Goal: Task Accomplishment & Management: Manage account settings

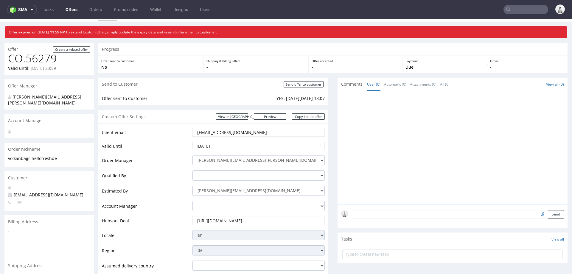
scroll to position [9, 0]
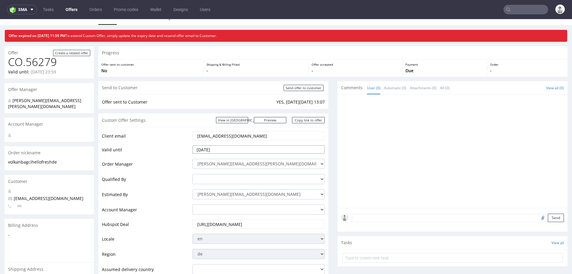
click at [239, 147] on input "2025-07-31" at bounding box center [259, 149] width 132 height 8
click at [250, 77] on th at bounding box center [251, 77] width 9 height 9
click at [249, 76] on th at bounding box center [251, 77] width 9 height 9
click at [215, 129] on td "30" at bounding box center [215, 131] width 9 height 9
type input "[DATE]"
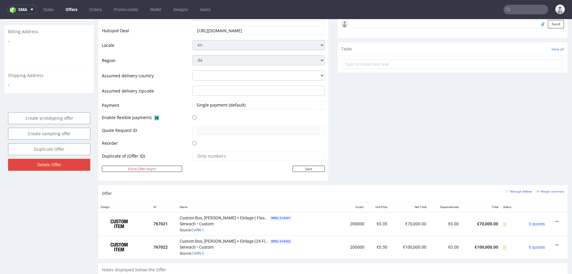
scroll to position [207, 0]
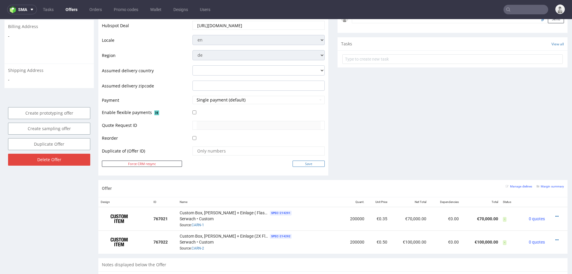
click at [293, 161] on input "Save" at bounding box center [309, 163] width 32 height 6
type input "In progress..."
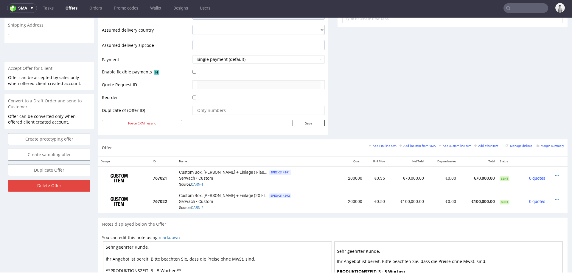
scroll to position [243, 0]
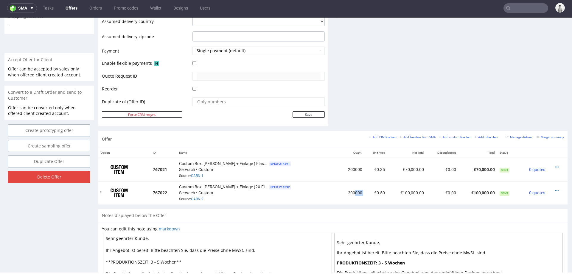
drag, startPoint x: 351, startPoint y: 191, endPoint x: 361, endPoint y: 191, distance: 9.8
click at [361, 191] on tr "767022 Custom Box, Welle EB + Einlage (2X Flasche 0,33/0,5) SPEC- 214292 Serwac…" at bounding box center [332, 192] width 469 height 23
click at [365, 191] on td "€0.50" at bounding box center [376, 192] width 23 height 23
click at [485, 137] on small "Add other item" at bounding box center [486, 136] width 24 height 3
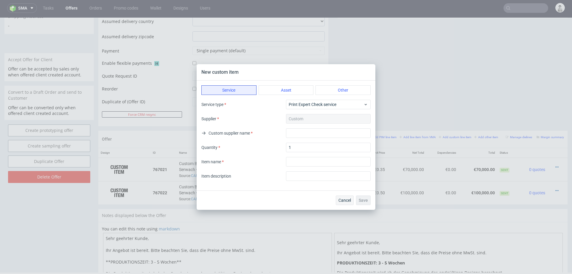
click at [350, 200] on span "Cancel" at bounding box center [345, 200] width 13 height 4
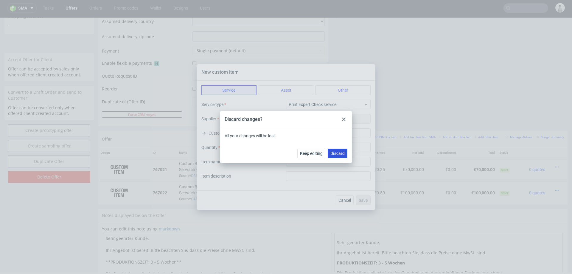
click at [337, 153] on span "Discard" at bounding box center [338, 153] width 14 height 4
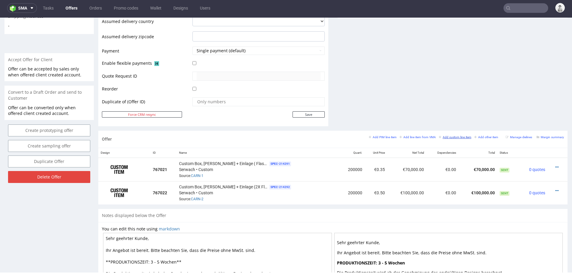
click at [449, 135] on small "Add custom line item" at bounding box center [455, 136] width 32 height 3
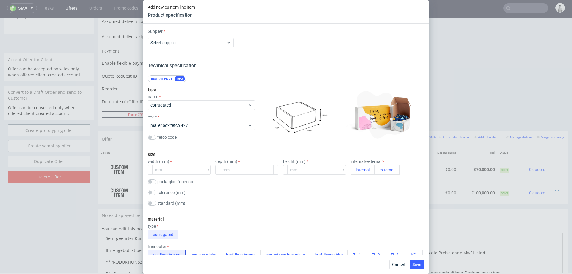
click at [208, 110] on div "type name corrugated code mailer box fefco 427 fefco code" at bounding box center [201, 114] width 107 height 64
click at [211, 104] on span "corrugated" at bounding box center [199, 105] width 97 height 6
type input "custom"
click at [193, 126] on span "mailer box fefco 427" at bounding box center [199, 125] width 97 height 6
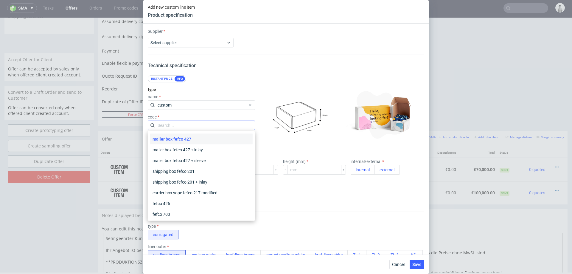
type input "BOTTLE PROTECTOR"
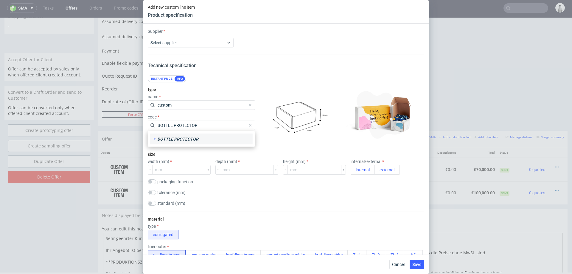
click at [155, 136] on icon at bounding box center [155, 138] width 5 height 5
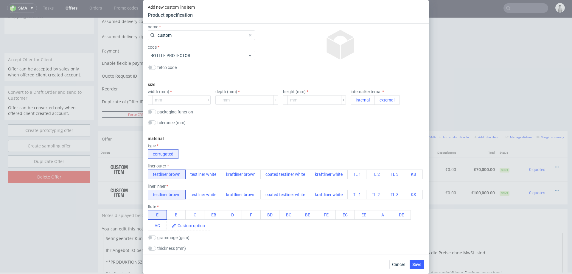
scroll to position [70, 0]
click at [193, 221] on span at bounding box center [192, 225] width 33 height 9
click at [241, 224] on div "E B C EB D F BD BC BE FE EC EE A DE AC" at bounding box center [286, 220] width 277 height 20
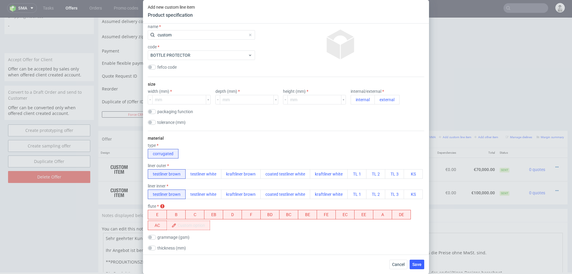
click at [193, 226] on span at bounding box center [192, 225] width 33 height 9
click at [160, 214] on button "E" at bounding box center [157, 215] width 19 height 10
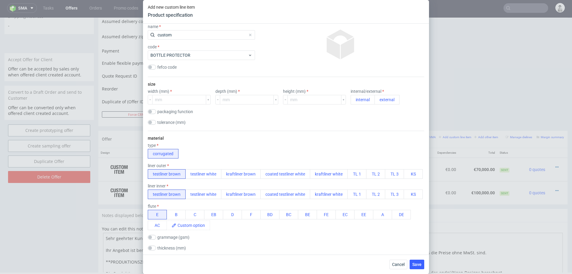
click at [241, 231] on div "material type corrugated liner outer testliner brown testliner white kraftliner…" at bounding box center [286, 210] width 277 height 158
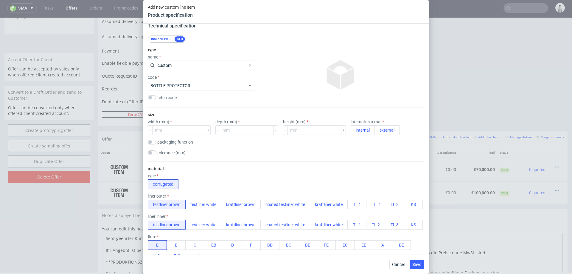
scroll to position [39, 0]
click at [375, 134] on button "external" at bounding box center [387, 130] width 25 height 10
click at [191, 132] on input "number" at bounding box center [179, 130] width 54 height 10
type input "70"
click at [259, 131] on input "number" at bounding box center [247, 130] width 54 height 10
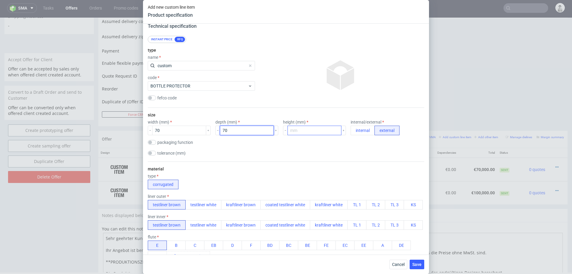
type input "70"
click at [289, 130] on input "number" at bounding box center [315, 130] width 54 height 10
type input "220"
click at [243, 204] on button "kraftliner brown" at bounding box center [241, 205] width 40 height 10
click at [170, 203] on button "testliner brown" at bounding box center [167, 205] width 38 height 10
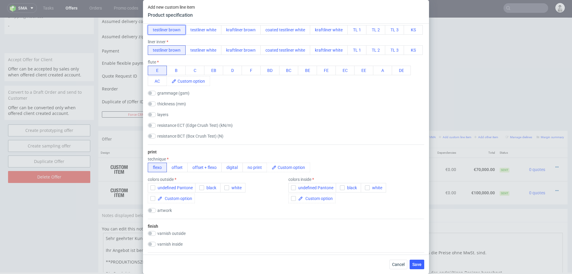
scroll to position [215, 0]
click at [251, 165] on button "no print" at bounding box center [255, 167] width 24 height 10
checkbox input "false"
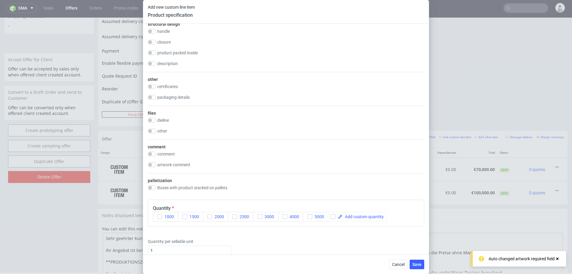
scroll to position [432, 0]
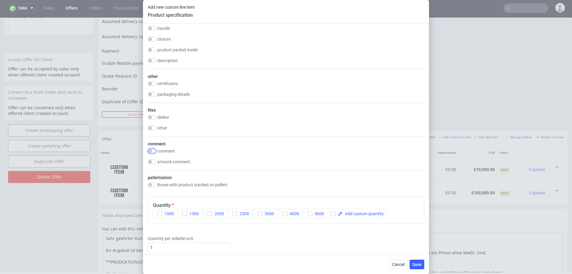
click at [153, 148] on input "checkbox" at bounding box center [152, 150] width 8 height 5
checkbox input "true"
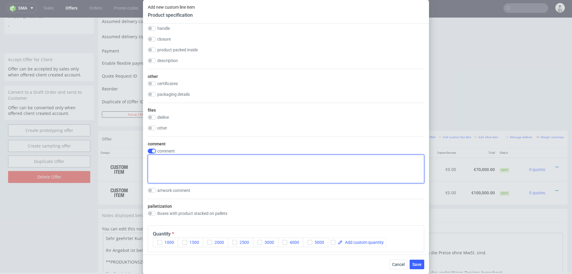
click at [268, 166] on textarea at bounding box center [286, 168] width 277 height 29
paste textarea "Suitable for bottles with a diameter of 5 to 7 cm and a height of up to 24 cm"
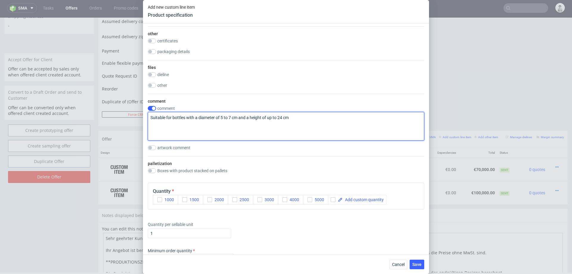
scroll to position [476, 0]
type textarea "Suitable for bottles with a diameter of 5 to 7 cm and a height of up to 24 cm"
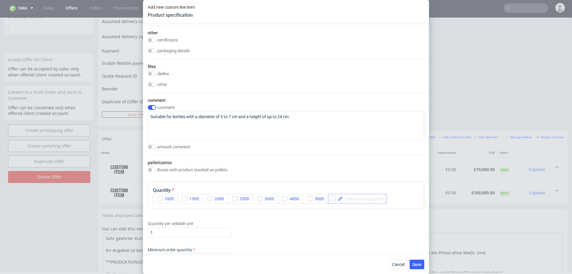
click at [353, 199] on span at bounding box center [363, 198] width 41 height 4
click at [319, 262] on div "Cancel Save" at bounding box center [286, 263] width 286 height 19
checkbox input "true"
click at [418, 264] on span "Save" at bounding box center [416, 264] width 9 height 4
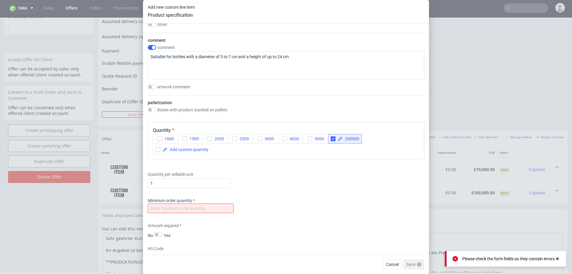
scroll to position [536, 0]
click at [218, 203] on input "number" at bounding box center [191, 208] width 86 height 10
type input "1000"
click at [297, 197] on div "Minimum order quantity 1000" at bounding box center [286, 206] width 277 height 18
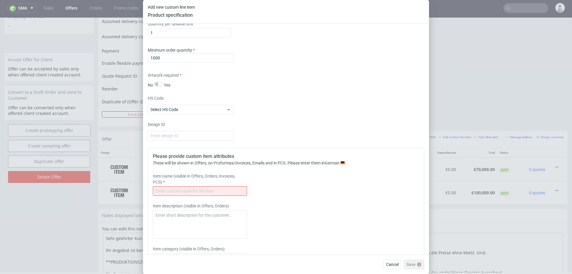
scroll to position [688, 0]
click at [215, 184] on input "text" at bounding box center [200, 189] width 94 height 10
paste input "BOTTLE PROTECTOR"
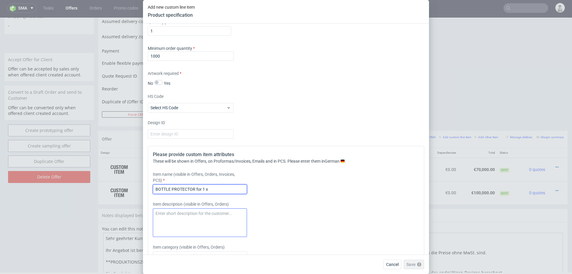
paste input "0,33"
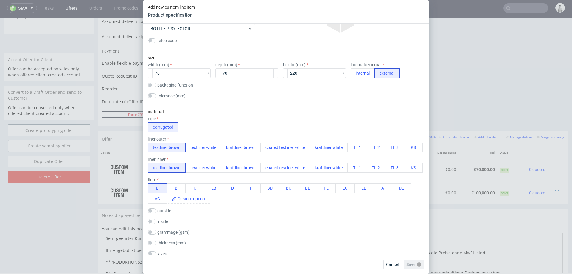
scroll to position [0, 0]
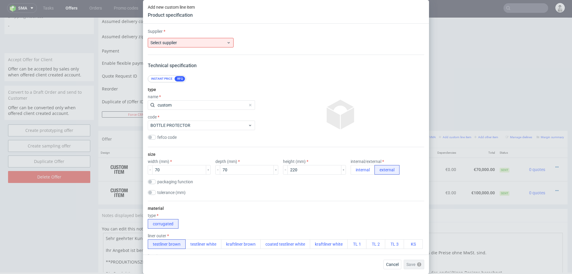
type input "BOTTLE PROTECTOR for 1 x 0,33 bottle"
click at [193, 44] on span "Select supplier" at bounding box center [189, 43] width 76 height 6
type input "custo"
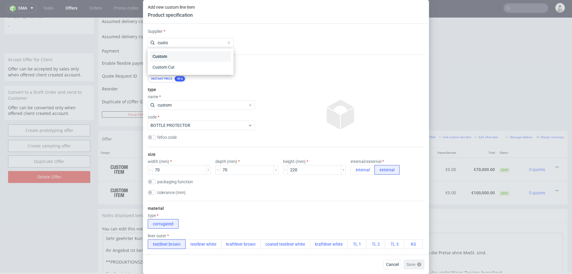
click at [160, 56] on div "Custom" at bounding box center [190, 56] width 81 height 11
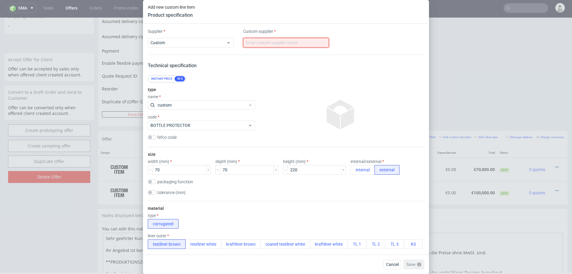
click at [269, 44] on input "text" at bounding box center [286, 43] width 86 height 10
type input "custom"
click at [266, 83] on div "type name custom code BOTTLE PROTECTOR fefco code" at bounding box center [286, 114] width 277 height 65
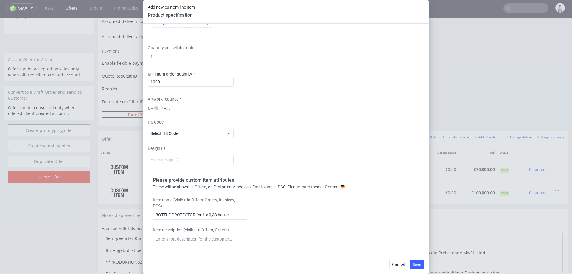
scroll to position [733, 0]
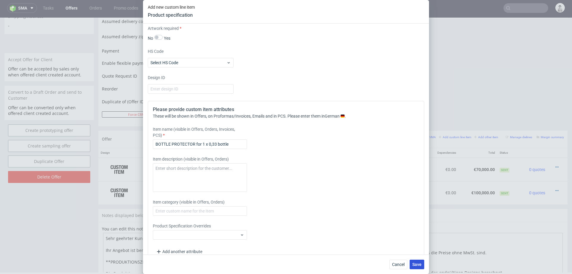
click at [417, 262] on span "Save" at bounding box center [416, 264] width 9 height 4
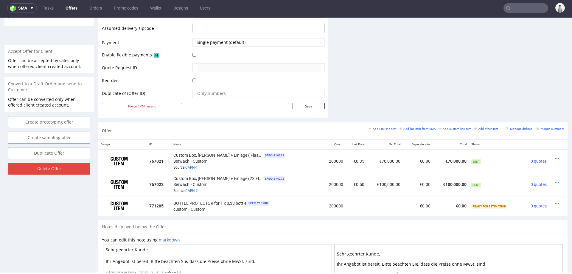
scroll to position [251, 0]
click at [556, 202] on icon at bounding box center [557, 204] width 3 height 4
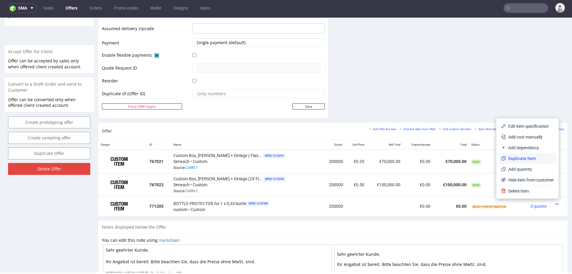
click at [519, 157] on span "Duplicate Item" at bounding box center [530, 158] width 48 height 6
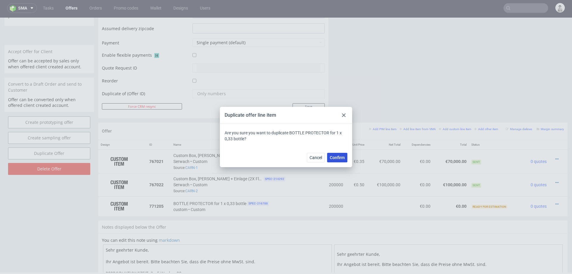
click at [338, 155] on span "Confirm" at bounding box center [337, 157] width 15 height 4
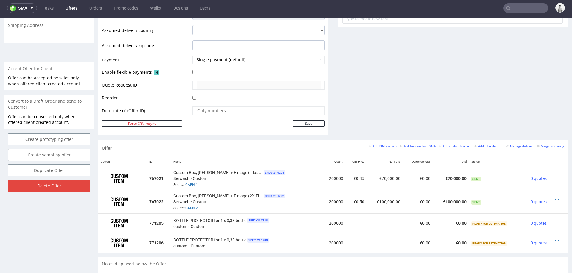
scroll to position [284, 0]
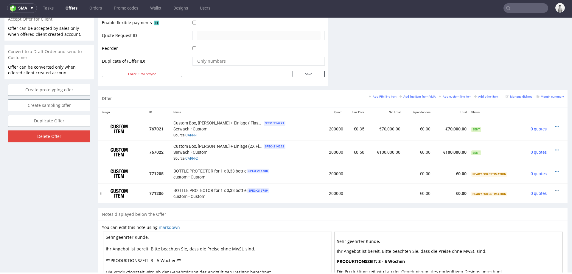
click at [556, 189] on icon at bounding box center [557, 191] width 3 height 4
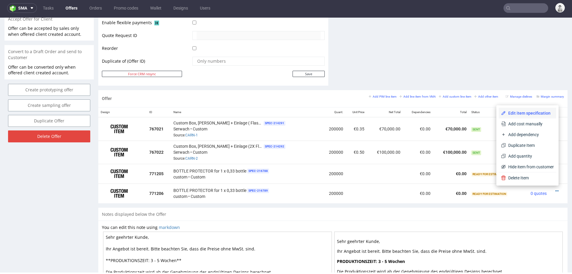
click at [526, 114] on span "Edit item specification" at bounding box center [530, 113] width 48 height 6
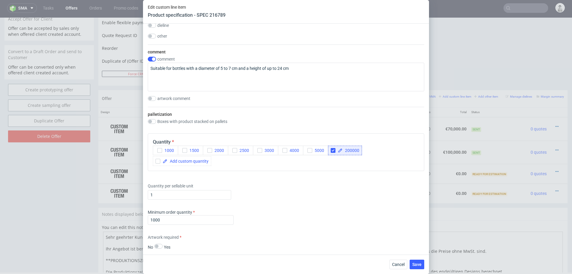
scroll to position [474, 0]
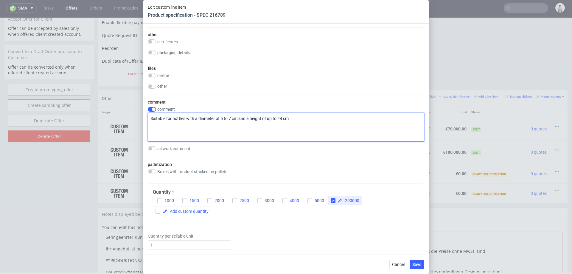
click at [243, 117] on textarea "Suitable for bottles with a diameter of 5 to 7 cm and a height of up to 24 cm" at bounding box center [286, 127] width 277 height 29
paste textarea "7 to 9 cm and a height of up to 30"
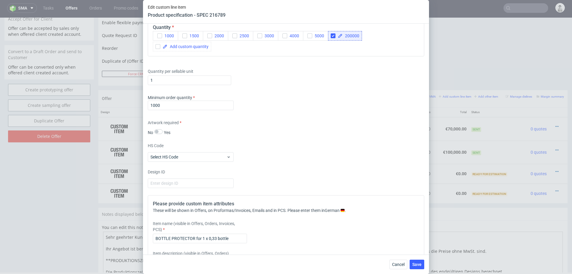
scroll to position [639, 0]
type textarea "Suitable for bottles with a diameter of 7 to 9 cm and a height of up to 30 cm"
click at [215, 232] on input "BOTTLE PROTECTOR for 1 x 0,33 bottle" at bounding box center [200, 237] width 94 height 10
type input "BOTTLE PROTECTOR for 1 x 0,5 bottle"
click at [262, 249] on div "Item description (visible in Offers, Orders)" at bounding box center [252, 267] width 198 height 36
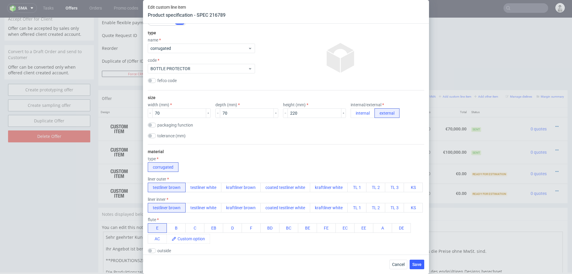
scroll to position [30, 0]
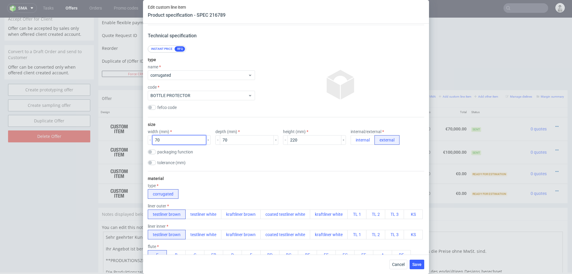
drag, startPoint x: 165, startPoint y: 140, endPoint x: 132, endPoint y: 140, distance: 32.8
click at [132, 140] on div "Edit custom line item Product specification - SPEC 216789 Supplier Custom Custo…" at bounding box center [286, 137] width 572 height 274
type input "90"
click at [230, 142] on input "70" at bounding box center [247, 140] width 54 height 10
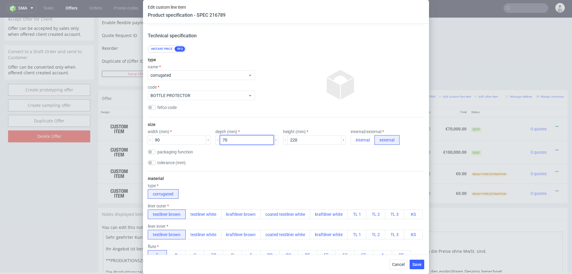
click at [230, 142] on input "70" at bounding box center [247, 140] width 54 height 10
type input "90"
click at [288, 138] on input "220" at bounding box center [315, 140] width 54 height 10
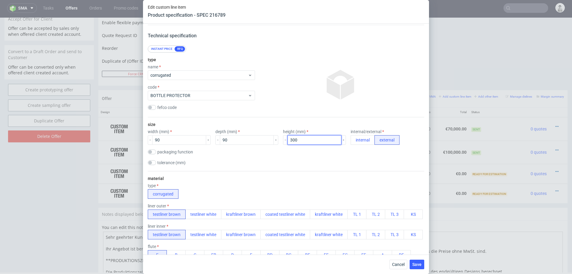
type input "300"
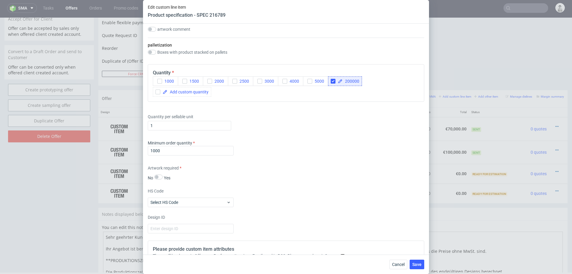
scroll to position [733, 0]
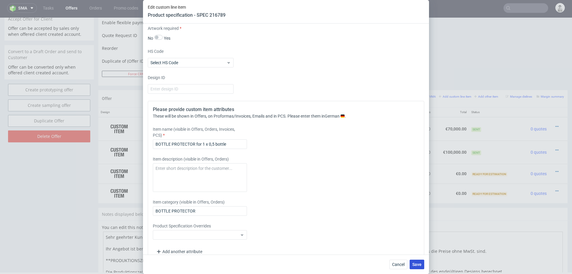
click at [414, 263] on span "Save" at bounding box center [416, 264] width 9 height 4
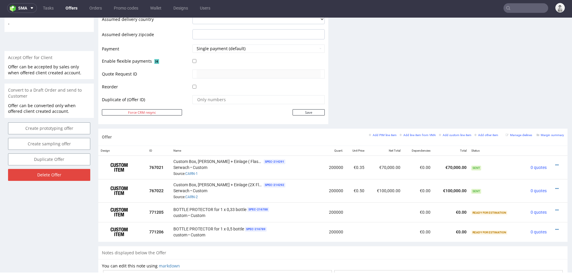
scroll to position [263, 0]
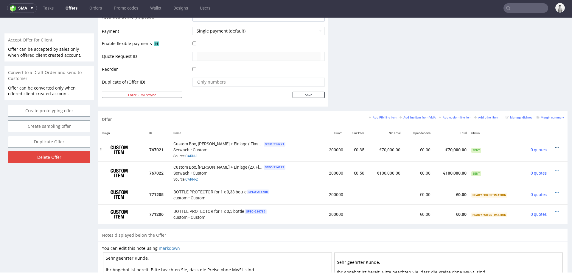
click at [556, 145] on icon at bounding box center [557, 147] width 3 height 4
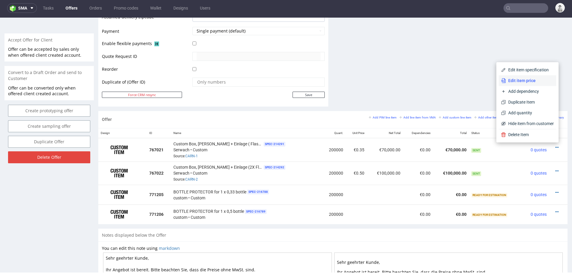
click at [526, 79] on span "Edit item price" at bounding box center [530, 80] width 48 height 6
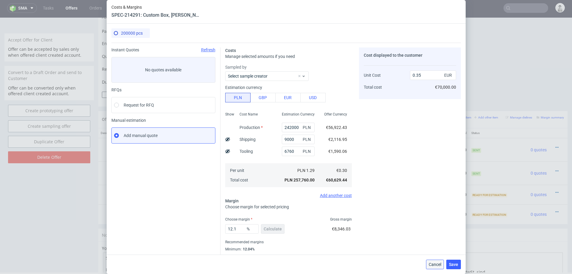
click at [429, 263] on span "Cancel" at bounding box center [435, 264] width 13 height 4
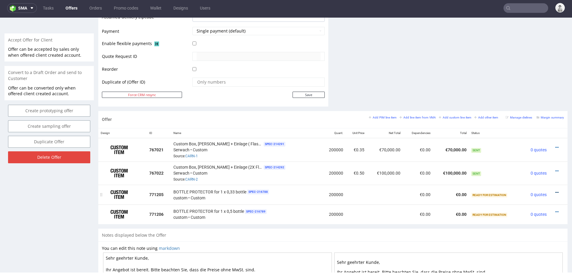
click at [556, 190] on icon at bounding box center [557, 192] width 3 height 4
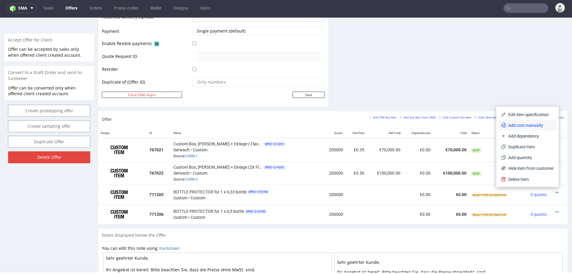
click at [525, 126] on span "Add cost manually" at bounding box center [530, 125] width 48 height 6
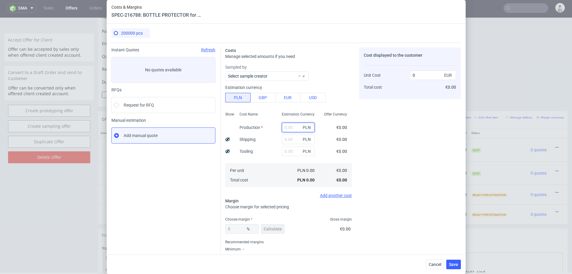
click at [296, 127] on input "text" at bounding box center [298, 127] width 33 height 10
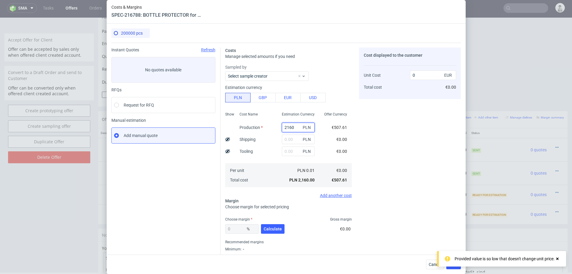
type input "21600"
type input "0.03"
type input "216000"
type input "0.25"
type input "216000"
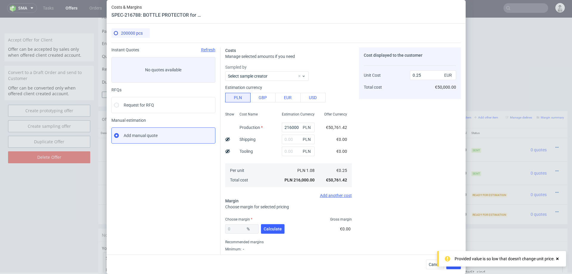
click at [261, 147] on div "Cost Name Production Shipping Tooling Per unit Total cost" at bounding box center [256, 148] width 42 height 79
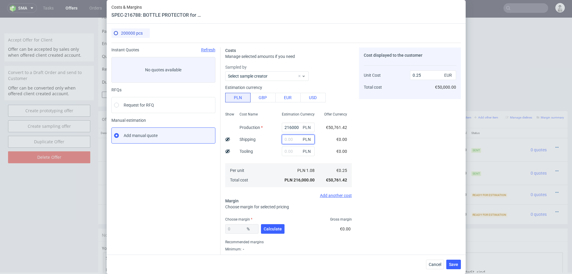
click at [289, 139] on input "text" at bounding box center [298, 139] width 33 height 10
type input "8000"
type input "0.26"
type input "8000"
click at [266, 228] on span "Calculate" at bounding box center [273, 229] width 18 height 4
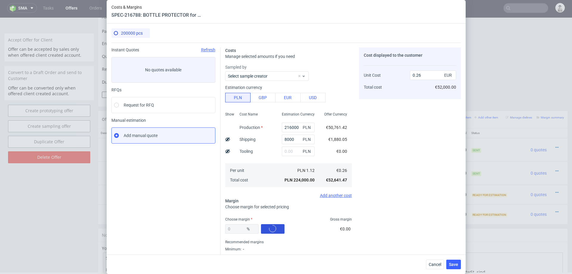
type input "13"
type input "0.3"
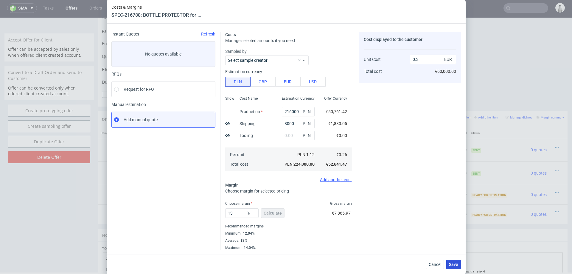
click at [450, 266] on span "Save" at bounding box center [453, 264] width 9 height 4
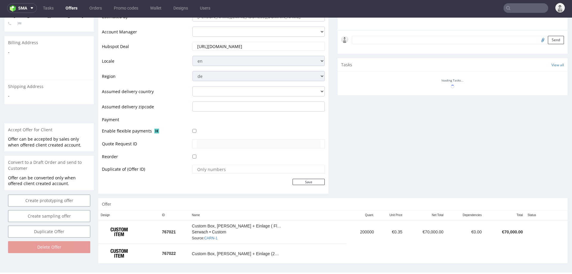
scroll to position [175, 0]
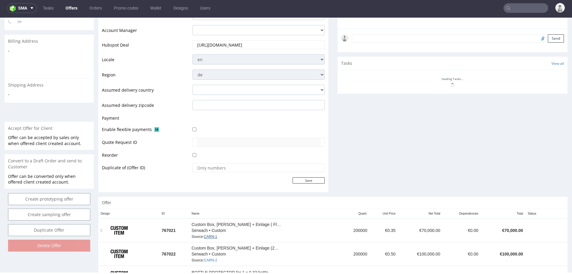
click at [209, 235] on link "CARN-1" at bounding box center [210, 236] width 13 height 4
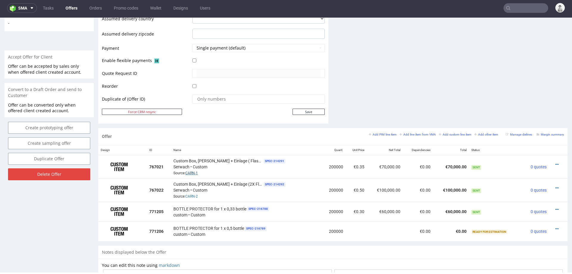
scroll to position [247, 0]
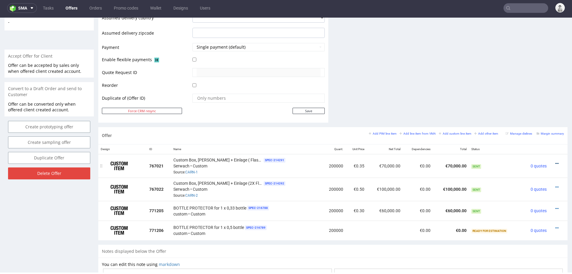
click at [556, 161] on icon at bounding box center [557, 163] width 3 height 4
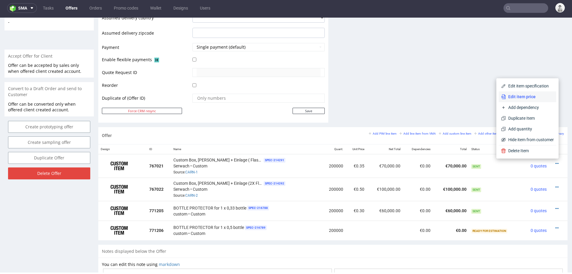
click at [526, 99] on span "Edit item price" at bounding box center [530, 97] width 48 height 6
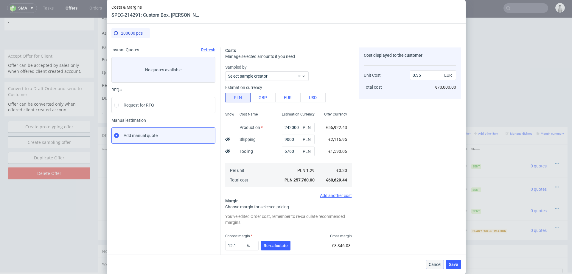
click at [433, 262] on span "Cancel" at bounding box center [435, 264] width 13 height 4
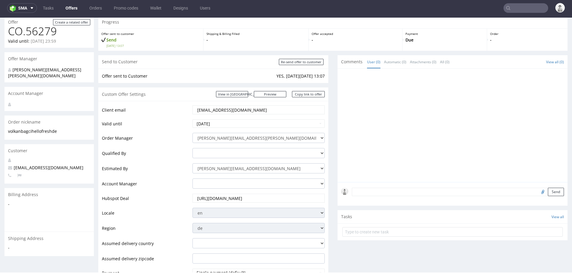
scroll to position [13, 0]
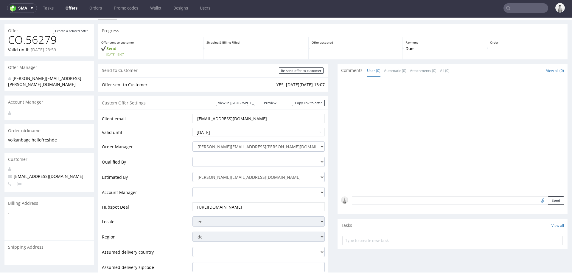
click at [205, 119] on input "volkan.bagci@hellofresh.de" at bounding box center [259, 118] width 124 height 8
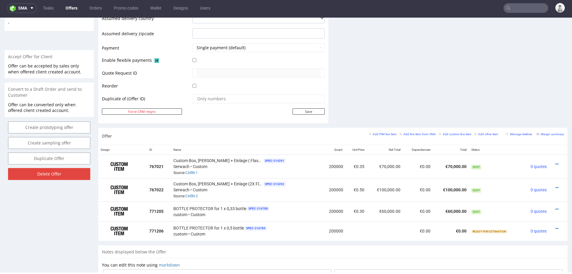
scroll to position [368, 0]
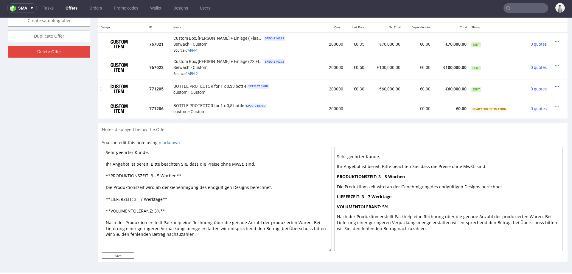
click at [556, 85] on icon at bounding box center [557, 87] width 3 height 4
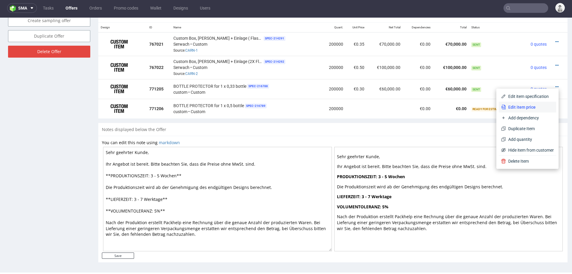
click at [511, 102] on li "Edit item price" at bounding box center [528, 107] width 58 height 11
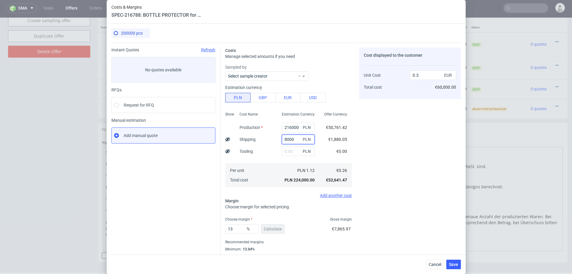
click at [290, 138] on input "8000" at bounding box center [298, 139] width 33 height 10
type input "4000"
type input "0.29"
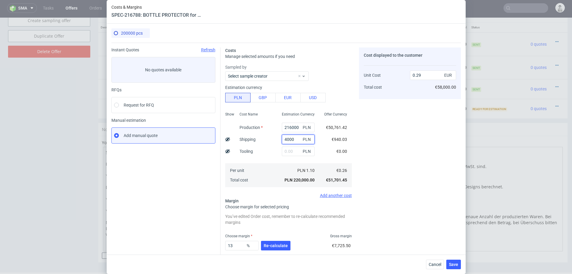
scroll to position [32, 0]
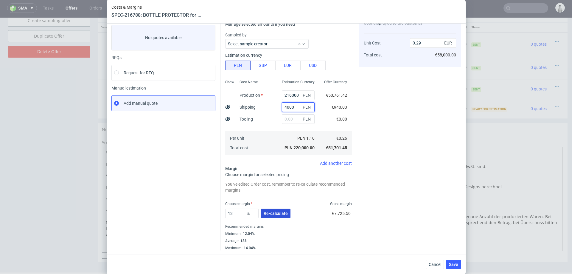
type input "4000"
click at [271, 215] on span "Re-calculate" at bounding box center [276, 213] width 24 height 4
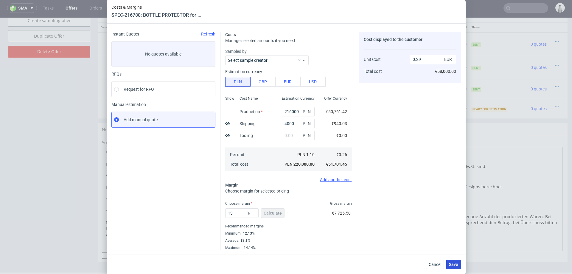
click at [452, 263] on span "Save" at bounding box center [453, 264] width 9 height 4
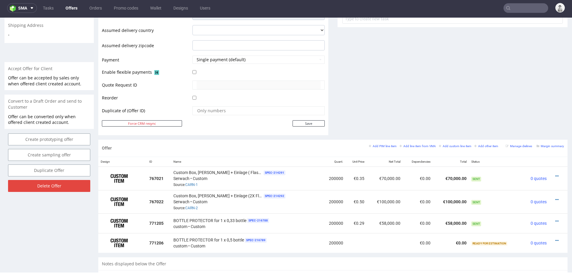
scroll to position [246, 0]
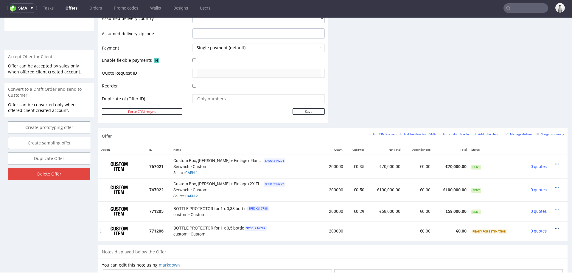
click at [556, 226] on icon at bounding box center [557, 228] width 3 height 4
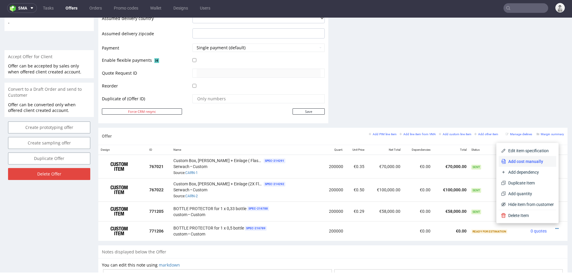
click at [536, 162] on span "Add cost manually" at bounding box center [530, 161] width 48 height 6
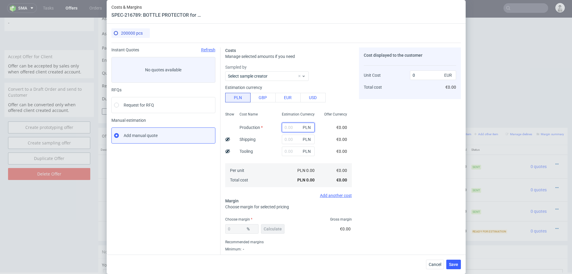
click at [293, 128] on input "text" at bounding box center [298, 127] width 33 height 10
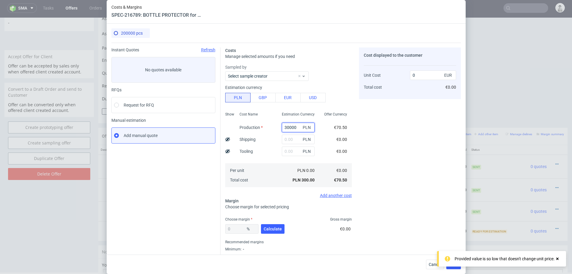
type input "300000"
type input "0.35"
type input "300000"
click at [262, 147] on div "Cost Name Production Shipping Tooling Per unit Total cost" at bounding box center [256, 148] width 42 height 79
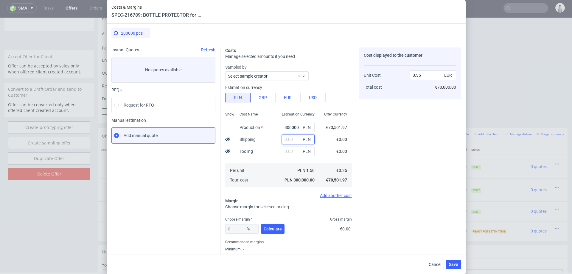
click at [291, 139] on input "text" at bounding box center [298, 139] width 33 height 10
type input "6000"
type input "0.36"
type input "6000"
click at [267, 228] on span "Calculate" at bounding box center [273, 229] width 18 height 4
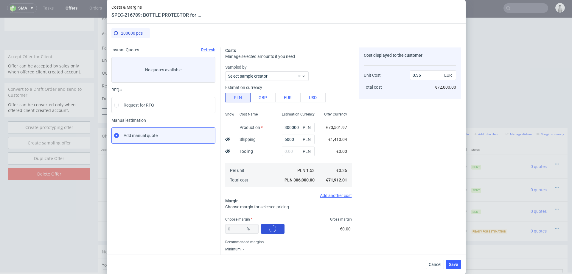
type input "13"
type input "0.42"
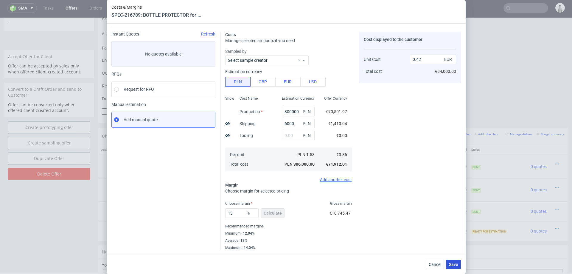
click at [454, 263] on span "Save" at bounding box center [453, 264] width 9 height 4
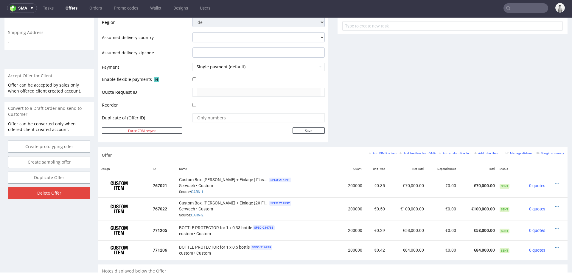
scroll to position [229, 0]
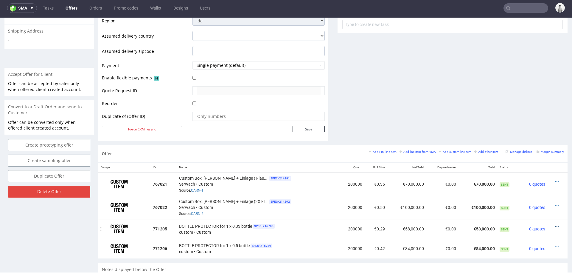
click at [556, 224] on icon at bounding box center [557, 226] width 3 height 4
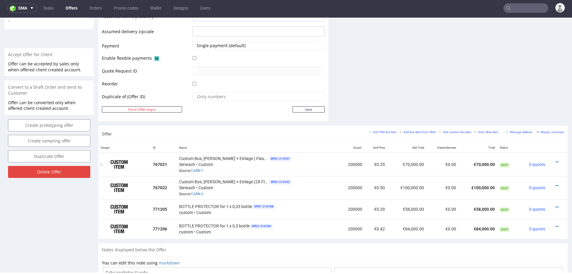
scroll to position [251, 0]
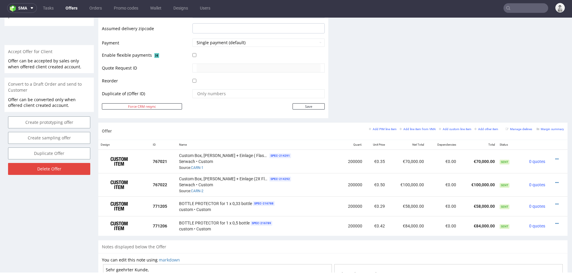
click at [280, 237] on div "Offer Add PIM line item Add line item from VMA Add custom line item Add other i…" at bounding box center [332, 180] width 469 height 117
click at [556, 202] on icon at bounding box center [557, 204] width 3 height 4
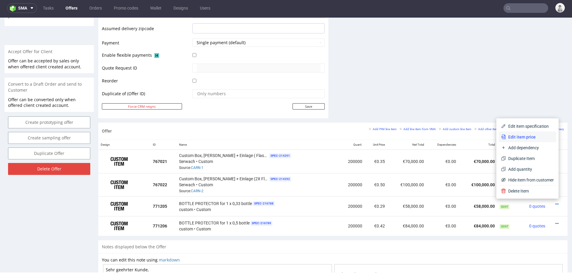
click at [529, 135] on span "Edit item price" at bounding box center [530, 137] width 48 height 6
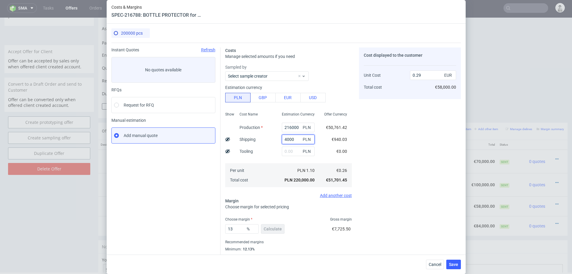
click at [288, 138] on input "4000" at bounding box center [298, 139] width 33 height 10
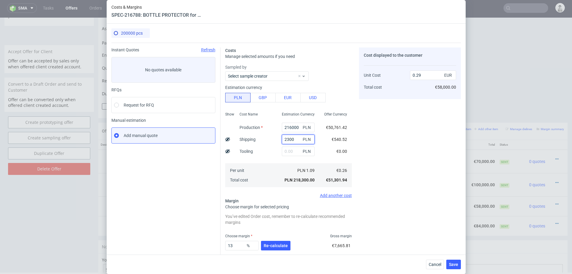
drag, startPoint x: 287, startPoint y: 140, endPoint x: 305, endPoint y: 140, distance: 18.2
click at [305, 140] on div "2300 PLN" at bounding box center [298, 139] width 33 height 10
type input "2400"
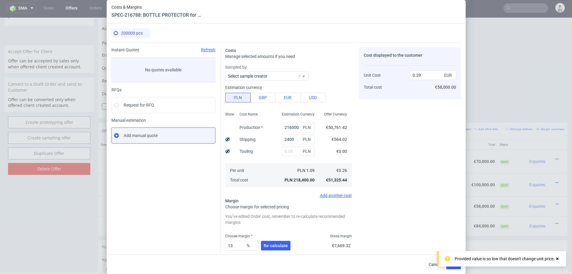
click at [377, 134] on div "Cost displayed to the customer Unit Cost Total cost 0.29 EUR €58,000.00" at bounding box center [410, 164] width 102 height 235
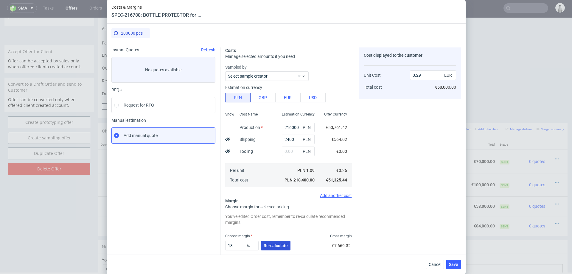
click at [265, 245] on span "Re-calculate" at bounding box center [276, 245] width 24 height 4
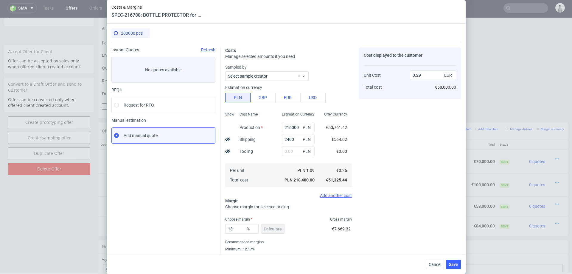
scroll to position [16, 0]
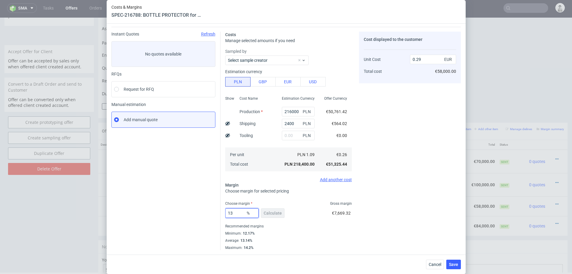
click at [239, 214] on input "13" at bounding box center [241, 213] width 33 height 10
type input "12.3"
click at [377, 218] on div "Cost displayed to the customer Unit Cost Total cost 0.29 EUR €58,000.00" at bounding box center [410, 141] width 102 height 218
click at [456, 262] on span "Save" at bounding box center [453, 264] width 9 height 4
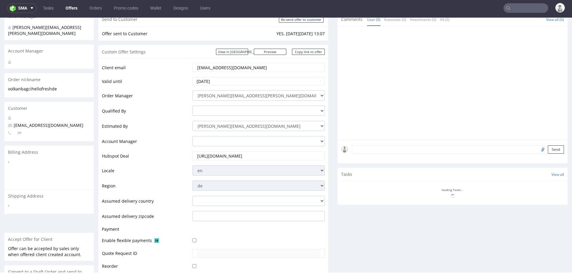
scroll to position [159, 0]
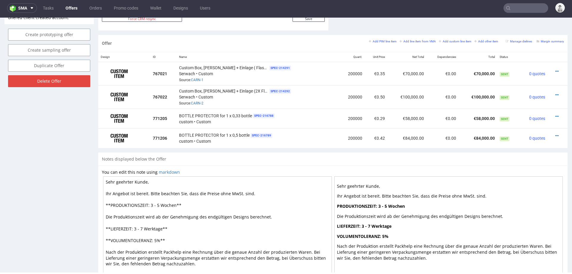
scroll to position [342, 0]
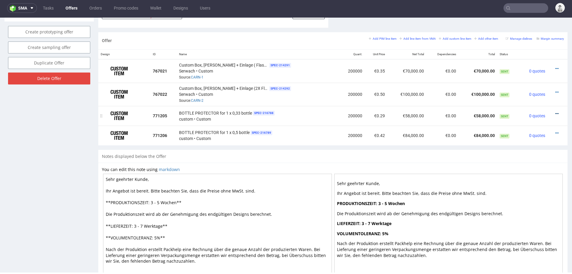
click at [556, 111] on icon at bounding box center [557, 113] width 3 height 4
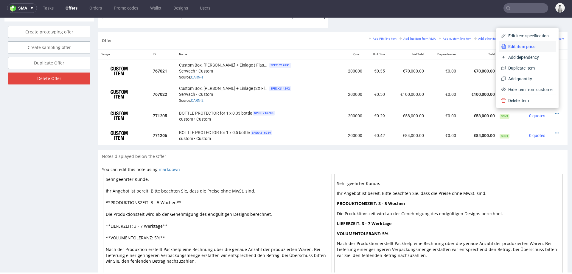
click at [532, 46] on span "Edit item price" at bounding box center [530, 47] width 48 height 6
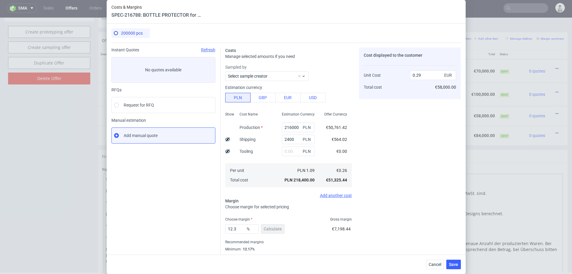
scroll to position [16, 0]
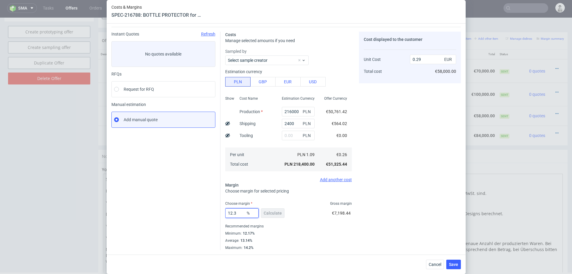
click at [238, 213] on input "12.3" at bounding box center [241, 213] width 33 height 10
type input "123"
type input "-1.12"
type input "13"
type input "0.29"
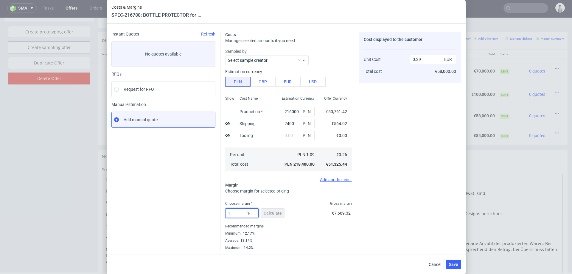
type input "14"
type input "0.3"
type input "13"
type input "0.29"
type input "13"
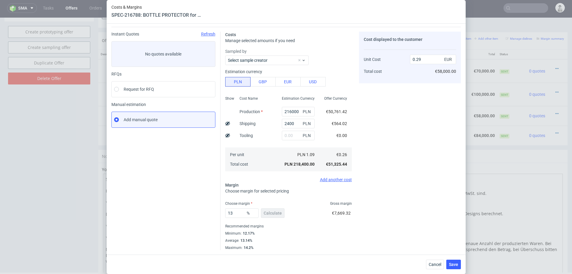
click at [359, 197] on div "Costs Manage selected amounts if you need Sampled by Select sample creator Esti…" at bounding box center [341, 138] width 241 height 223
click at [454, 263] on span "Save" at bounding box center [453, 264] width 9 height 4
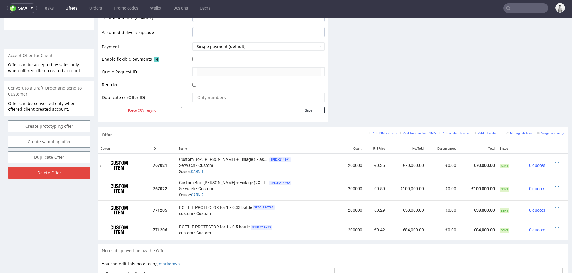
scroll to position [253, 0]
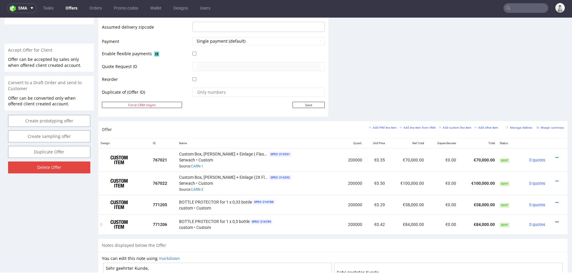
click at [556, 220] on icon at bounding box center [557, 222] width 3 height 4
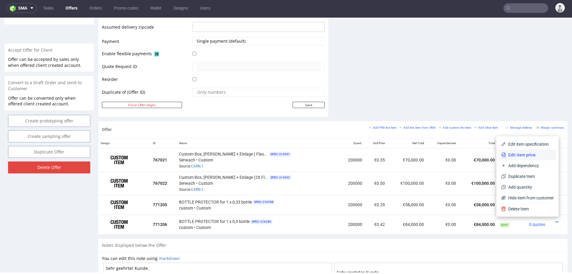
click at [525, 153] on span "Edit item price" at bounding box center [530, 155] width 48 height 6
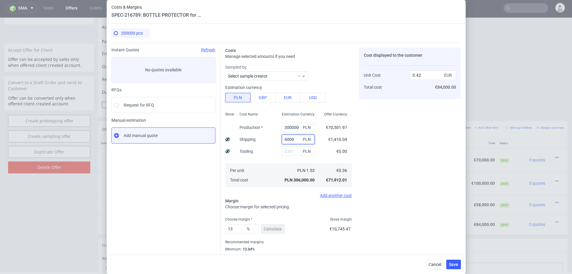
click at [292, 139] on input "6000" at bounding box center [298, 139] width 33 height 10
type input "24"
type input "0.41"
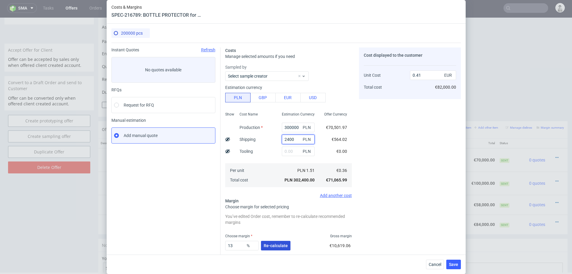
type input "2400"
click at [274, 243] on span "Re-calculate" at bounding box center [276, 245] width 24 height 4
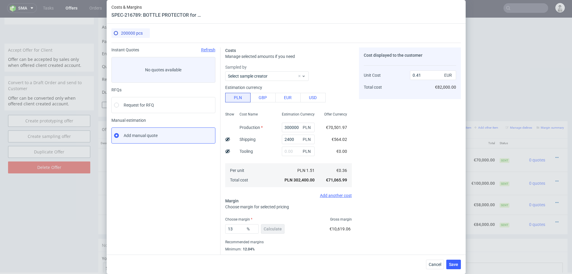
scroll to position [16, 0]
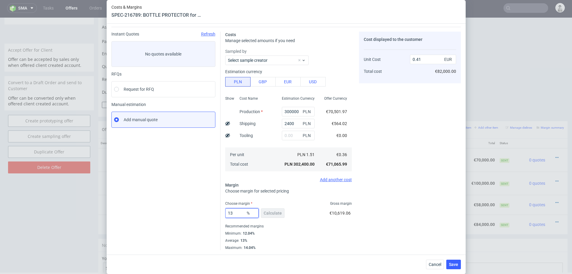
click at [239, 212] on input "13" at bounding box center [241, 213] width 33 height 10
type input "1"
type input "121"
type input "-1.69"
type input "12.1"
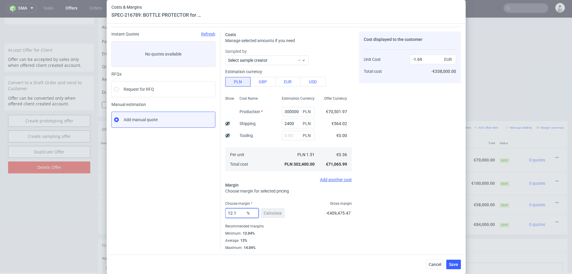
type input "0.4"
type input "12.1"
click at [412, 218] on div "Cost displayed to the customer Unit Cost Total cost 0.4 EUR €80,000.00" at bounding box center [410, 141] width 102 height 218
click at [453, 265] on span "Save" at bounding box center [453, 264] width 9 height 4
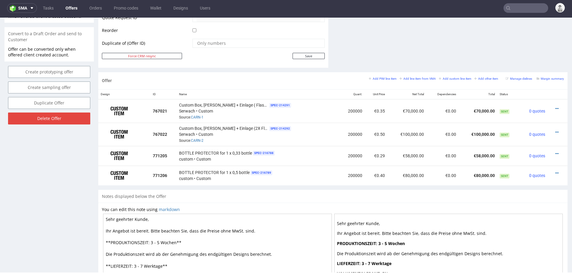
scroll to position [300, 0]
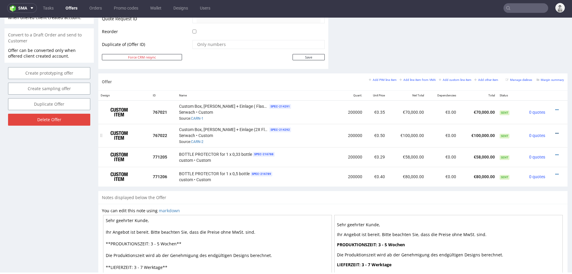
click at [556, 131] on icon at bounding box center [557, 133] width 3 height 4
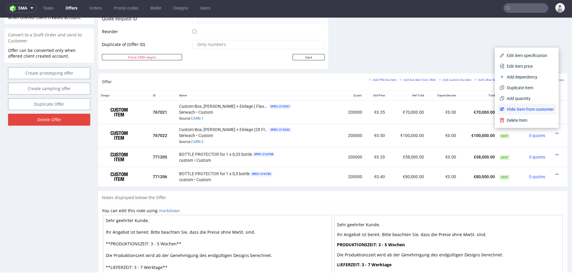
click at [533, 108] on span "Hide item from customer" at bounding box center [529, 109] width 49 height 6
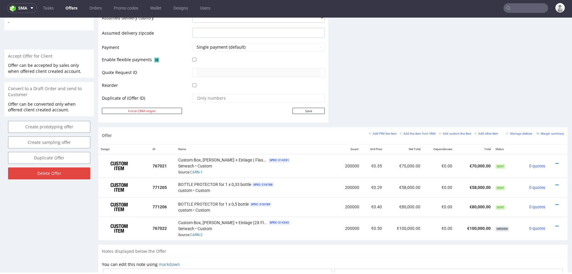
scroll to position [247, 0]
click at [556, 161] on icon at bounding box center [557, 163] width 3 height 4
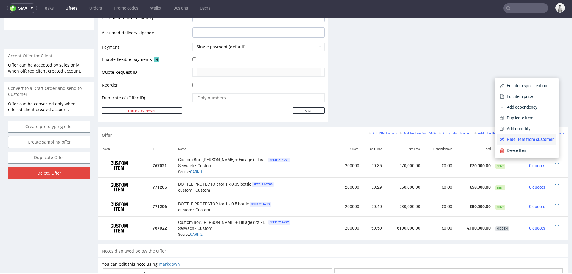
click at [531, 135] on li "Hide item from customer" at bounding box center [526, 139] width 59 height 11
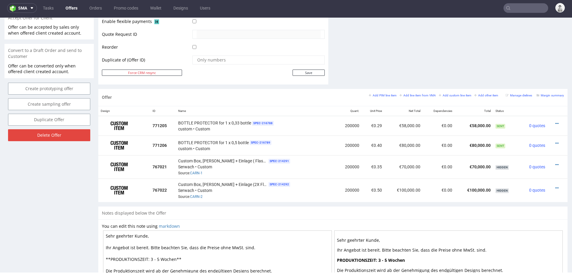
scroll to position [288, 0]
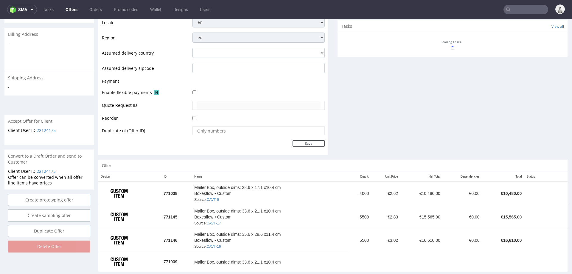
scroll to position [221, 0]
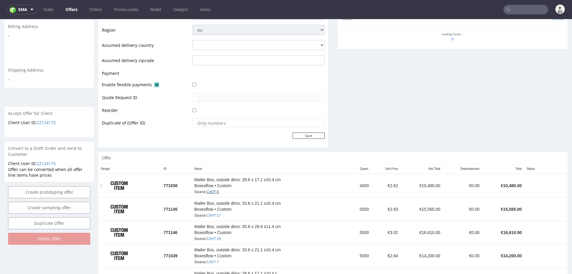
click at [217, 192] on link "CAVT-6" at bounding box center [213, 192] width 12 height 4
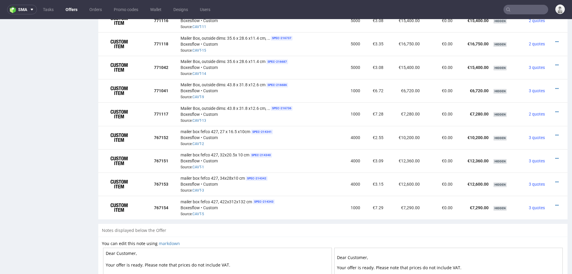
scroll to position [509, 0]
click at [556, 204] on icon at bounding box center [557, 206] width 3 height 4
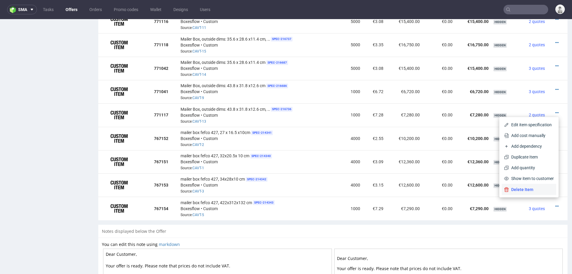
click at [538, 187] on span "Delete Item" at bounding box center [531, 189] width 45 height 6
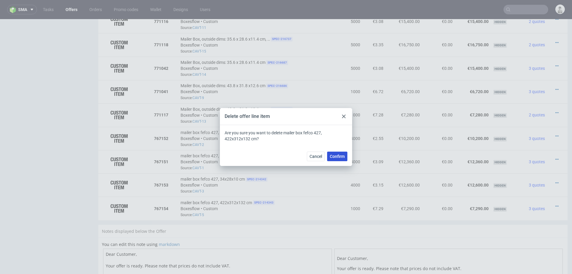
click at [334, 156] on span "Confirm" at bounding box center [337, 156] width 15 height 4
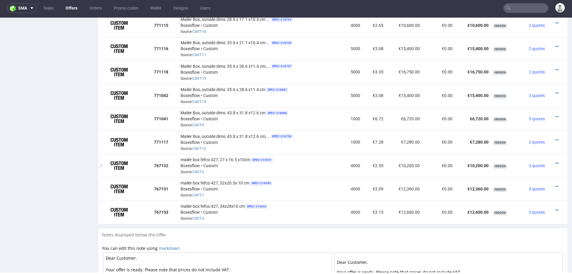
scroll to position [488, 0]
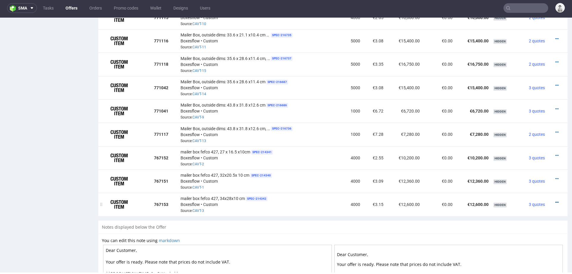
click at [556, 200] on icon at bounding box center [557, 202] width 3 height 4
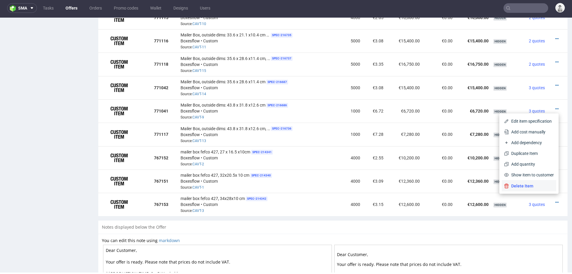
click at [531, 187] on span "Delete Item" at bounding box center [531, 186] width 45 height 6
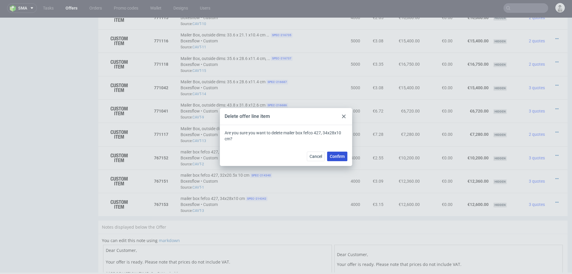
click at [341, 157] on span "Confirm" at bounding box center [337, 156] width 15 height 4
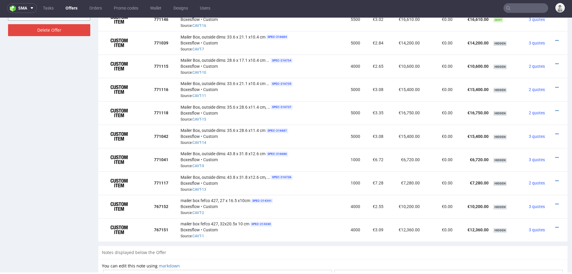
scroll to position [439, 0]
click at [556, 226] on icon at bounding box center [557, 228] width 3 height 4
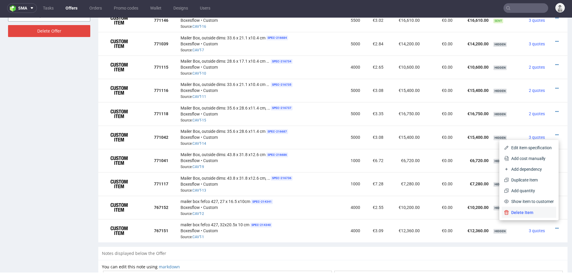
click at [533, 208] on li "Delete Item" at bounding box center [529, 212] width 55 height 11
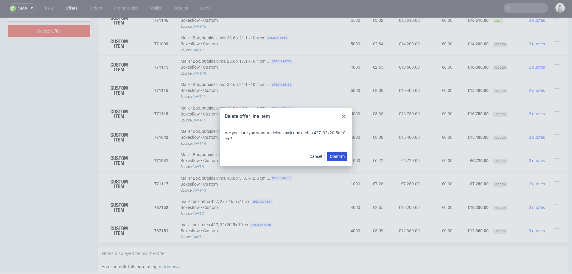
click at [341, 154] on span "Confirm" at bounding box center [337, 156] width 15 height 4
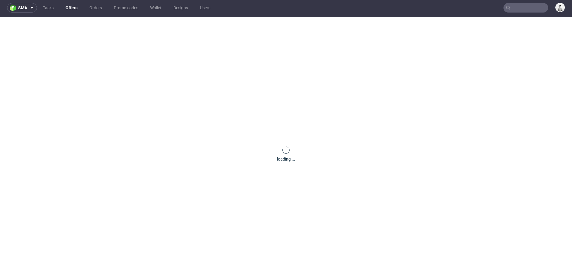
click at [341, 154] on div "loading ..." at bounding box center [286, 154] width 572 height 274
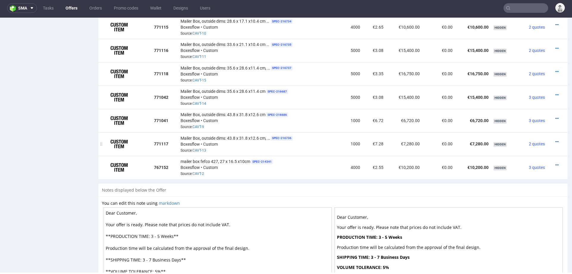
scroll to position [478, 0]
click at [556, 163] on icon at bounding box center [557, 165] width 3 height 4
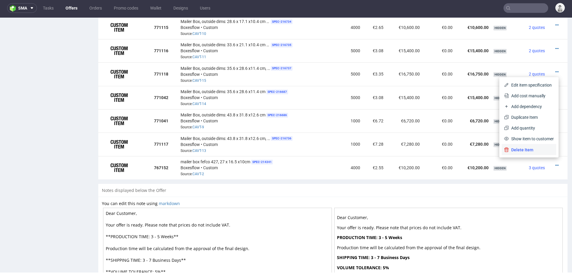
click at [529, 149] on span "Delete Item" at bounding box center [531, 150] width 45 height 6
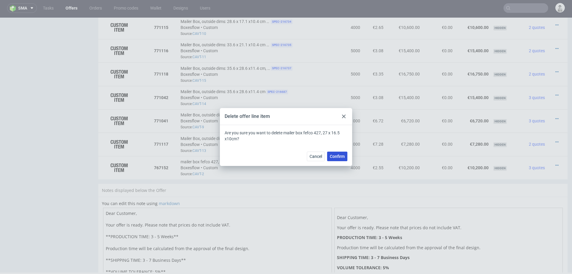
click at [340, 159] on button "Confirm" at bounding box center [337, 156] width 20 height 10
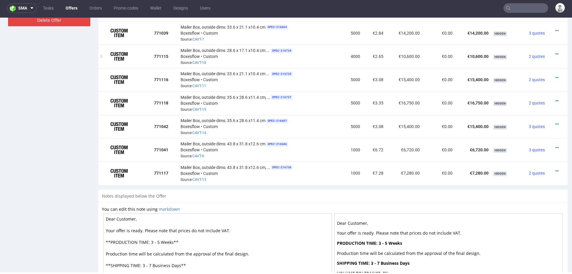
scroll to position [449, 0]
click at [556, 170] on icon at bounding box center [557, 172] width 3 height 4
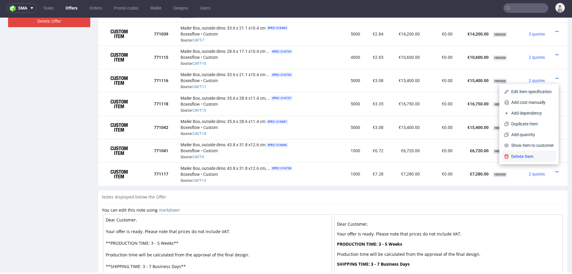
click at [533, 153] on li "Delete Item" at bounding box center [529, 156] width 55 height 11
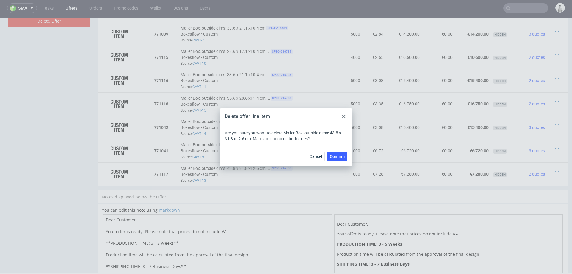
click at [329, 162] on div "Cancel Confirm" at bounding box center [286, 155] width 132 height 19
click at [340, 156] on span "Confirm" at bounding box center [337, 156] width 15 height 4
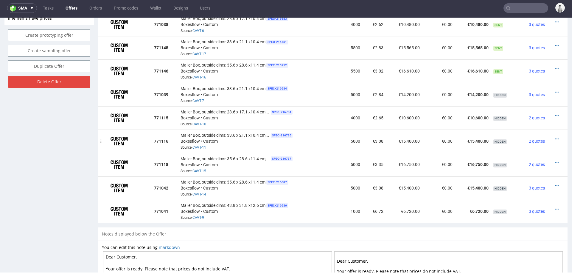
scroll to position [392, 0]
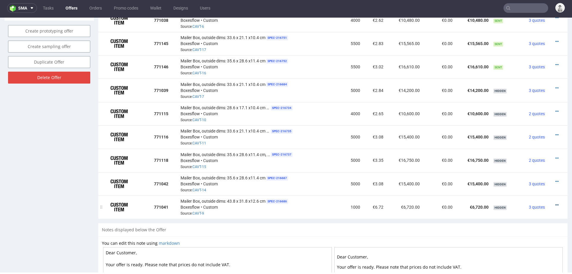
click at [556, 203] on icon at bounding box center [557, 205] width 3 height 4
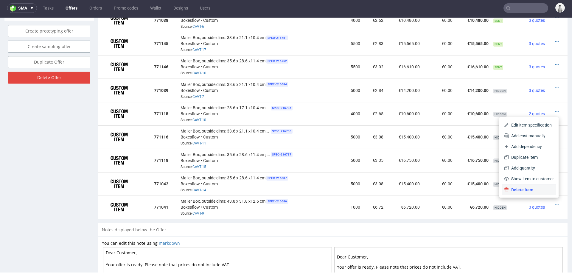
click at [527, 191] on span "Delete Item" at bounding box center [531, 190] width 45 height 6
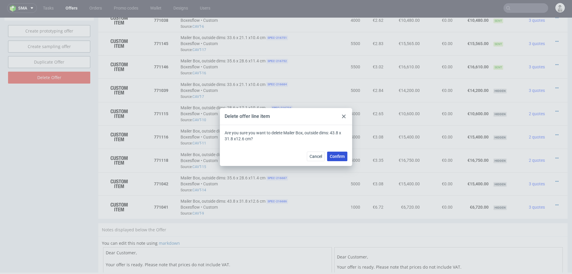
click at [334, 154] on span "Confirm" at bounding box center [337, 156] width 15 height 4
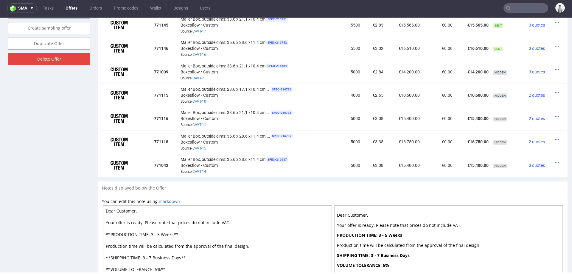
scroll to position [419, 0]
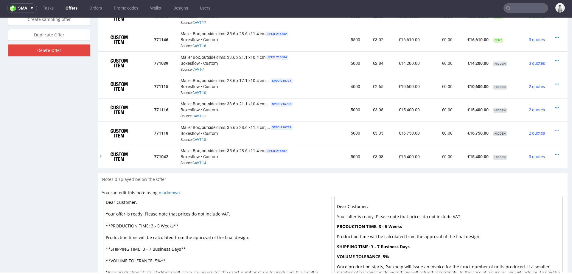
click at [556, 152] on icon at bounding box center [557, 154] width 3 height 4
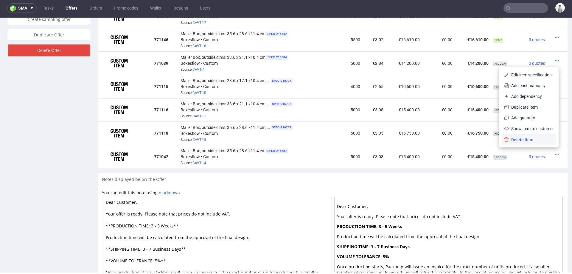
click at [515, 138] on span "Delete Item" at bounding box center [531, 139] width 45 height 6
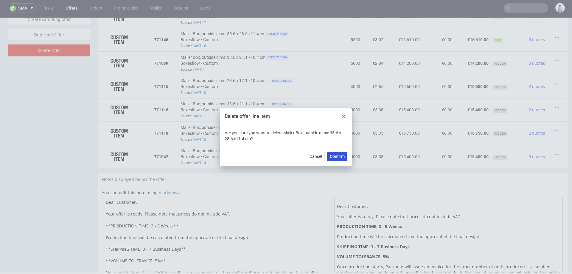
click at [335, 159] on button "Confirm" at bounding box center [337, 156] width 20 height 10
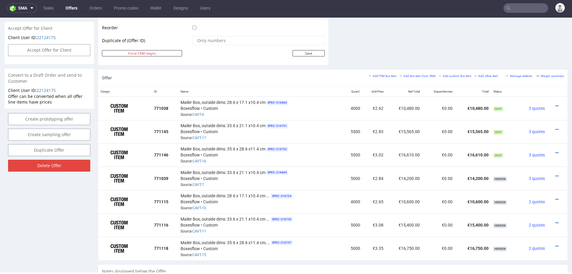
scroll to position [304, 0]
click at [556, 244] on icon at bounding box center [557, 246] width 3 height 4
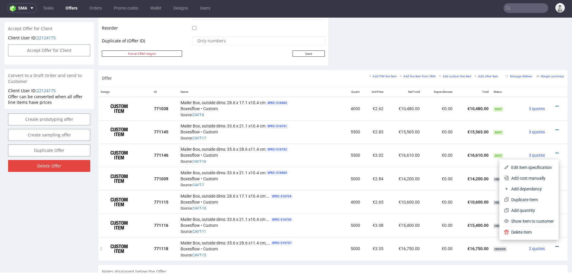
click at [556, 244] on icon at bounding box center [557, 246] width 3 height 4
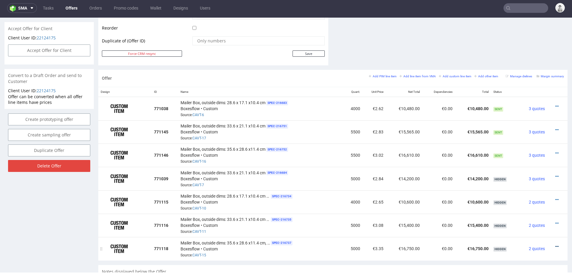
click at [556, 244] on icon at bounding box center [557, 246] width 3 height 4
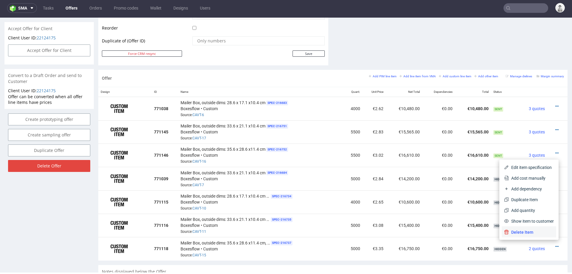
click at [539, 229] on span "Delete Item" at bounding box center [531, 232] width 45 height 6
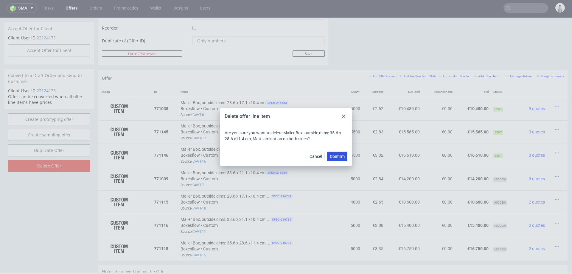
click at [336, 151] on button "Confirm" at bounding box center [337, 156] width 20 height 10
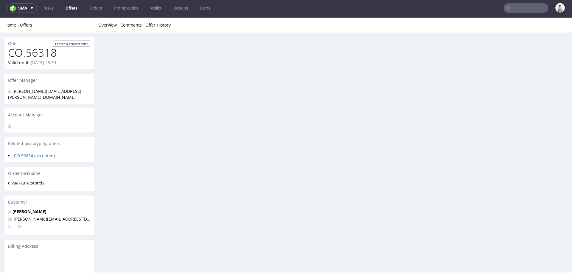
scroll to position [0, 0]
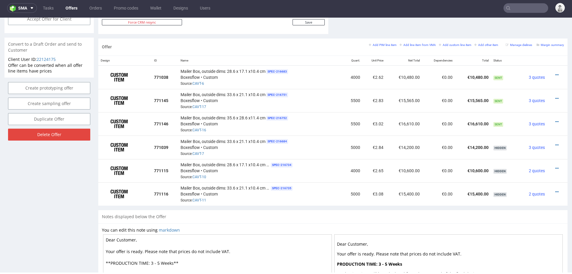
scroll to position [337, 0]
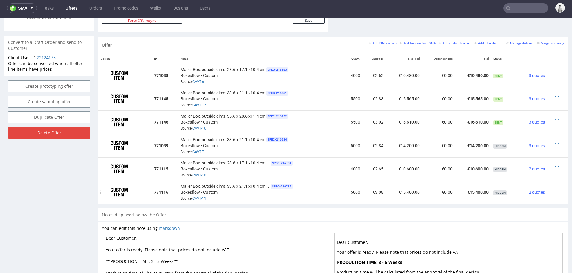
click at [556, 188] on icon at bounding box center [557, 190] width 3 height 4
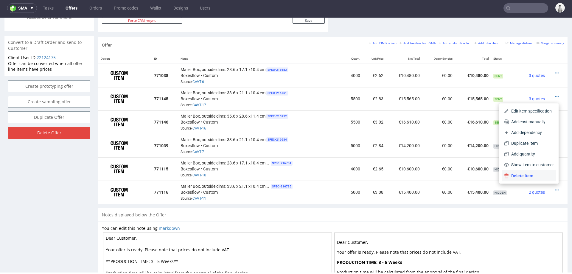
click at [525, 179] on li "Delete Item" at bounding box center [529, 175] width 55 height 11
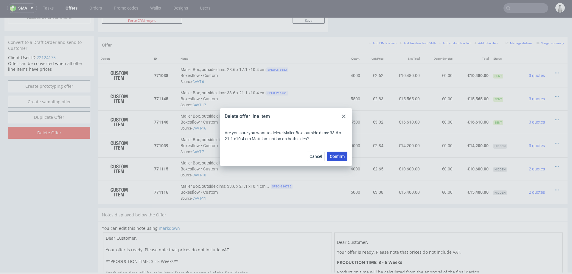
click at [334, 154] on span "Confirm" at bounding box center [337, 156] width 15 height 4
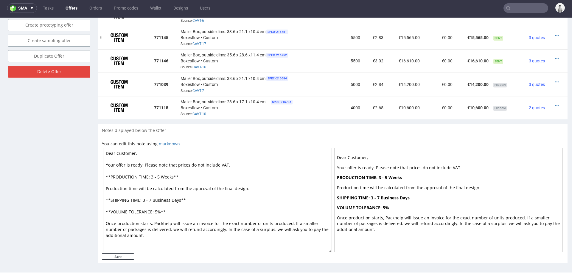
scroll to position [342, 0]
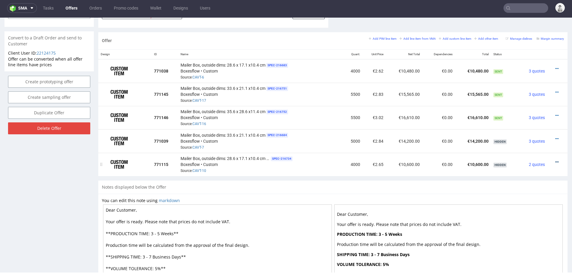
click at [556, 160] on icon at bounding box center [557, 162] width 3 height 4
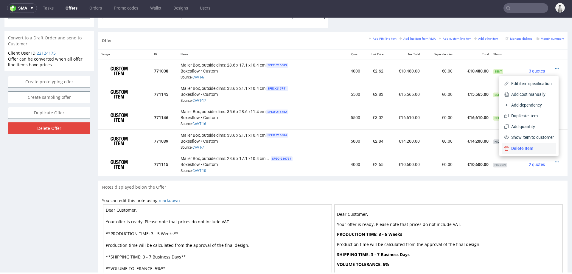
click at [527, 153] on li "Delete Item" at bounding box center [529, 148] width 55 height 11
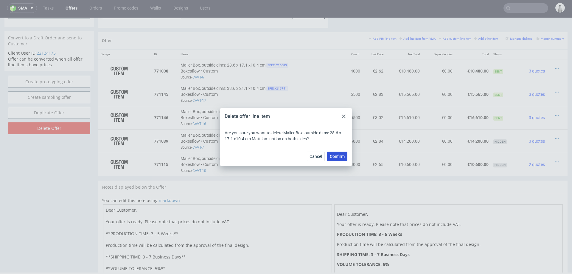
click at [336, 157] on span "Confirm" at bounding box center [337, 156] width 15 height 4
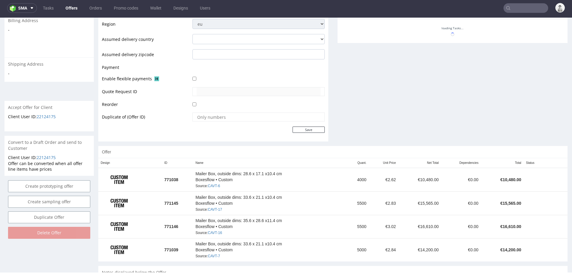
scroll to position [228, 0]
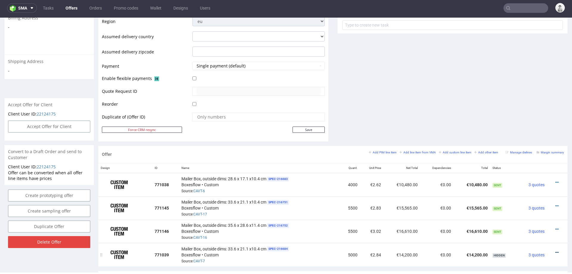
click at [556, 250] on icon at bounding box center [557, 252] width 3 height 4
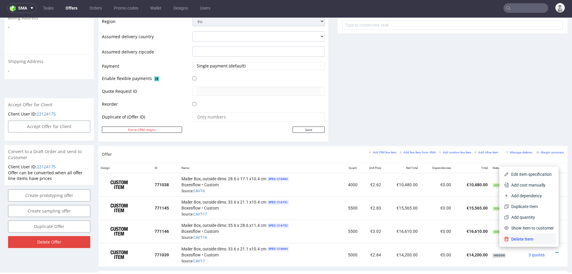
click at [518, 239] on span "Delete Item" at bounding box center [531, 239] width 45 height 6
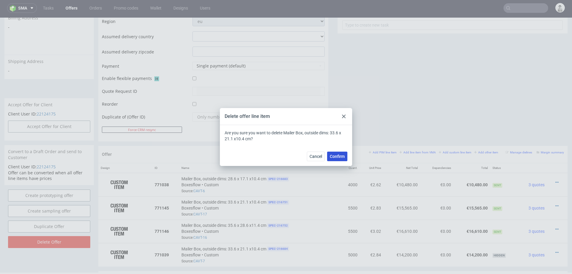
click at [341, 157] on span "Confirm" at bounding box center [337, 156] width 15 height 4
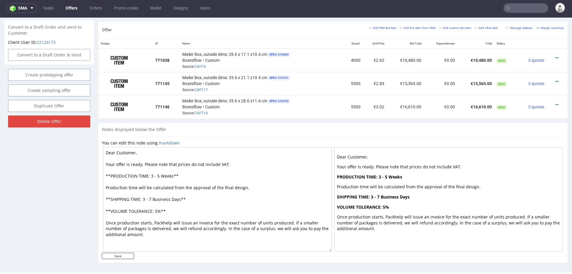
scroll to position [261, 0]
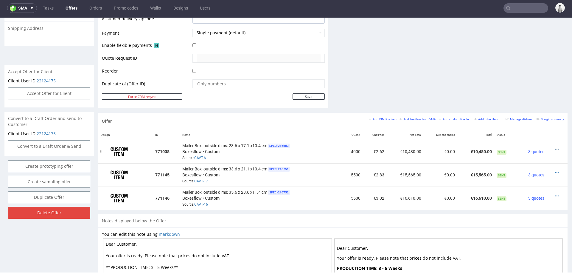
click at [556, 147] on icon at bounding box center [557, 149] width 3 height 4
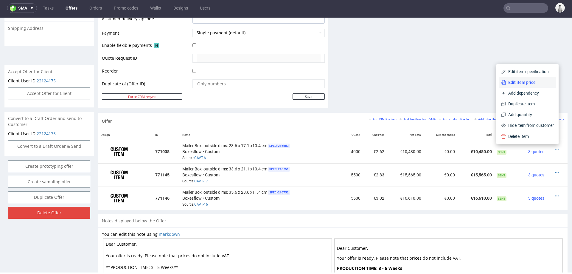
click at [511, 83] on span "Edit item price" at bounding box center [530, 82] width 48 height 6
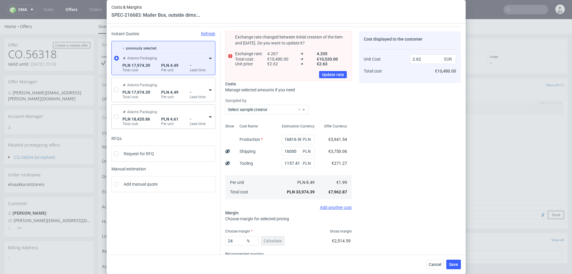
scroll to position [10, 0]
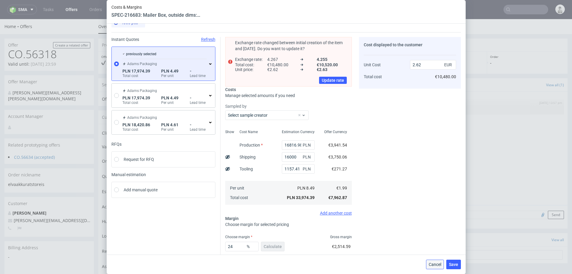
click at [437, 262] on span "Cancel" at bounding box center [435, 264] width 13 height 4
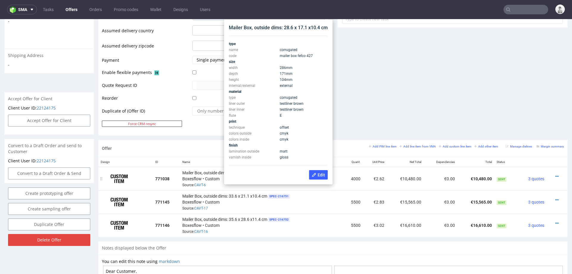
scroll to position [235, 0]
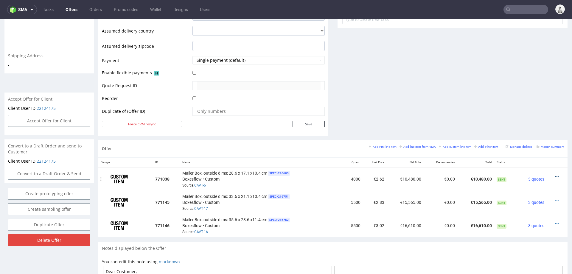
click at [556, 174] on icon at bounding box center [557, 176] width 3 height 4
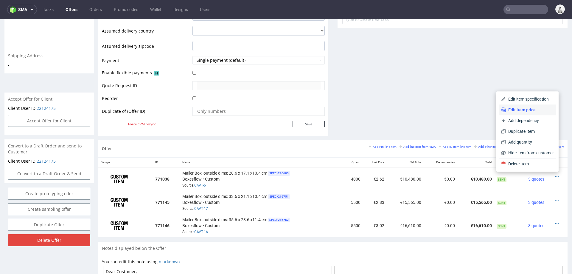
click at [526, 109] on span "Edit item price" at bounding box center [530, 110] width 48 height 6
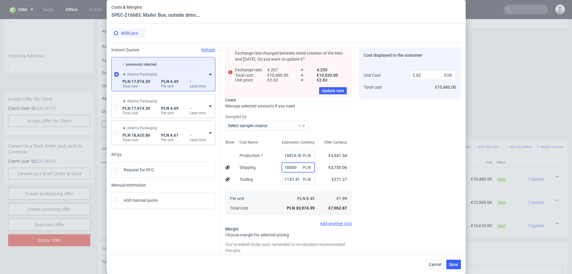
click at [290, 166] on input "16000" at bounding box center [298, 167] width 33 height 10
type input "1.39"
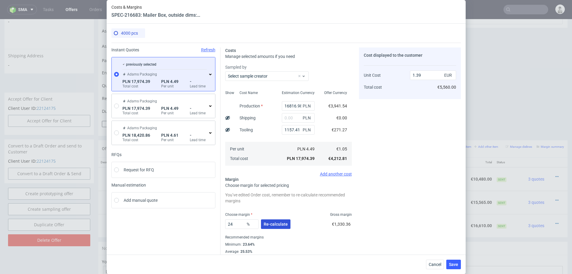
click at [275, 220] on button "Re-calculate" at bounding box center [276, 224] width 30 height 10
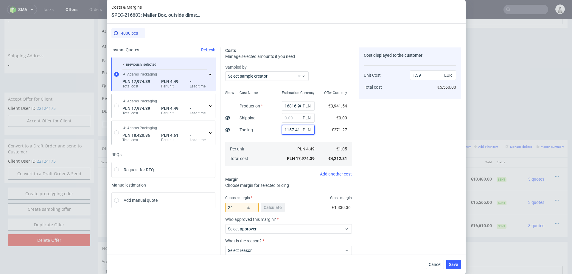
click at [296, 131] on input "1157.41" at bounding box center [298, 130] width 33 height 10
type input "1.3"
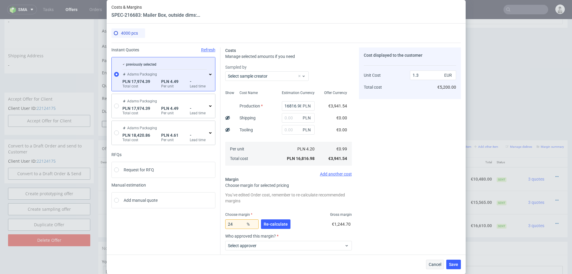
click at [437, 263] on span "Cancel" at bounding box center [435, 264] width 13 height 4
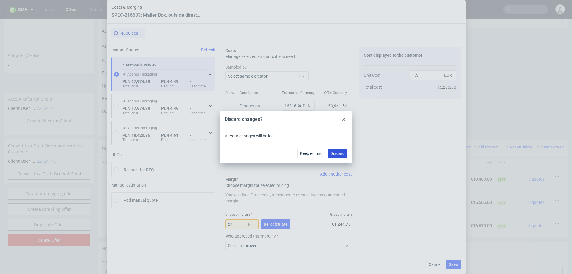
click at [338, 154] on span "Discard" at bounding box center [338, 153] width 14 height 4
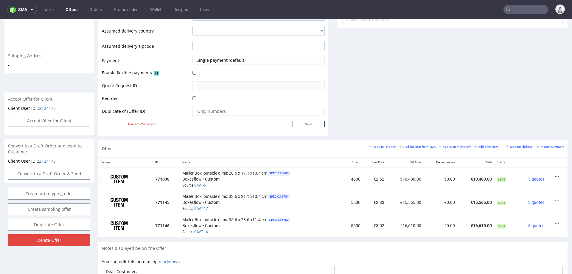
click at [556, 174] on icon at bounding box center [557, 176] width 3 height 4
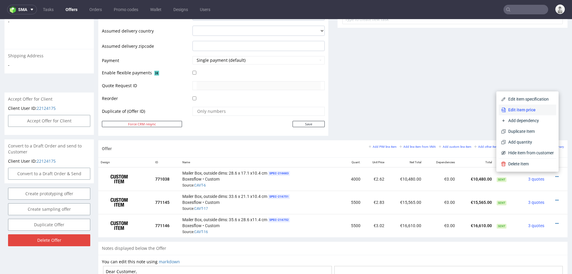
click at [521, 106] on li "Edit item price" at bounding box center [528, 109] width 58 height 11
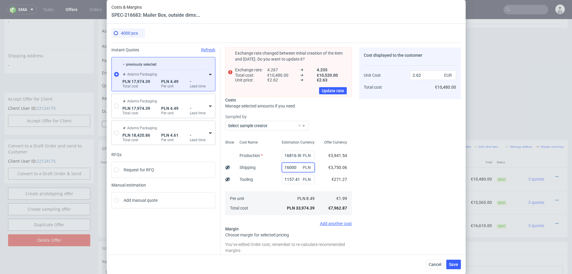
click at [296, 168] on input "16000" at bounding box center [298, 167] width 33 height 10
type input "1.39"
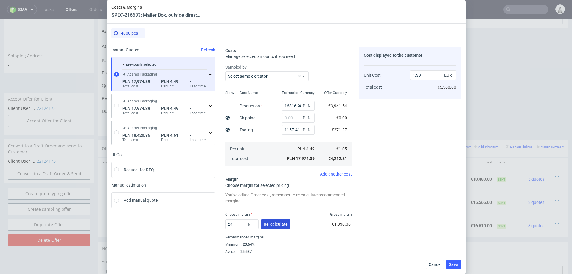
click at [283, 227] on button "Re-calculate" at bounding box center [276, 224] width 30 height 10
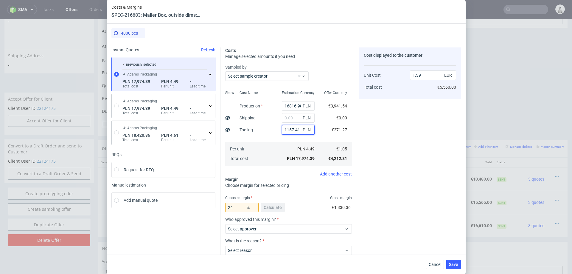
click at [285, 134] on input "1157.41" at bounding box center [298, 130] width 33 height 10
type input "1.3"
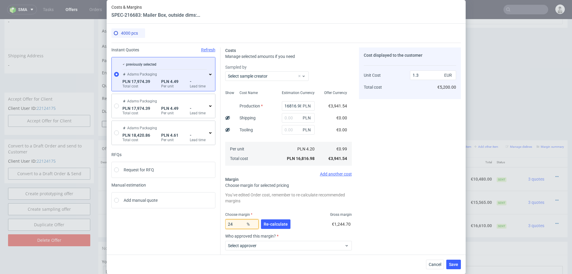
click at [238, 224] on input "24" at bounding box center [241, 224] width 33 height 10
type input "20"
type input "1.23"
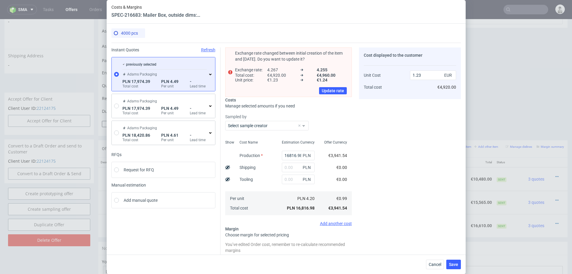
click at [381, 194] on div "Cost displayed to the customer Unit Cost Total cost 1.23 EUR €4,920.00" at bounding box center [410, 200] width 102 height 306
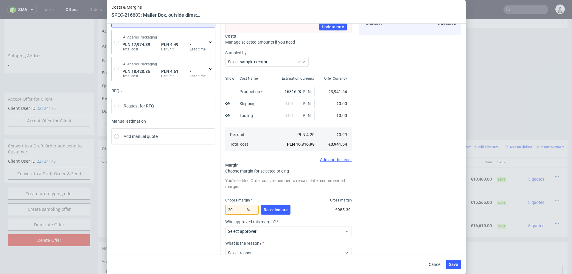
scroll to position [64, 0]
click at [238, 209] on input "20" at bounding box center [241, 209] width 33 height 10
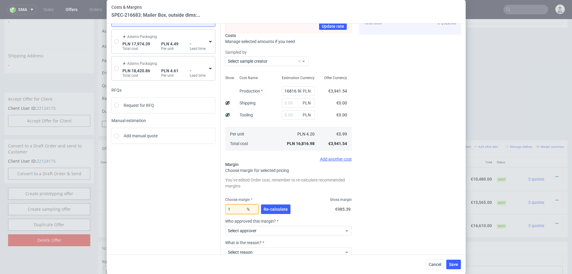
type input "18"
type input "1.2"
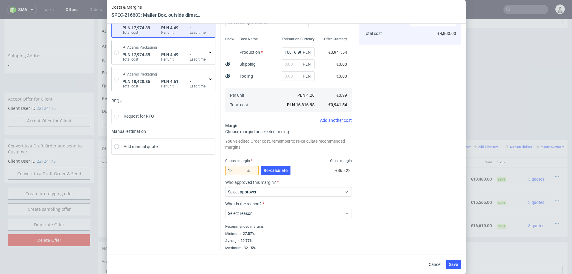
click at [317, 231] on div "Minimum : 27.57%" at bounding box center [288, 233] width 127 height 7
click at [239, 169] on input "18" at bounding box center [241, 170] width 33 height 10
type input "17"
type input "1.19"
type input "17"
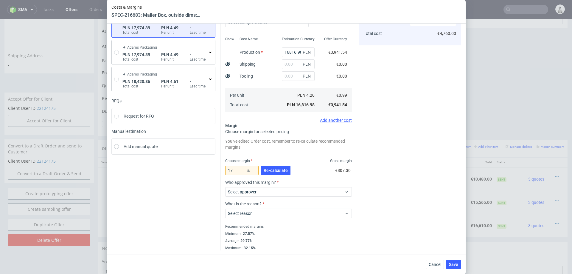
click at [376, 155] on div "Cost displayed to the customer Unit Cost Total cost 1.19 EUR €4,760.00" at bounding box center [410, 122] width 102 height 256
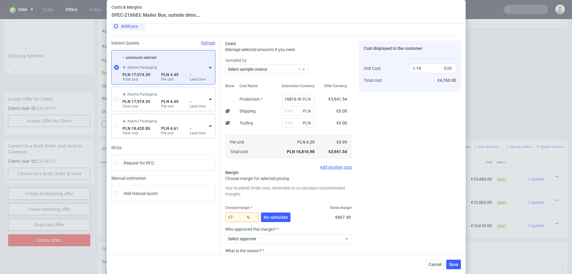
scroll to position [0, 0]
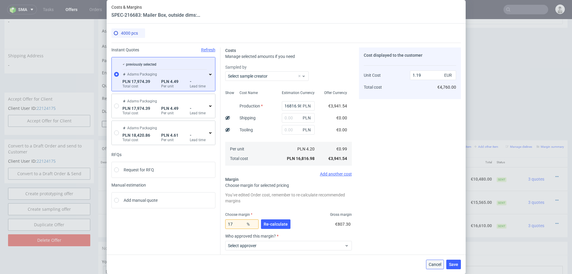
click at [435, 263] on span "Cancel" at bounding box center [435, 264] width 13 height 4
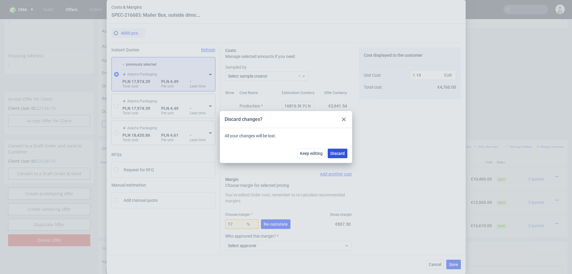
click at [337, 151] on span "Discard" at bounding box center [338, 153] width 14 height 4
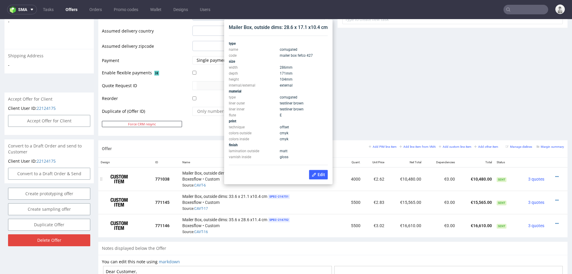
scroll to position [227, 0]
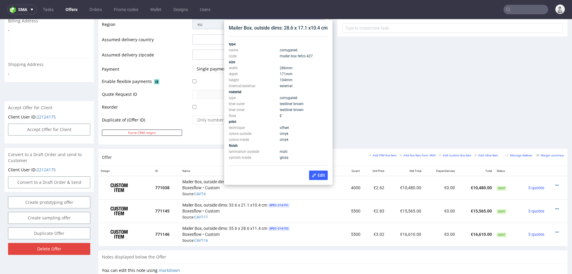
click at [384, 99] on div "Comments User (1) Automatic (0) Attachments (0) All (1) View all (1) 29th Aug 2…" at bounding box center [453, 0] width 230 height 297
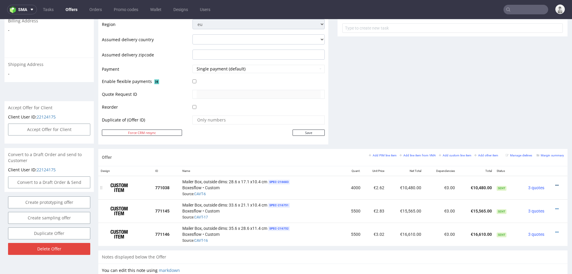
click at [556, 183] on icon at bounding box center [557, 185] width 3 height 4
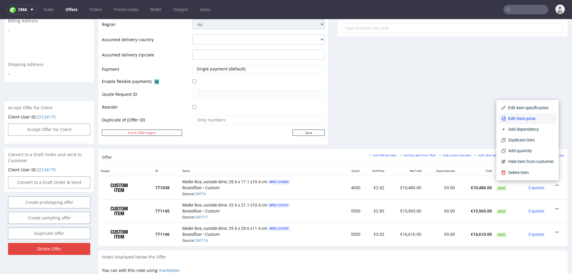
click at [516, 119] on span "Edit item price" at bounding box center [530, 118] width 48 height 6
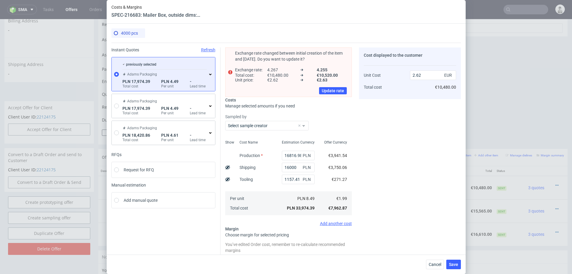
click at [210, 74] on use at bounding box center [210, 74] width 2 height 1
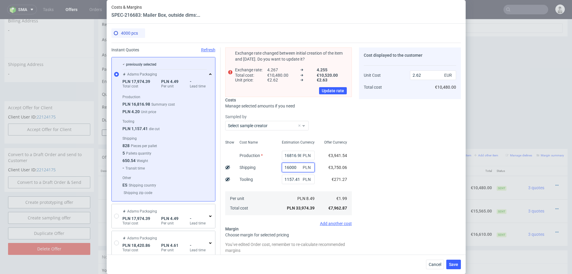
click at [292, 167] on input "16000" at bounding box center [298, 167] width 33 height 10
type input "1.39"
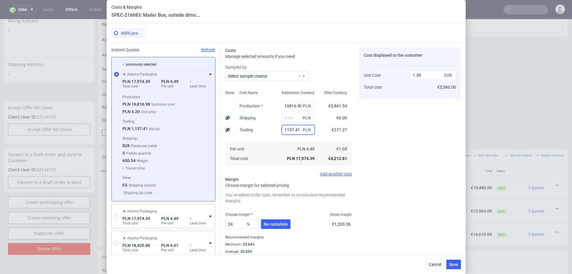
click at [290, 130] on input "1157.41" at bounding box center [298, 130] width 33 height 10
type input "1.3"
click at [277, 224] on span "Re-calculate" at bounding box center [276, 224] width 24 height 4
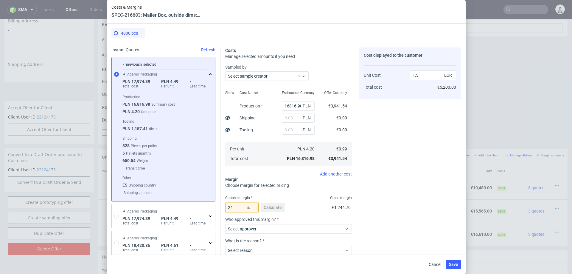
click at [238, 203] on input "24" at bounding box center [241, 207] width 33 height 10
type input "15"
type input "1.16"
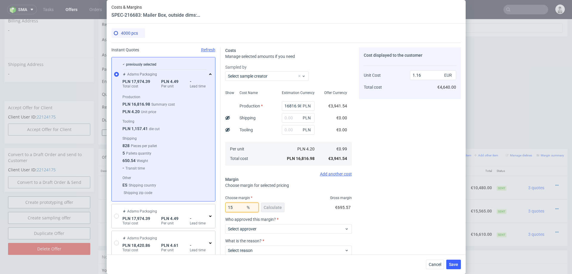
type input "15"
click at [406, 177] on div "Cost displayed to the customer Unit Cost Total cost 1.16 EUR €4,640.00" at bounding box center [410, 167] width 102 height 240
click at [290, 118] on input "text" at bounding box center [298, 118] width 33 height 10
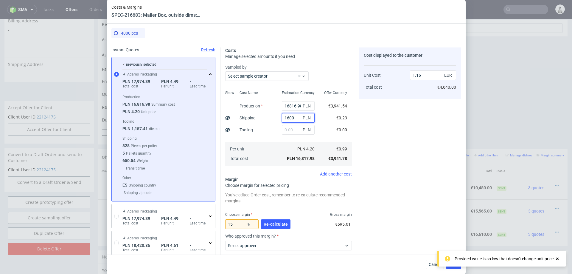
type input "16000"
type input "2.26"
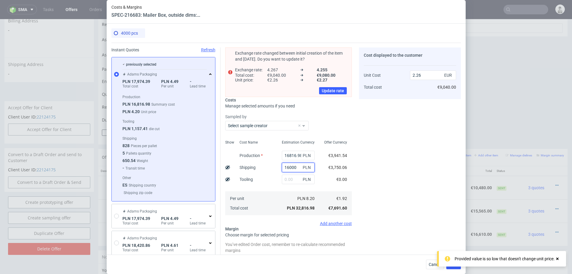
type input "16000"
click at [365, 142] on div "Cost displayed to the customer Unit Cost Total cost 2.26 EUR €9,040.00" at bounding box center [410, 200] width 102 height 306
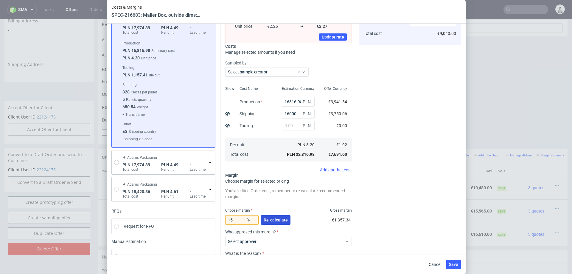
click at [272, 222] on button "Re-calculate" at bounding box center [276, 220] width 30 height 10
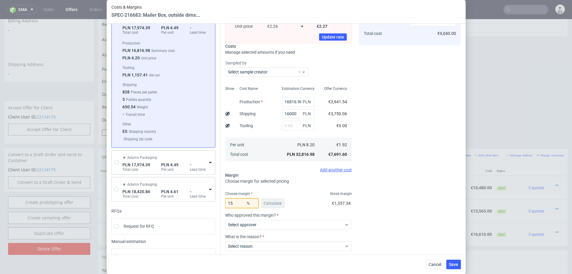
click at [239, 204] on input "15" at bounding box center [241, 203] width 33 height 10
type input "1"
type input "20"
type input "2.41"
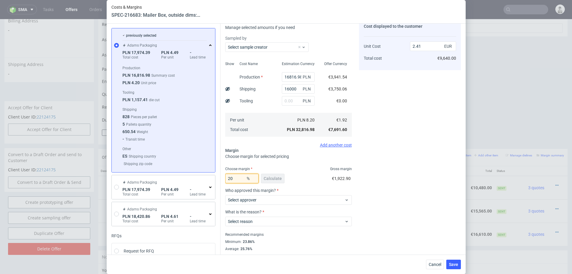
scroll to position [28, 0]
type input "20"
click at [382, 184] on div "Cost displayed to the customer Unit Cost Total cost 2.41 EUR €9,640.00" at bounding box center [410, 139] width 102 height 240
click at [437, 264] on span "Cancel" at bounding box center [435, 264] width 13 height 4
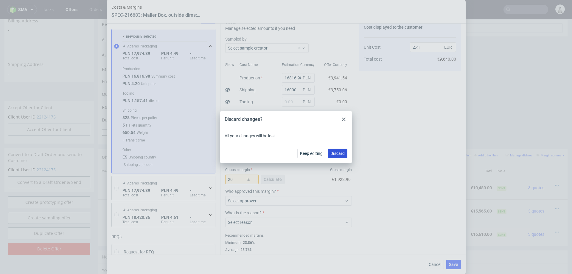
click at [338, 152] on span "Discard" at bounding box center [338, 153] width 14 height 4
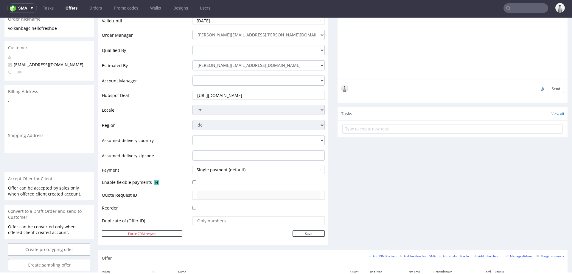
scroll to position [56, 0]
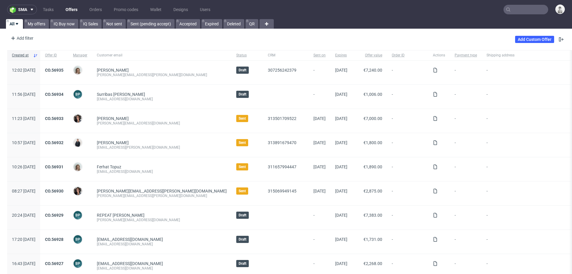
click at [522, 8] on input "text" at bounding box center [526, 10] width 45 height 10
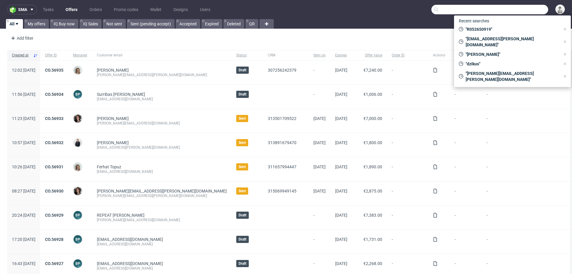
paste input "[EMAIL_ADDRESS][DOMAIN_NAME]"
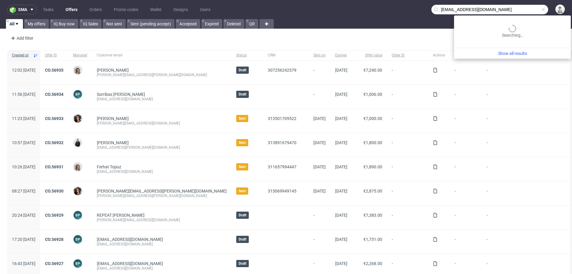
type input "[EMAIL_ADDRESS][DOMAIN_NAME]"
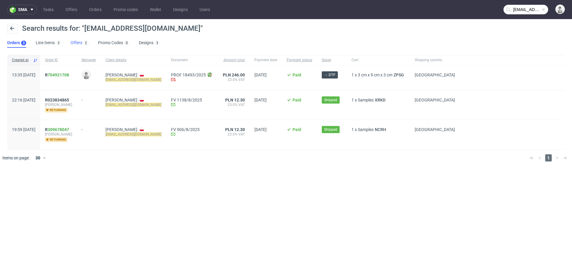
click at [77, 42] on link "Offers 2" at bounding box center [80, 43] width 18 height 10
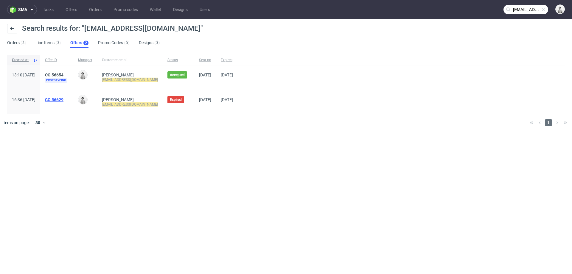
click at [63, 99] on link "CO.56629" at bounding box center [54, 99] width 18 height 5
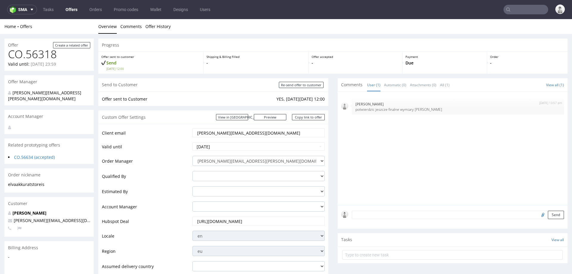
click at [220, 135] on input "[PERSON_NAME][EMAIL_ADDRESS][DOMAIN_NAME]" at bounding box center [259, 132] width 124 height 8
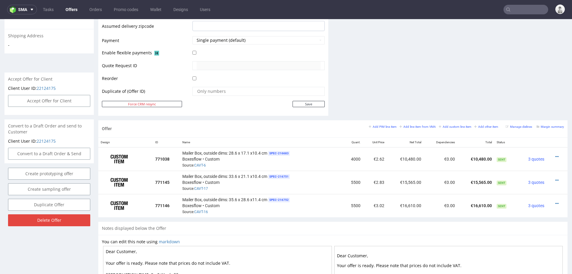
scroll to position [272, 0]
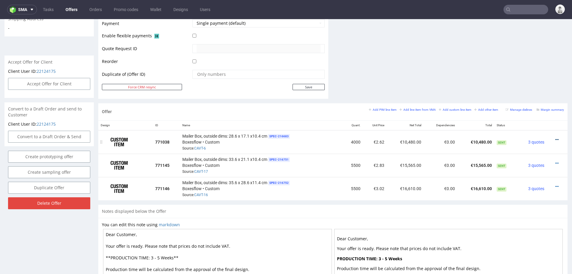
click at [556, 137] on icon at bounding box center [557, 139] width 3 height 4
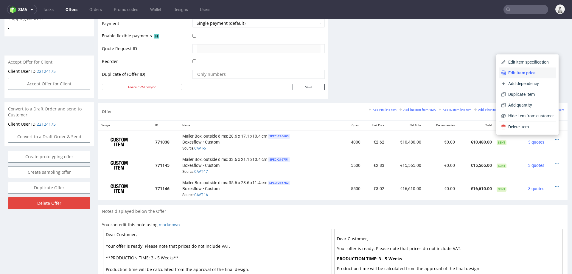
click at [532, 73] on span "Edit item price" at bounding box center [530, 73] width 48 height 6
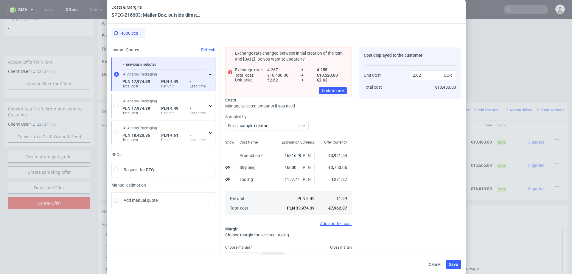
scroll to position [44, 0]
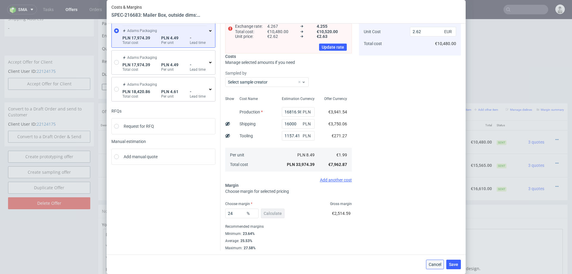
click at [437, 264] on span "Cancel" at bounding box center [435, 264] width 13 height 4
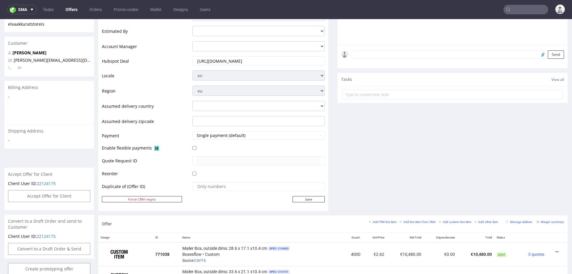
scroll to position [0, 0]
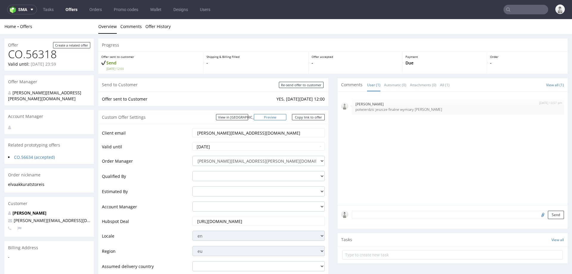
click at [275, 116] on link "Preview" at bounding box center [270, 117] width 33 height 6
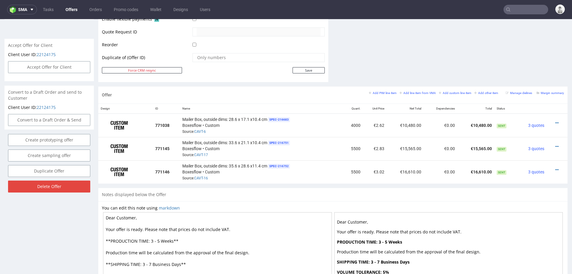
scroll to position [294, 0]
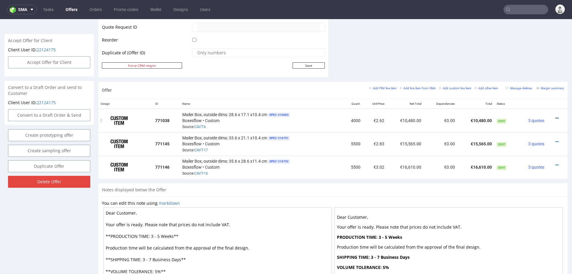
click at [556, 116] on icon at bounding box center [557, 118] width 3 height 4
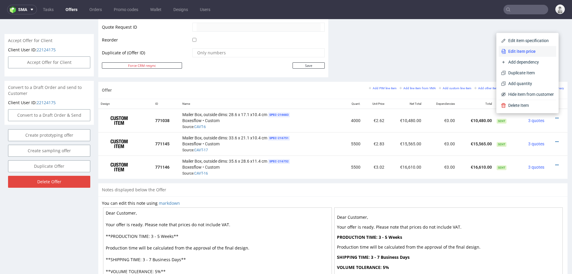
click at [521, 51] on span "Edit item price" at bounding box center [530, 51] width 48 height 6
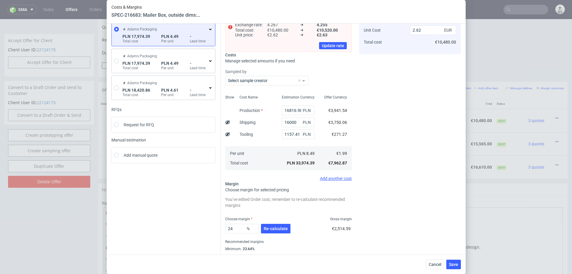
scroll to position [46, 0]
click at [430, 262] on span "Cancel" at bounding box center [435, 264] width 13 height 4
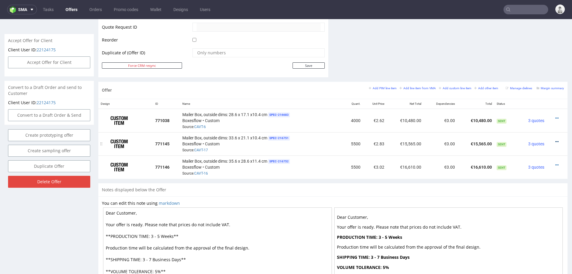
click at [556, 139] on icon at bounding box center [557, 141] width 3 height 4
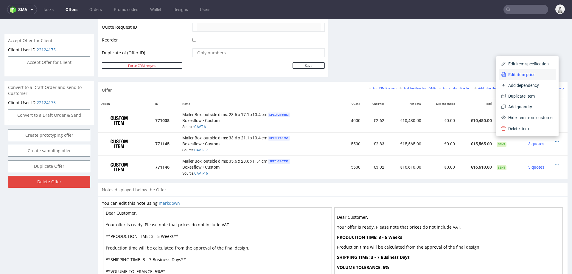
click at [524, 76] on span "Edit item price" at bounding box center [530, 75] width 48 height 6
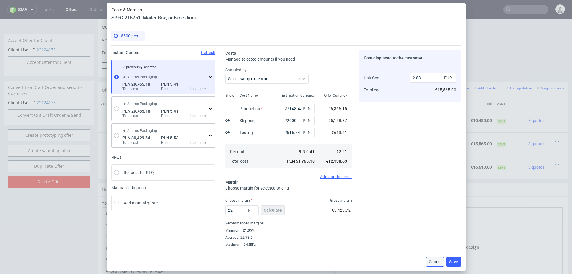
click at [437, 263] on span "Cancel" at bounding box center [435, 261] width 13 height 4
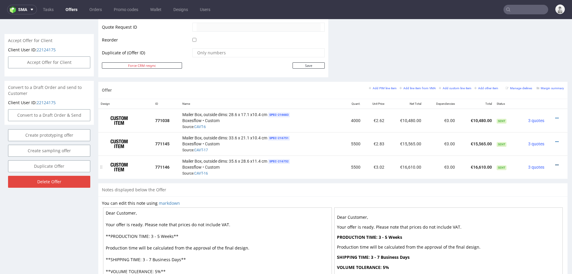
click at [556, 163] on icon at bounding box center [557, 165] width 3 height 4
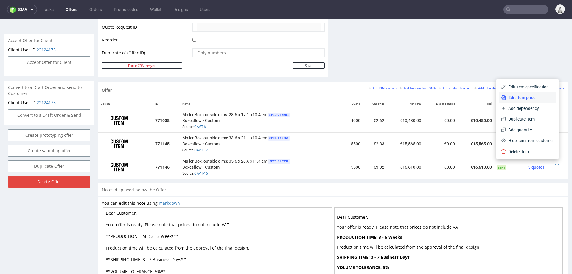
click at [520, 96] on span "Edit item price" at bounding box center [530, 97] width 48 height 6
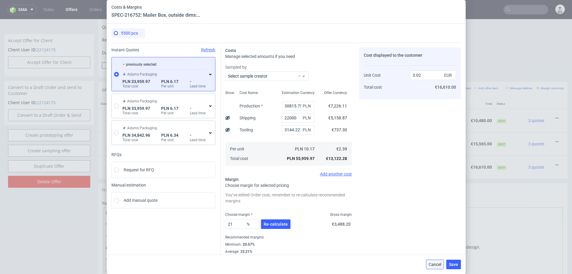
click at [432, 264] on span "Cancel" at bounding box center [435, 264] width 13 height 4
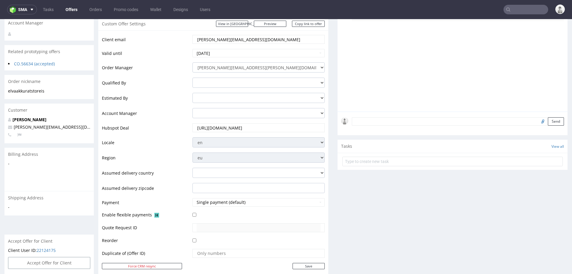
scroll to position [0, 0]
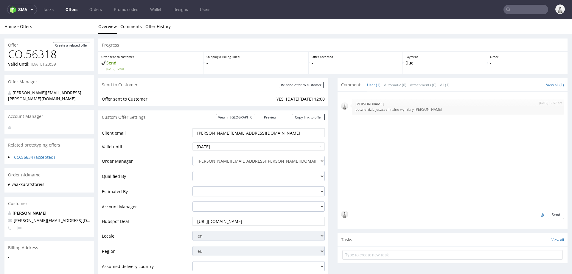
click at [220, 132] on input "[PERSON_NAME][EMAIL_ADDRESS][DOMAIN_NAME]" at bounding box center [259, 132] width 124 height 8
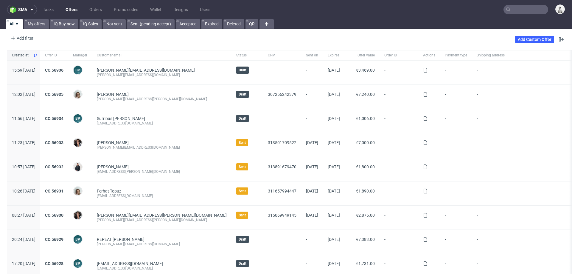
click at [520, 9] on input "text" at bounding box center [526, 10] width 45 height 10
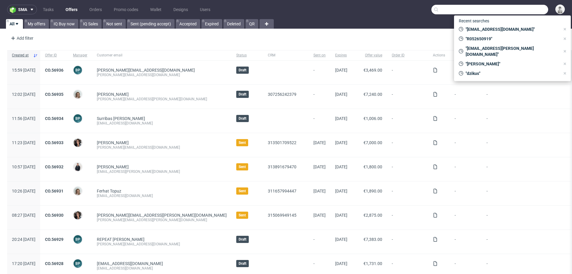
paste input "[PERSON_NAME][EMAIL_ADDRESS][DOMAIN_NAME]"
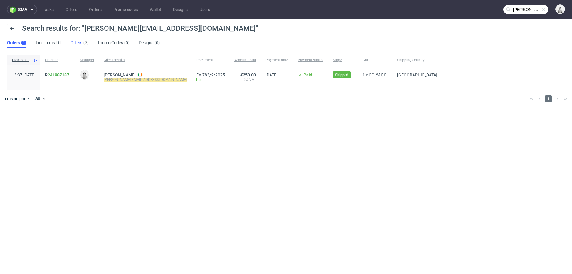
click at [77, 43] on link "Offers 2" at bounding box center [80, 43] width 18 height 10
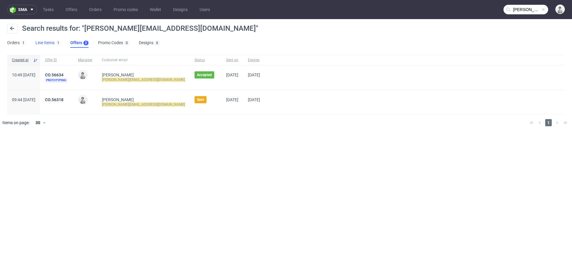
click at [46, 40] on link "Line Items 1" at bounding box center [47, 43] width 25 height 10
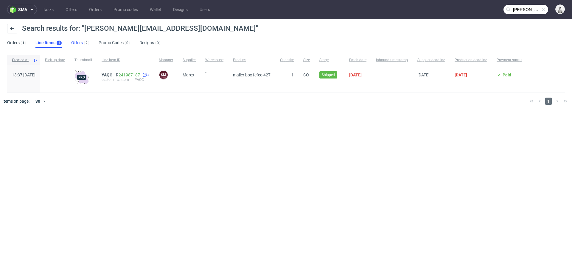
click at [74, 43] on link "Offers 2" at bounding box center [80, 43] width 18 height 10
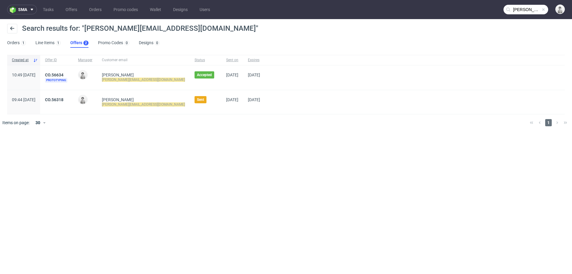
click at [519, 9] on input "[PERSON_NAME][EMAIL_ADDRESS][DOMAIN_NAME]" at bounding box center [526, 10] width 45 height 10
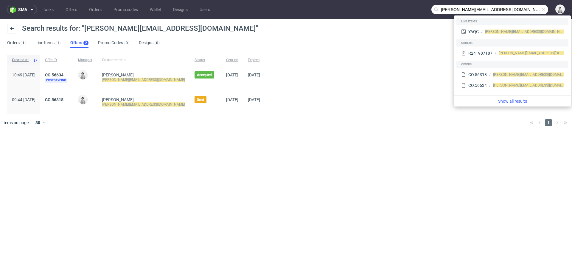
drag, startPoint x: 450, startPoint y: 9, endPoint x: 435, endPoint y: 9, distance: 15.2
click at [435, 9] on div "[PERSON_NAME][EMAIL_ADDRESS][DOMAIN_NAME]" at bounding box center [490, 10] width 117 height 10
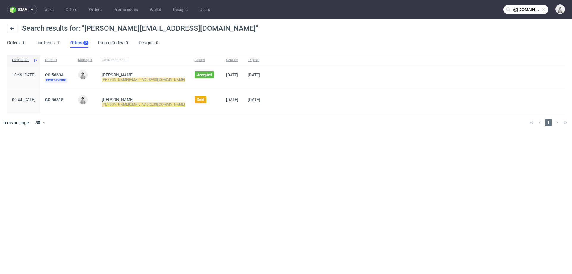
type input "@[DOMAIN_NAME]"
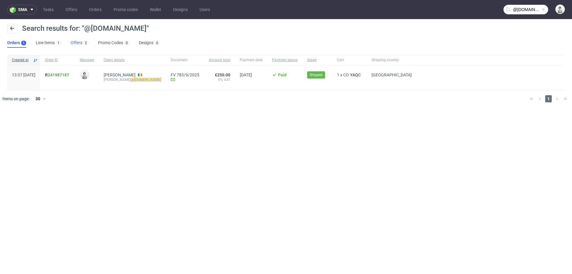
click at [75, 41] on link "Offers 2" at bounding box center [80, 43] width 18 height 10
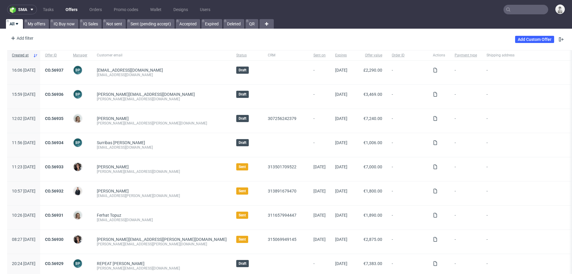
click at [515, 6] on input "text" at bounding box center [526, 10] width 45 height 10
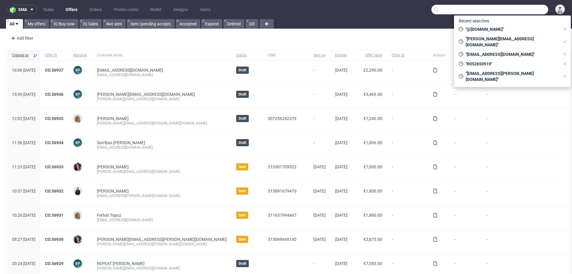
paste input "[EMAIL_ADDRESS][DOMAIN_NAME]"
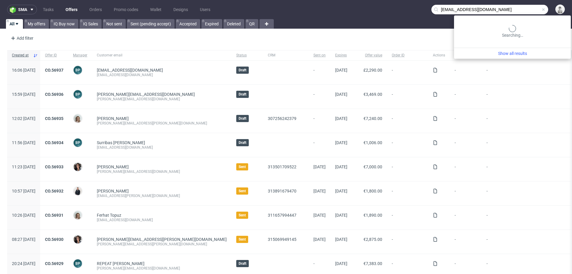
type input "[EMAIL_ADDRESS][DOMAIN_NAME]"
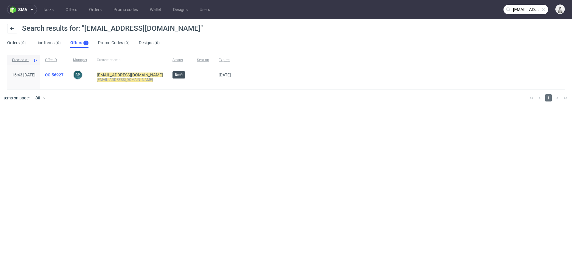
click at [63, 75] on link "CO.56927" at bounding box center [54, 74] width 18 height 5
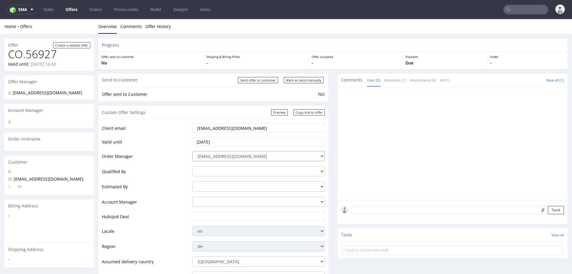
click at [280, 156] on select "[EMAIL_ADDRESS][DOMAIN_NAME] [PERSON_NAME][DOMAIN_NAME][EMAIL_ADDRESS][PERSON_N…" at bounding box center [259, 156] width 132 height 10
select select "20998342"
click at [193, 151] on select "[EMAIL_ADDRESS][DOMAIN_NAME] [PERSON_NAME][DOMAIN_NAME][EMAIL_ADDRESS][PERSON_N…" at bounding box center [259, 156] width 132 height 10
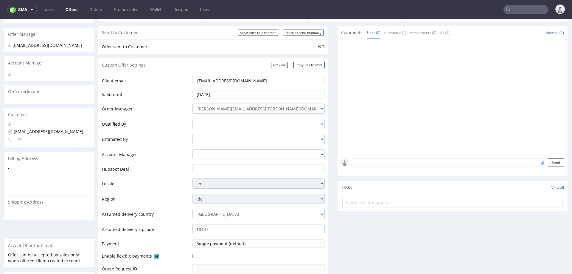
click at [246, 167] on input "text" at bounding box center [259, 169] width 124 height 8
paste input "[URL][DOMAIN_NAME]"
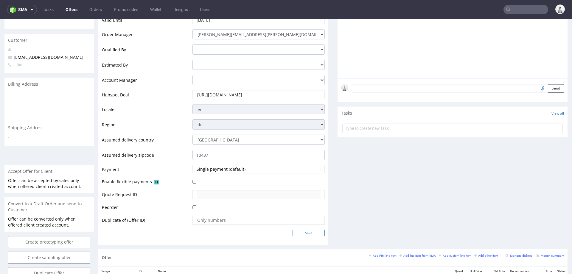
type input "[URL][DOMAIN_NAME]"
click at [294, 231] on input "Save" at bounding box center [309, 232] width 32 height 6
type input "In progress..."
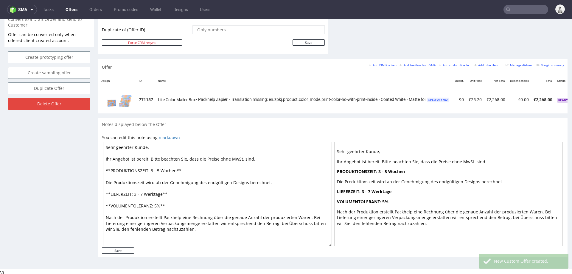
scroll to position [246, 0]
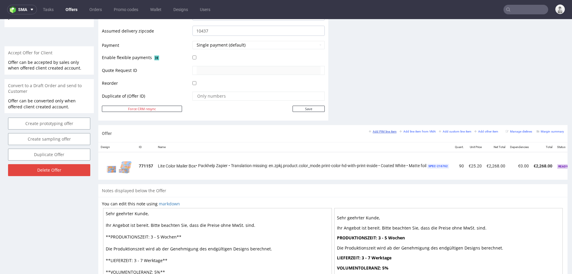
click at [378, 130] on small "Add PIM line item" at bounding box center [383, 131] width 28 height 3
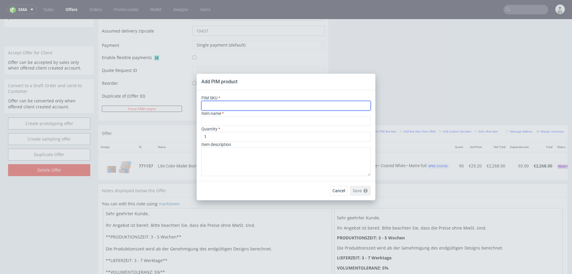
click at [288, 106] on input "text" at bounding box center [285, 106] width 169 height 10
paste input "box--mailer-box--71--cardboard-coated--print-color-hd--foil-matte"
type input "box--mailer-box--71--cardboard-coated--print-color-hd--foil-matte"
type input "Versandschachtel"
type input "box--mailer-box--71--cardboard-coated--print-color-hd--foil-matte"
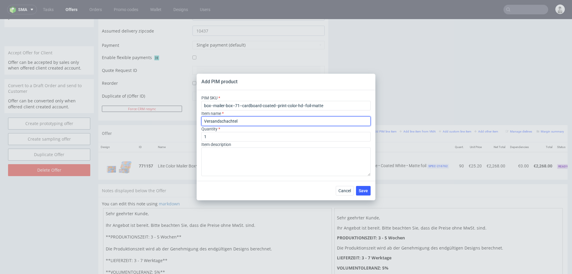
click at [274, 118] on input "Versandschachtel" at bounding box center [285, 121] width 169 height 10
click at [272, 123] on input "Versandschachtel" at bounding box center [285, 121] width 169 height 10
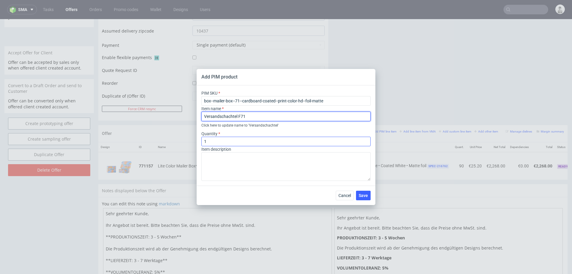
type input "Versandschachtel F71"
click at [242, 141] on input "1" at bounding box center [285, 141] width 169 height 10
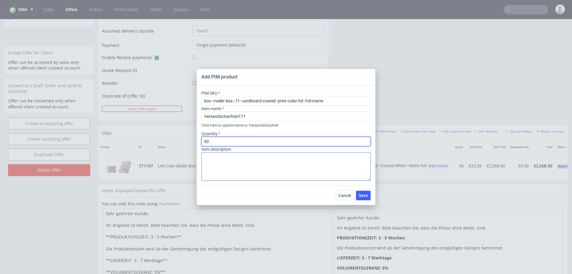
type input "50"
click at [300, 166] on textarea at bounding box center [285, 166] width 169 height 29
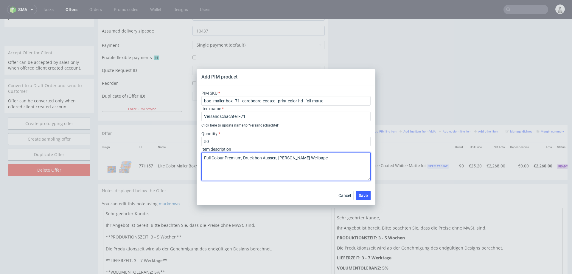
click at [257, 157] on textarea "Full Colour Premium, Druck bon Aussen, Braun Wellpape" at bounding box center [285, 166] width 169 height 29
drag, startPoint x: 279, startPoint y: 157, endPoint x: 345, endPoint y: 157, distance: 66.2
click at [345, 157] on textarea "Full Colour Premium, Druck von Aussen, Braun Wellpape" at bounding box center [285, 166] width 169 height 29
paste textarea "innen braun"
type textarea "Full Colour Premium, Druck von Aussen, innen braun"
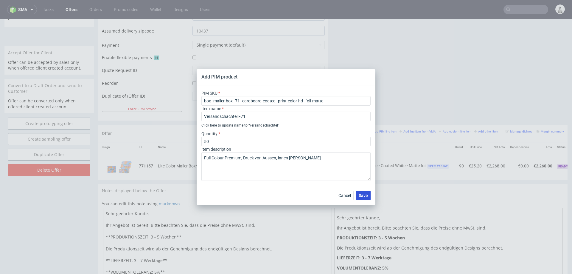
click at [360, 193] on span "Save" at bounding box center [363, 195] width 9 height 4
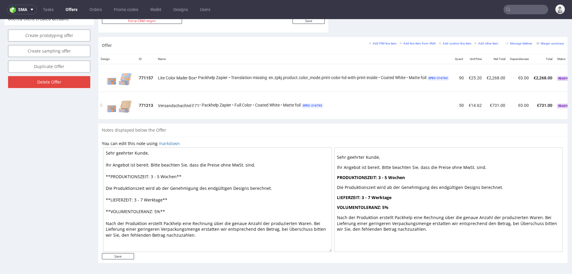
scroll to position [0, 49]
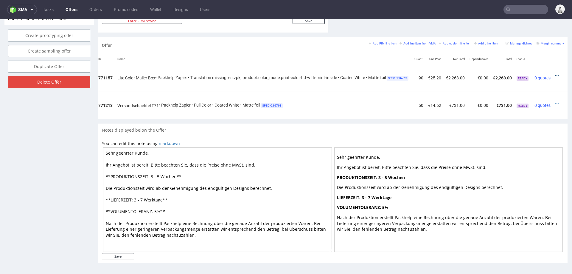
click at [556, 74] on icon at bounding box center [557, 75] width 3 height 4
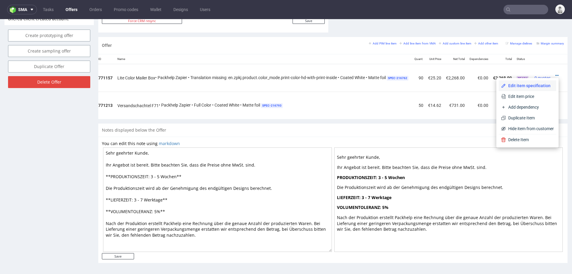
click at [515, 84] on span "Edit item specification" at bounding box center [530, 86] width 48 height 6
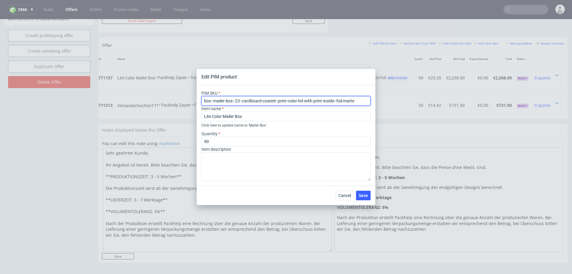
click at [281, 100] on input "box--mailer-box--23--cardboard-coated--print-color-hd-with-print-inside--foil-m…" at bounding box center [285, 101] width 169 height 10
paste input "71"
type input "box--mailer-box--71--cardboard-coated--print-color-hd-with-print-inside--foil-m…"
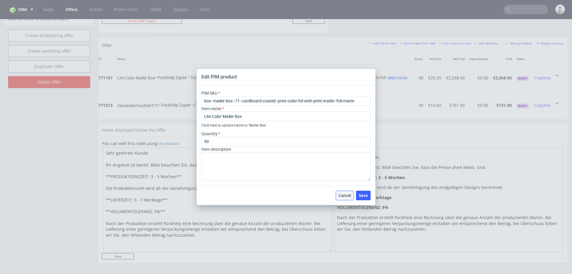
click at [342, 193] on span "Cancel" at bounding box center [345, 195] width 13 height 4
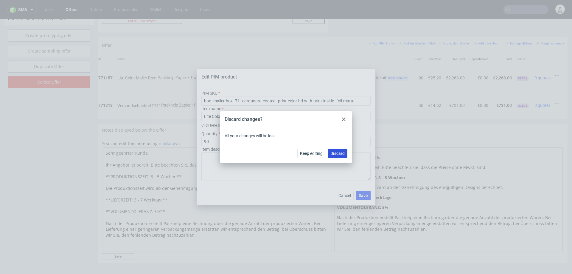
click at [334, 149] on button "Discard" at bounding box center [338, 153] width 20 height 10
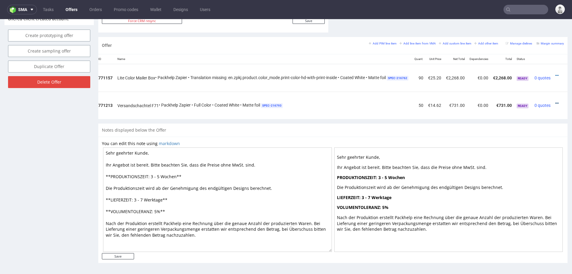
click at [556, 101] on icon at bounding box center [557, 103] width 3 height 4
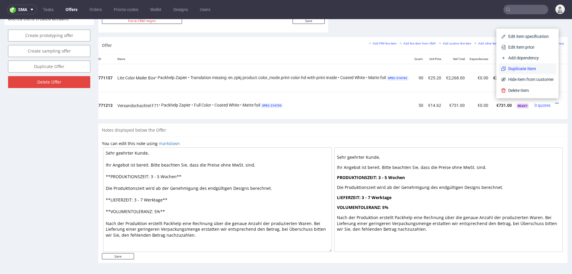
click at [515, 69] on span "Duplicate Item" at bounding box center [530, 69] width 48 height 6
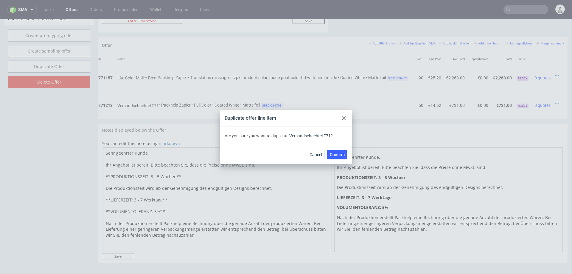
click at [327, 150] on div "Cancel Confirm" at bounding box center [327, 155] width 41 height 10
click at [335, 155] on span "Confirm" at bounding box center [337, 154] width 15 height 4
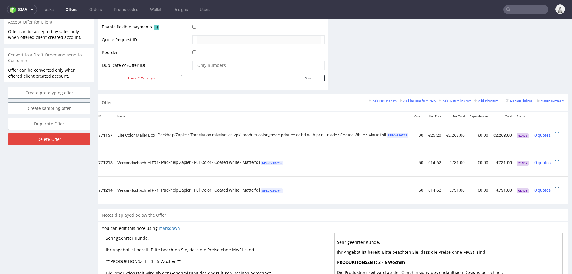
click at [556, 186] on icon at bounding box center [557, 188] width 3 height 4
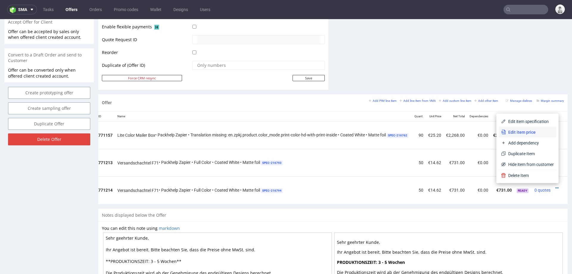
click at [539, 130] on span "Edit item price" at bounding box center [530, 132] width 48 height 6
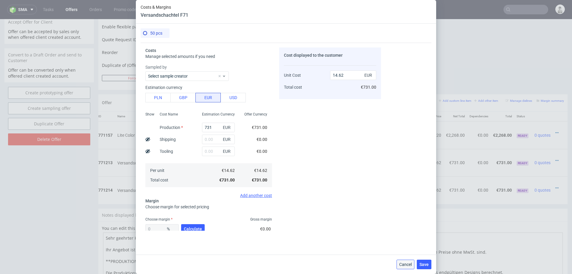
click at [411, 265] on span "Cancel" at bounding box center [405, 264] width 13 height 4
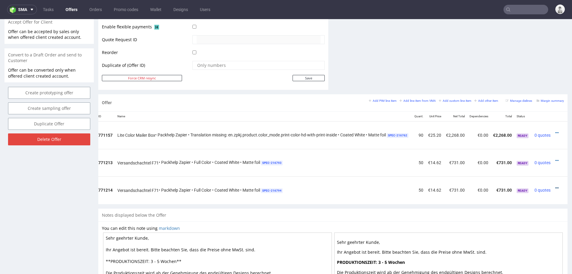
click at [556, 186] on icon at bounding box center [557, 188] width 3 height 4
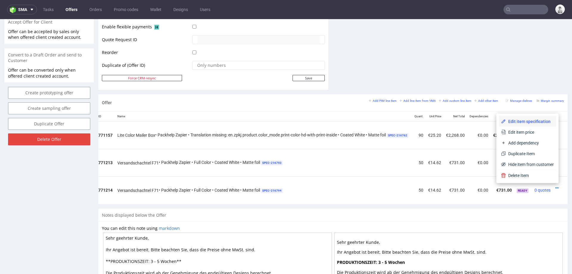
click at [535, 123] on span "Edit item specification" at bounding box center [530, 121] width 48 height 6
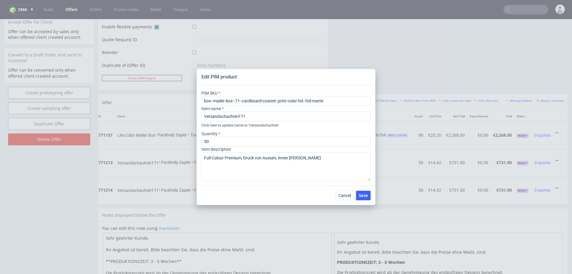
click at [293, 106] on div "Item name Versandschachtel F71 Click here to update name to ' Versandschachtel '" at bounding box center [285, 117] width 169 height 23
click at [292, 100] on input "box--mailer-box--71--cardboard-coated--print-color-hd--foil-matte" at bounding box center [285, 101] width 169 height 10
paste input "with-print-inside-"
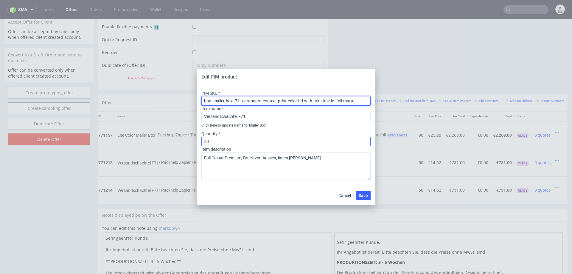
type input "box--mailer-box--71--cardboard-coated--print-color-hd-with-print-inside--foil-m…"
click at [219, 140] on input "50" at bounding box center [285, 141] width 169 height 10
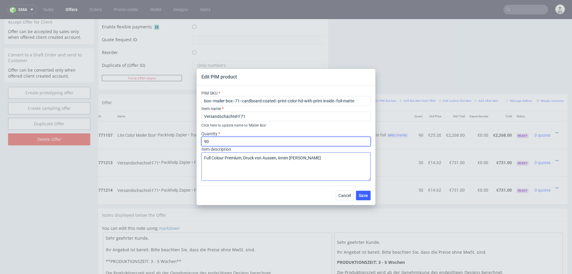
type input "90"
click at [264, 157] on textarea "Full Colour Premium, Druck von Aussen, innen braun" at bounding box center [285, 166] width 169 height 29
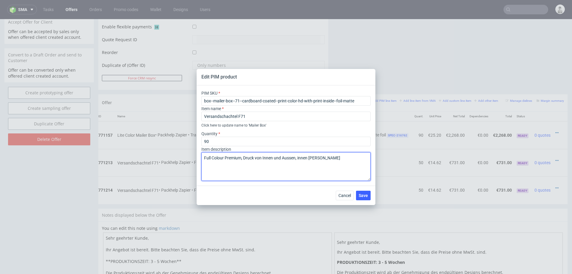
drag, startPoint x: 303, startPoint y: 158, endPoint x: 405, endPoint y: 158, distance: 101.3
click at [405, 158] on div "Edit PIM product PIM SKU box--mailer-box--71--cardboard-coated--print-color-hd-…" at bounding box center [286, 137] width 572 height 274
type textarea "Full Colour Premium, Druck von Innen und Aussen"
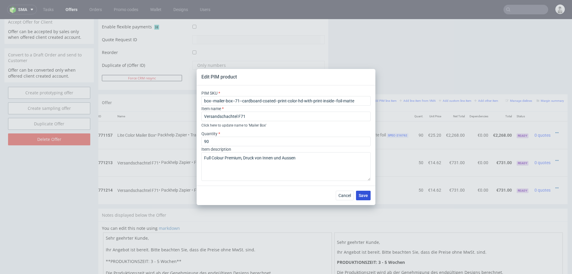
click at [362, 192] on button "Save" at bounding box center [363, 195] width 15 height 10
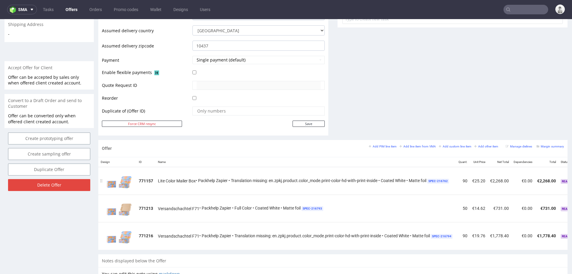
scroll to position [0, 52]
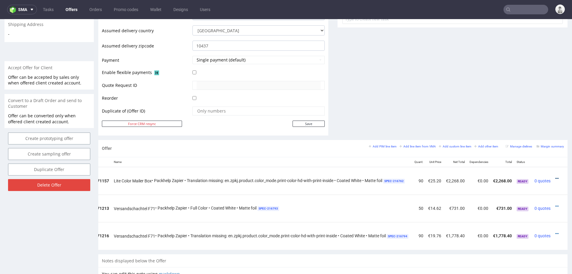
click at [556, 176] on icon at bounding box center [557, 178] width 3 height 4
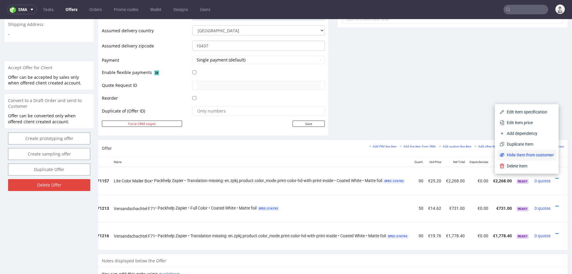
click at [538, 156] on span "Hide item from customer" at bounding box center [529, 155] width 49 height 6
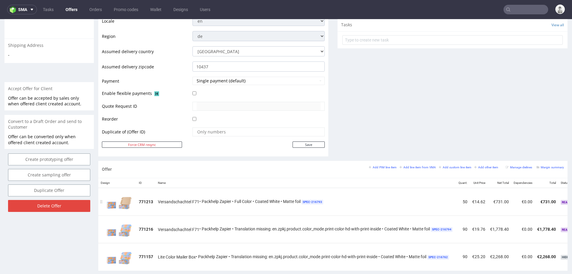
scroll to position [0, 53]
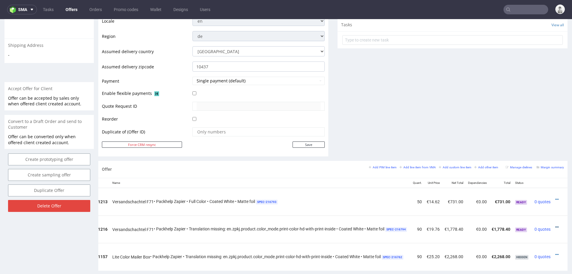
click at [556, 225] on icon at bounding box center [557, 227] width 3 height 4
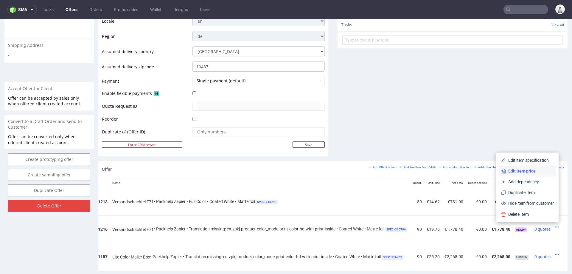
click at [528, 172] on span "Edit item price" at bounding box center [530, 171] width 48 height 6
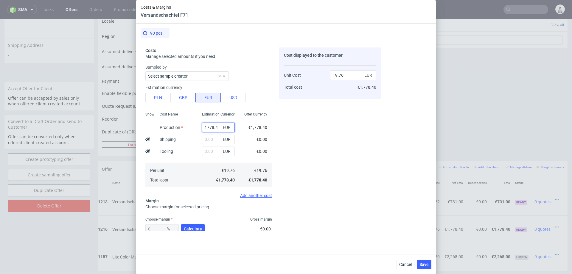
click at [211, 128] on input "1778.4" at bounding box center [218, 127] width 33 height 10
click at [159, 99] on button "PLN" at bounding box center [157, 98] width 25 height 10
type input "4.64"
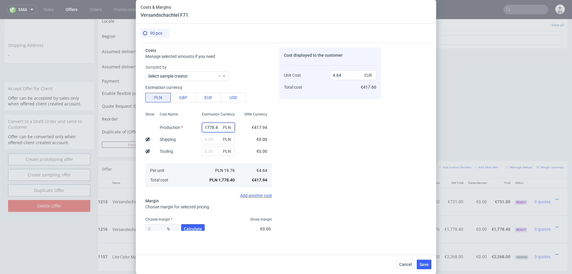
click at [213, 126] on input "1778.4" at bounding box center [218, 127] width 33 height 10
type input "423"
type input "1.1"
type input "42300"
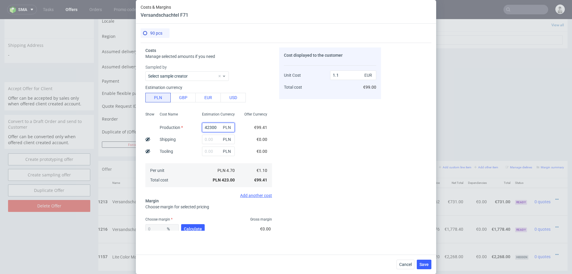
type input "110.45"
type input "42300"
click at [208, 137] on input "text" at bounding box center [218, 139] width 33 height 10
type input "153"
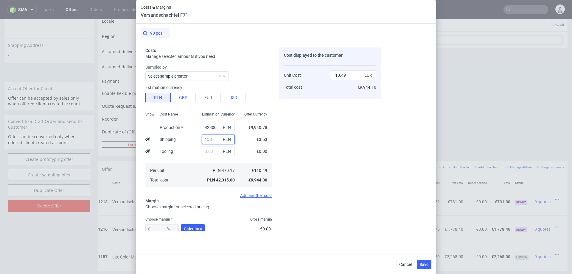
type input "110.85"
type input "153"
click at [337, 153] on div "Cost displayed to the customer Unit Cost Total cost 110.85 EUR €9,976.50" at bounding box center [330, 138] width 102 height 183
click at [196, 230] on span "Calculate" at bounding box center [193, 229] width 18 height 4
type input "24.05"
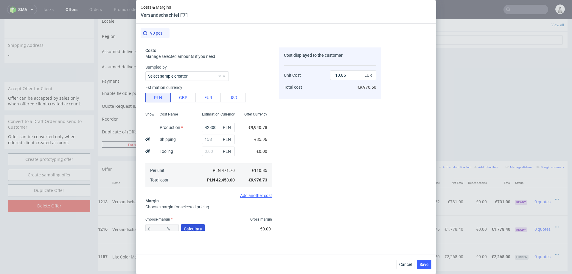
type input "145.96"
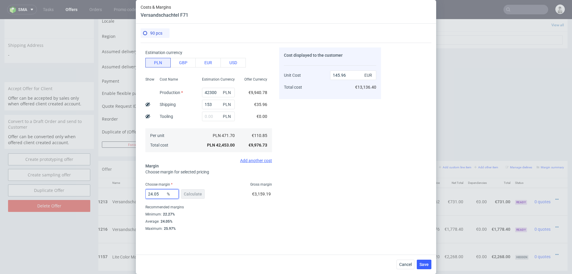
click at [159, 193] on input "24.05" at bounding box center [161, 194] width 33 height 10
type input "23"
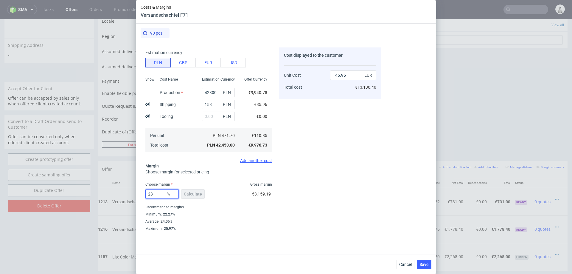
type input "143.96"
type input "23"
click at [325, 193] on div "Cost displayed to the customer Unit Cost Total cost 143.96 EUR €12,956.40" at bounding box center [330, 138] width 102 height 183
click at [219, 91] on input "42300" at bounding box center [218, 93] width 33 height 10
type input "4230"
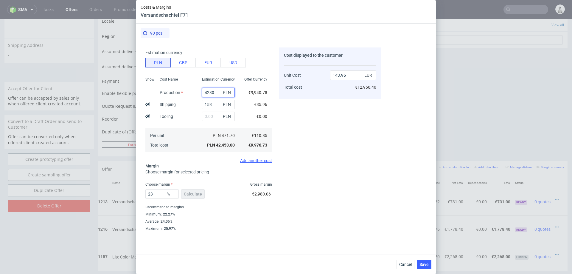
type input "14.86"
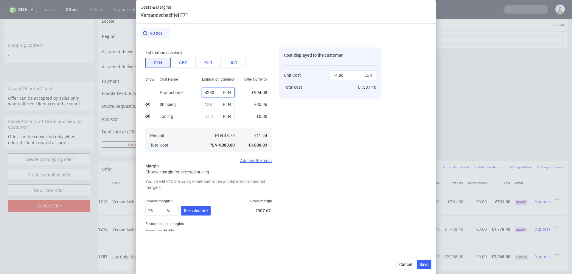
type input "4230"
click at [336, 149] on div "Cost displayed to the customer Unit Cost Total cost 14.86 EUR €1,337.40" at bounding box center [330, 138] width 102 height 183
click at [195, 208] on span "Re-calculate" at bounding box center [196, 210] width 24 height 4
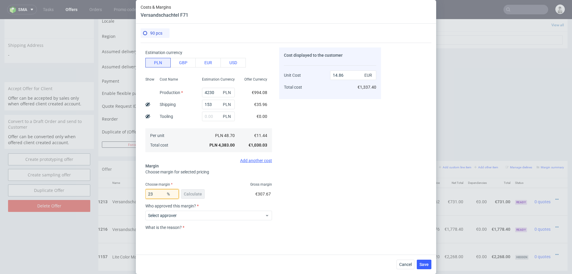
click at [163, 193] on input "23" at bounding box center [161, 194] width 33 height 10
type input "30"
type input "16.35"
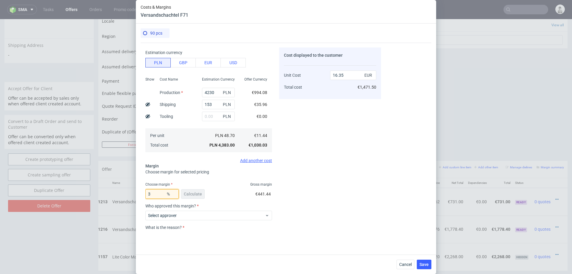
type input "33"
type input "17.08"
type input "36"
type input "17.88"
type input "37"
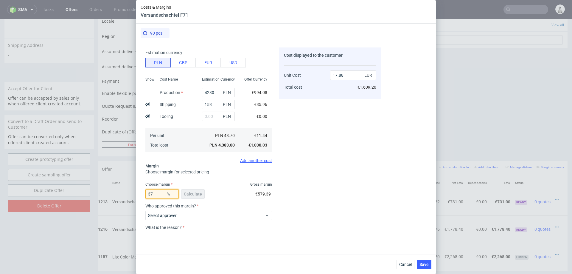
type input "18.17"
type input "37"
click at [320, 164] on div "Cost displayed to the customer Unit Cost Total cost 18.17 EUR €1,635.30" at bounding box center [330, 138] width 102 height 183
click at [422, 264] on span "Save" at bounding box center [424, 264] width 9 height 4
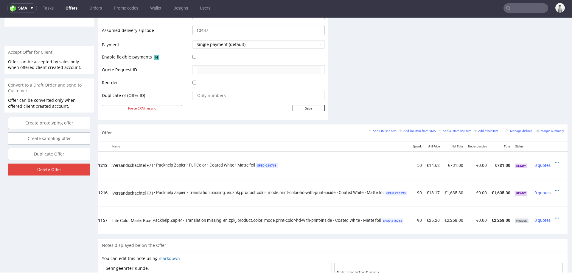
scroll to position [0, 53]
click at [556, 162] on icon at bounding box center [557, 163] width 3 height 4
click at [524, 99] on li "Edit item specification" at bounding box center [528, 96] width 58 height 11
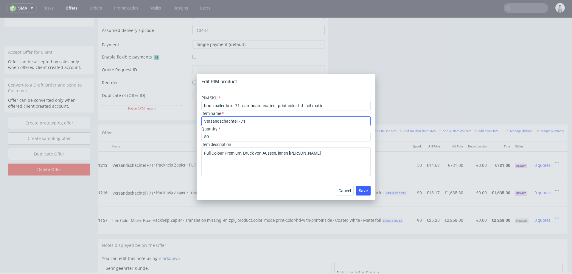
type input "box--mailer-box--71--cardboard-coated--print-color-hd-with-print-inside--foil-m…"
type input "90"
type textarea "Full Colour Premium, Druck von Innen und Aussen"
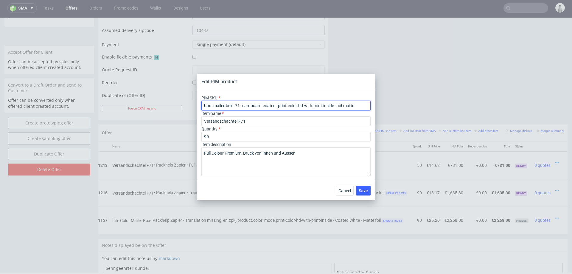
click at [282, 105] on input "box--mailer-box--71--cardboard-coated--print-color-hd-with-print-inside--foil-m…" at bounding box center [285, 106] width 169 height 10
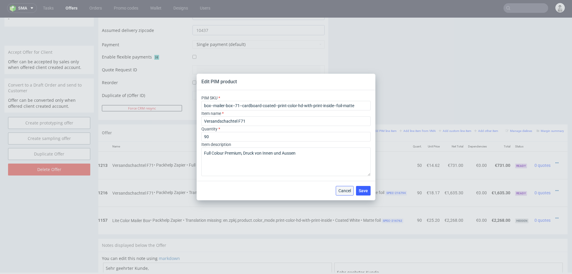
click at [342, 190] on span "Cancel" at bounding box center [345, 190] width 13 height 4
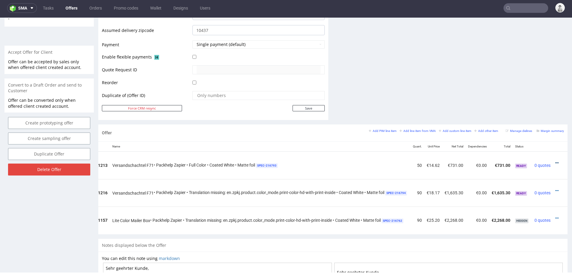
click at [556, 161] on icon at bounding box center [557, 163] width 3 height 4
click at [528, 94] on span "Edit item specification" at bounding box center [530, 96] width 48 height 6
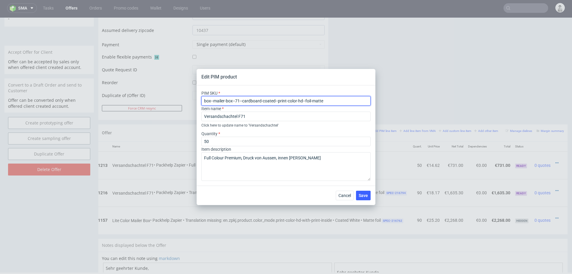
click at [266, 102] on input "box--mailer-box--71--cardboard-coated--print-color-hd--foil-matte" at bounding box center [285, 101] width 169 height 10
click at [345, 194] on span "Cancel" at bounding box center [345, 195] width 13 height 4
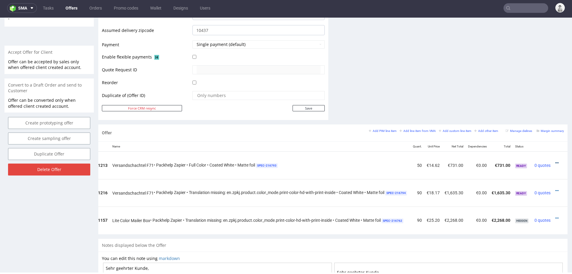
click at [556, 161] on icon at bounding box center [557, 163] width 3 height 4
click at [511, 96] on span "Edit item specification" at bounding box center [530, 96] width 48 height 6
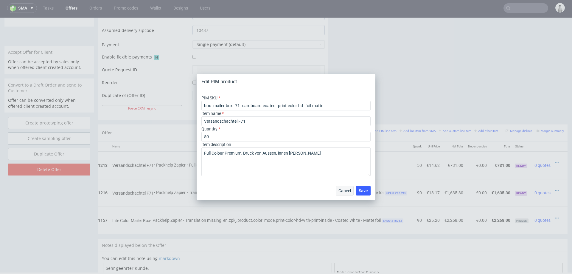
click at [337, 191] on button "Cancel" at bounding box center [345, 191] width 18 height 10
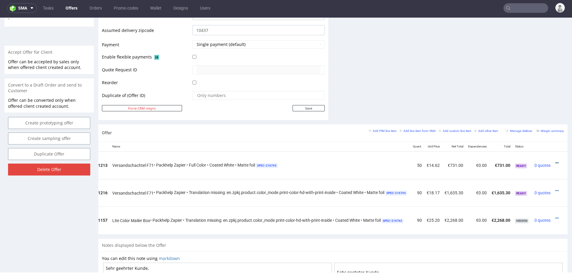
click at [556, 161] on icon at bounding box center [557, 163] width 3 height 4
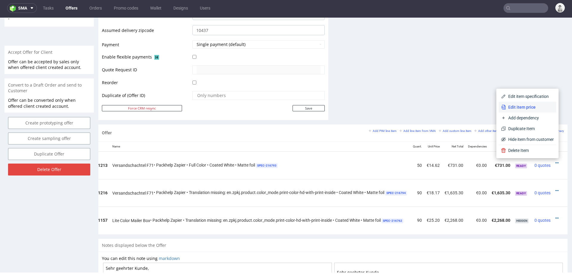
click at [534, 107] on span "Edit item price" at bounding box center [530, 107] width 48 height 6
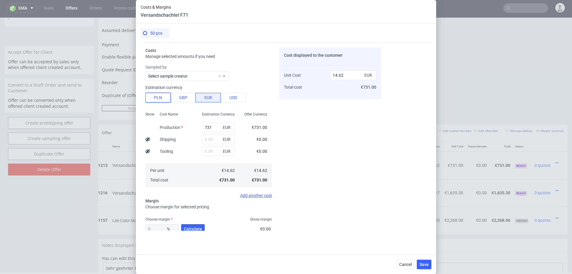
click at [158, 99] on button "PLN" at bounding box center [157, 98] width 25 height 10
type input "3.44"
click at [210, 130] on input "731" at bounding box center [218, 127] width 33 height 10
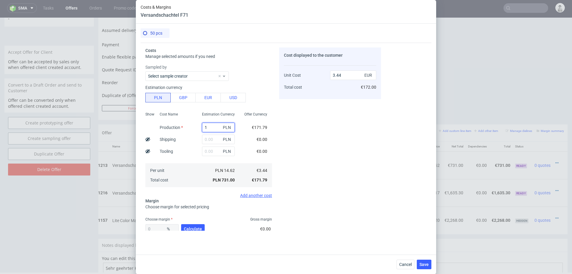
type input "12"
type input "0.06"
type input "129"
type input "0.61"
type input "1296"
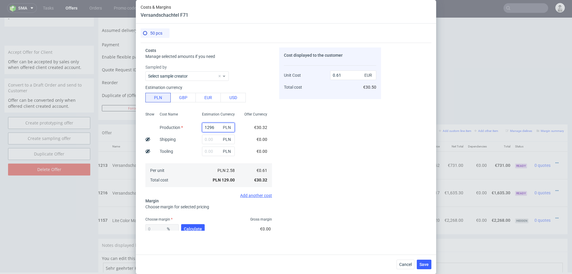
type input "6.09"
type input "1296"
click at [189, 140] on div "Cost Name Production Shipping Tooling Per unit Total cost" at bounding box center [176, 148] width 42 height 79
click at [214, 139] on input "text" at bounding box center [218, 139] width 33 height 10
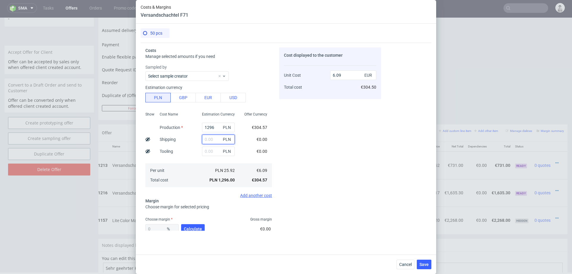
type input "2"
type input "6.1"
type input "270"
type input "7.36"
type input "270"
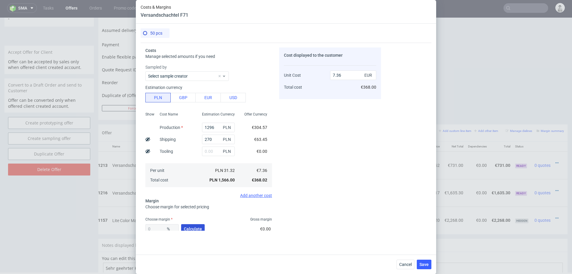
click at [192, 225] on button "Calculate" at bounding box center [193, 229] width 24 height 10
type input "46.02"
type input "13.64"
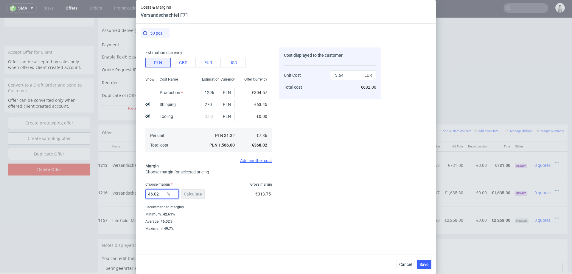
click at [162, 190] on input "46.02" at bounding box center [161, 194] width 33 height 10
type input "44"
type input "13.14"
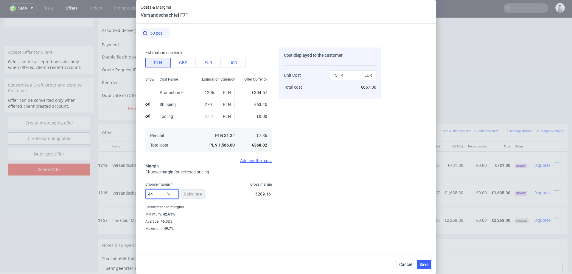
type input "44"
click at [288, 217] on div "Cost displayed to the customer Unit Cost Total cost 13.14 EUR €657.00" at bounding box center [330, 138] width 102 height 183
click at [426, 265] on span "Save" at bounding box center [424, 264] width 9 height 4
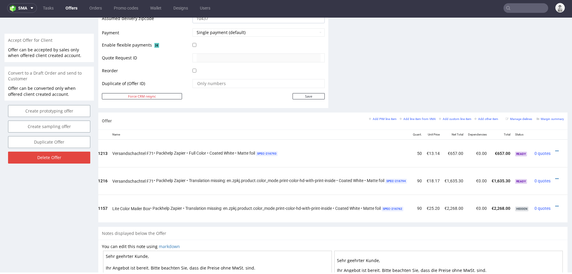
scroll to position [257, 0]
click at [556, 148] on icon at bounding box center [557, 150] width 3 height 4
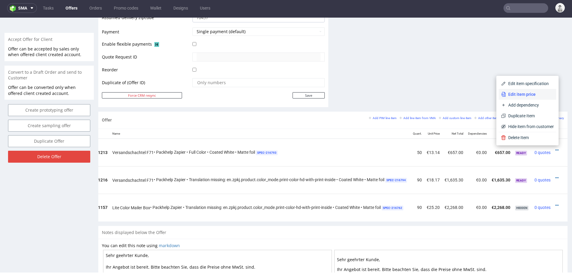
click at [526, 95] on span "Edit item price" at bounding box center [530, 94] width 48 height 6
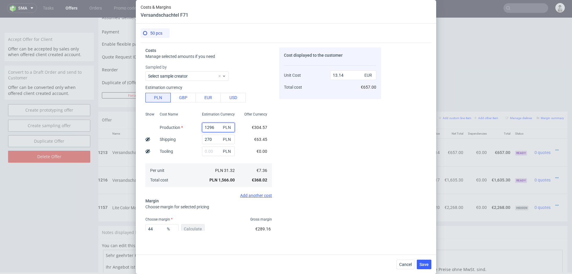
click at [218, 126] on input "1296" at bounding box center [218, 127] width 33 height 10
type input "1"
type input "2.28"
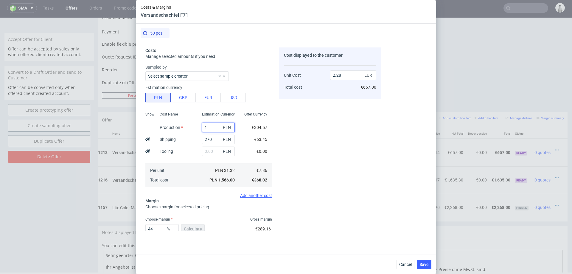
type input "19"
type input "2.43"
type input "1950"
type input "18.63"
type input "1950"
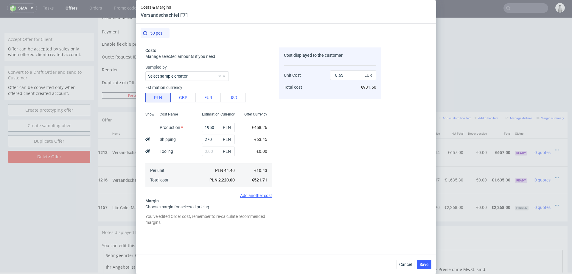
click at [328, 137] on div "Cost displayed to the customer Unit Cost Total cost 18.63 EUR €931.50" at bounding box center [330, 138] width 102 height 183
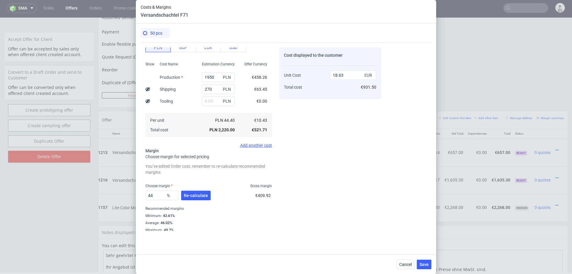
scroll to position [52, 0]
click at [156, 192] on input "44" at bounding box center [161, 194] width 33 height 10
type input "43"
type input "18.31"
type input "43"
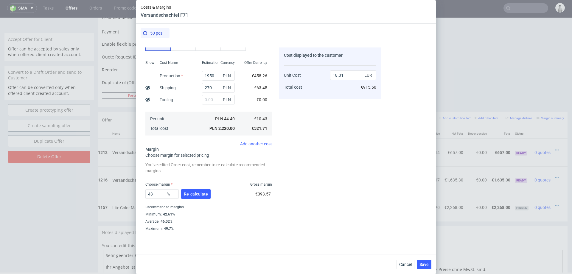
click at [336, 182] on div "Cost displayed to the customer Unit Cost Total cost 18.31 EUR €915.50" at bounding box center [330, 138] width 102 height 183
click at [429, 264] on button "Save" at bounding box center [424, 264] width 15 height 10
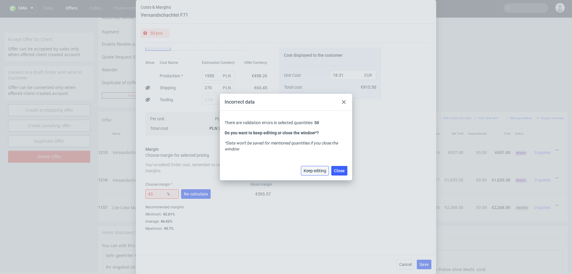
click at [310, 169] on span "Keep editing" at bounding box center [315, 170] width 23 height 4
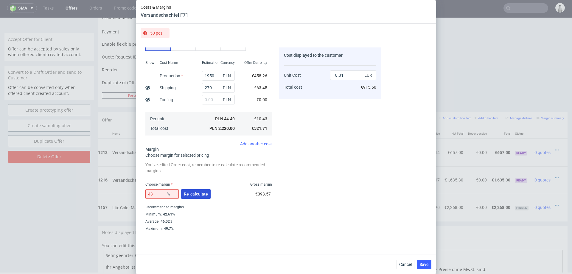
click at [202, 193] on span "Re-calculate" at bounding box center [196, 194] width 24 height 4
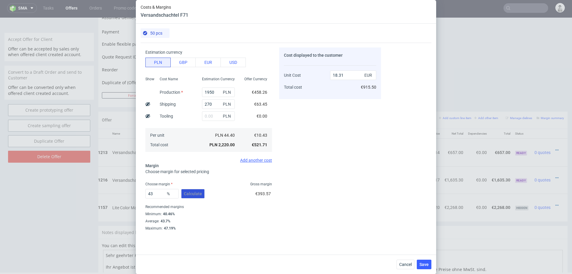
scroll to position [35, 0]
click at [423, 265] on span "Save" at bounding box center [424, 264] width 9 height 4
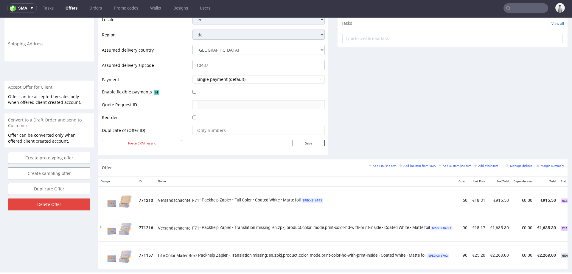
scroll to position [0, 53]
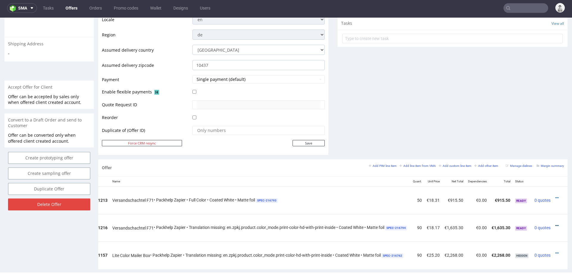
click at [556, 223] on icon at bounding box center [557, 225] width 3 height 4
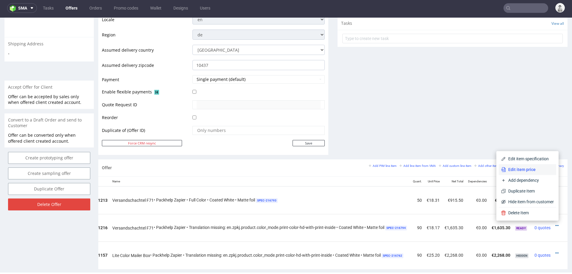
click at [533, 170] on span "Edit item price" at bounding box center [530, 169] width 48 height 6
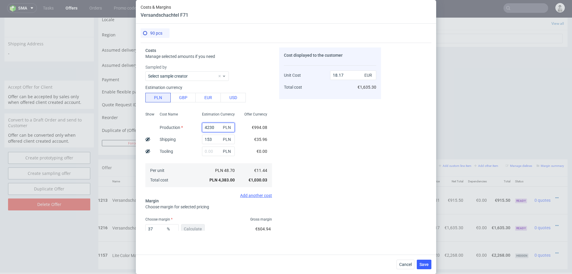
click at [213, 127] on input "4230" at bounding box center [218, 127] width 33 height 10
type input "6"
type input "0.66"
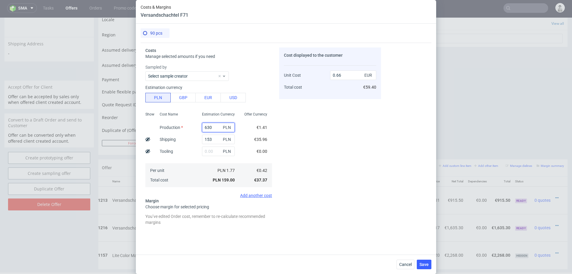
type input "6300"
type input "26.75"
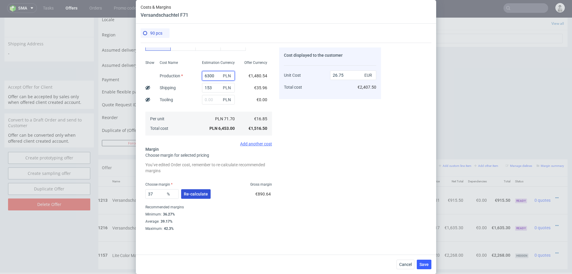
type input "6300"
click at [198, 194] on span "Re-calculate" at bounding box center [196, 194] width 24 height 4
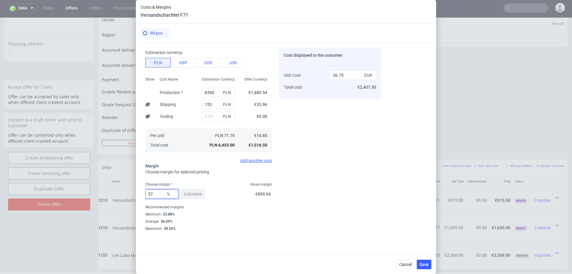
click at [159, 195] on input "37" at bounding box center [161, 194] width 33 height 10
type input "34"
type input "25.53"
type input "34"
click at [287, 191] on div "Cost displayed to the customer Unit Cost Total cost 25.53 EUR €2,297.70" at bounding box center [330, 138] width 102 height 183
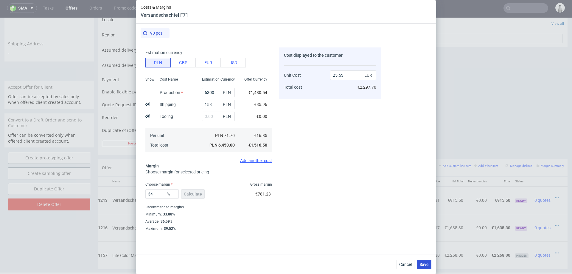
click at [428, 265] on span "Save" at bounding box center [424, 264] width 9 height 4
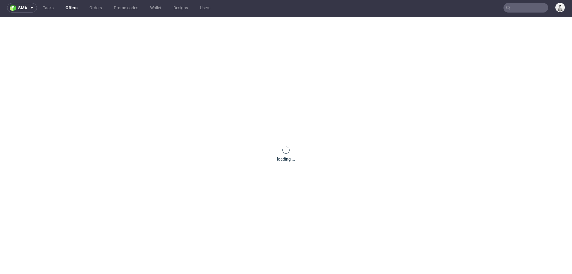
scroll to position [0, 0]
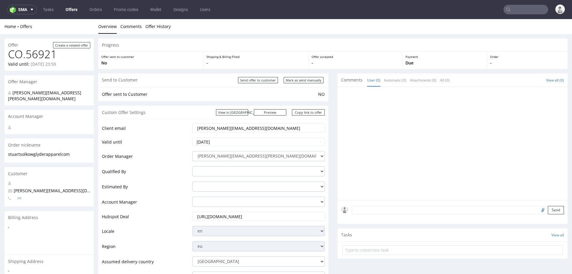
scroll to position [299, 0]
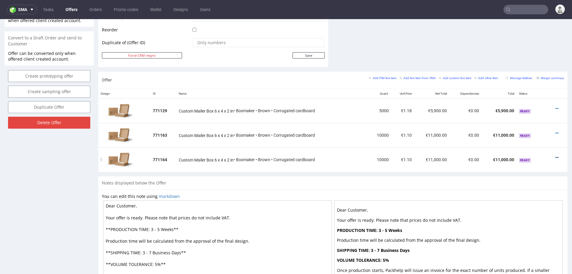
click at [556, 156] on icon at bounding box center [557, 157] width 3 height 4
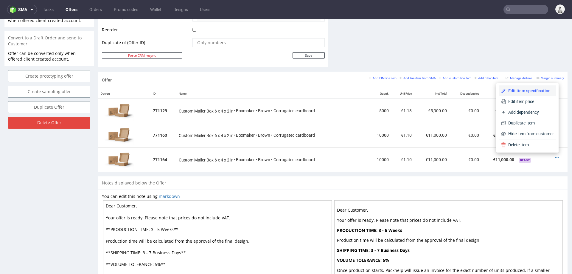
click at [531, 90] on span "Edit item specification" at bounding box center [530, 91] width 48 height 6
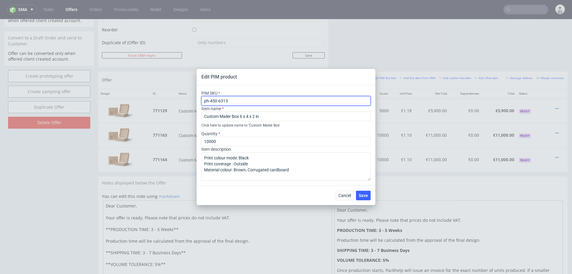
click at [266, 103] on input "ph-450-6313" at bounding box center [285, 101] width 169 height 10
paste input "25"
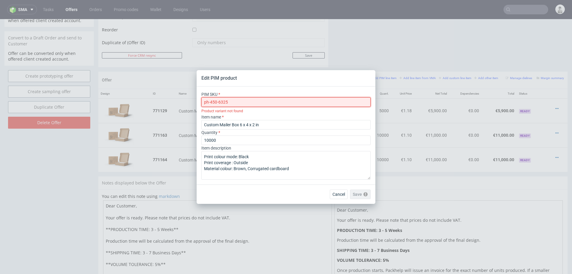
type input "ph-450-6325"
click at [278, 184] on div "Cancel Save Please check the form fields as they contain errors" at bounding box center [286, 193] width 179 height 19
click at [338, 193] on span "Cancel" at bounding box center [339, 194] width 13 height 4
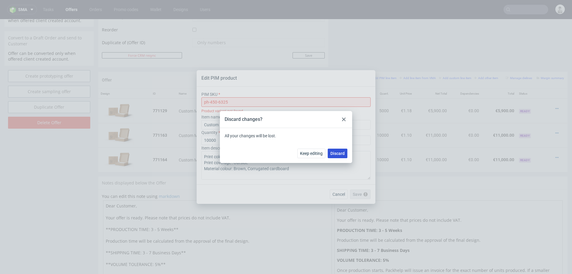
click at [337, 151] on span "Discard" at bounding box center [338, 153] width 14 height 4
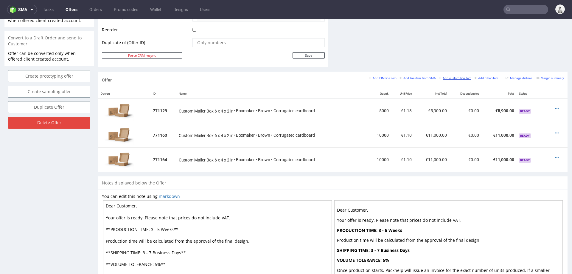
click at [441, 76] on small "Add custom line item" at bounding box center [455, 77] width 32 height 3
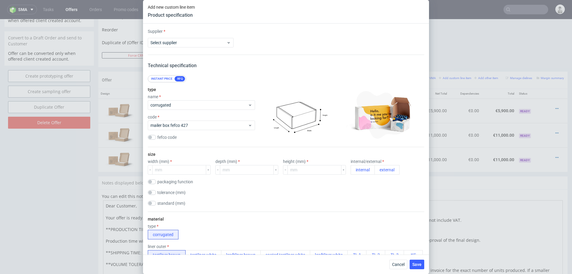
click at [162, 81] on div "Instant price" at bounding box center [162, 78] width 26 height 5
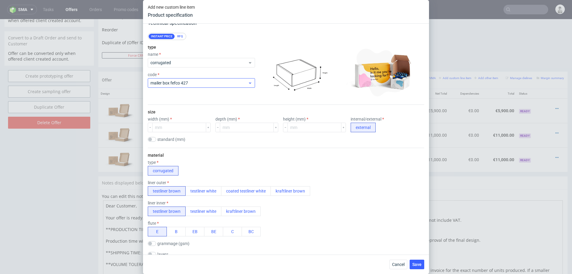
scroll to position [42, 0]
click at [180, 127] on input "number" at bounding box center [179, 128] width 54 height 10
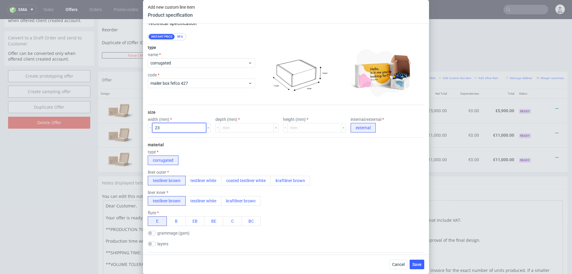
type input "23"
click at [235, 129] on input "number" at bounding box center [247, 128] width 54 height 10
type input "152"
click at [174, 126] on input "23" at bounding box center [179, 128] width 54 height 10
type input "230"
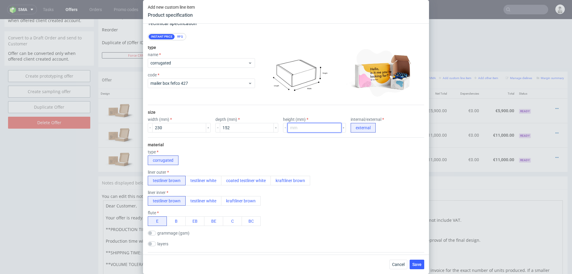
click at [290, 130] on input "number" at bounding box center [315, 128] width 54 height 10
type input "76"
click at [346, 193] on div "liner inner testliner brown testliner white kraftliner brown" at bounding box center [286, 197] width 277 height 15
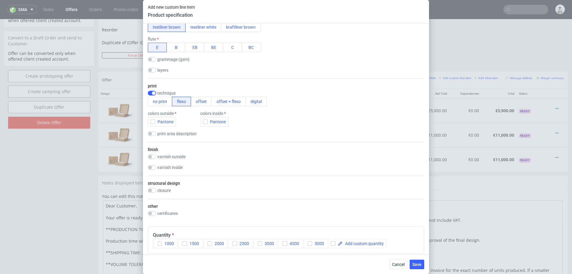
scroll to position [216, 0]
click at [151, 118] on button "Pantone" at bounding box center [162, 122] width 28 height 10
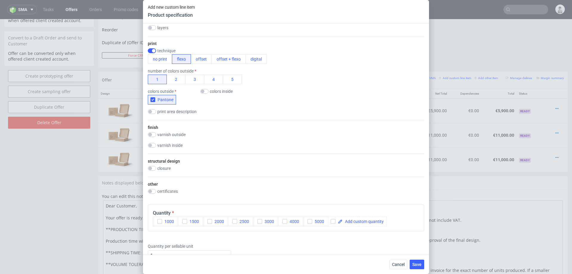
scroll to position [290, 0]
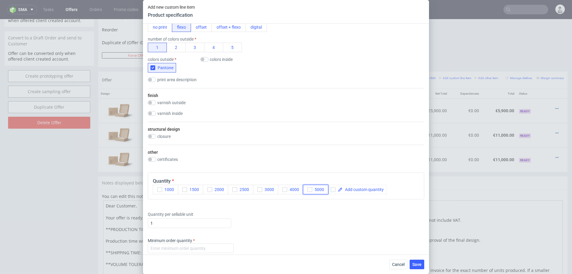
click at [308, 191] on button "5000" at bounding box center [315, 189] width 25 height 10
click at [348, 188] on span at bounding box center [363, 189] width 41 height 4
click at [349, 238] on div "Minimum order quantity" at bounding box center [286, 246] width 277 height 18
checkbox input "true"
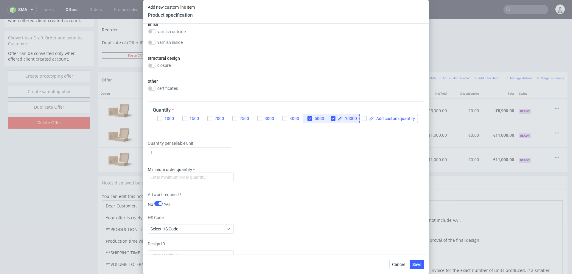
scroll to position [367, 0]
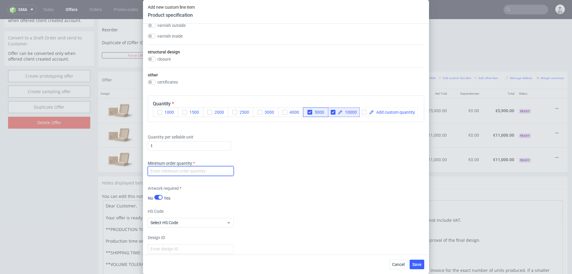
click at [207, 171] on input "number" at bounding box center [191, 171] width 86 height 10
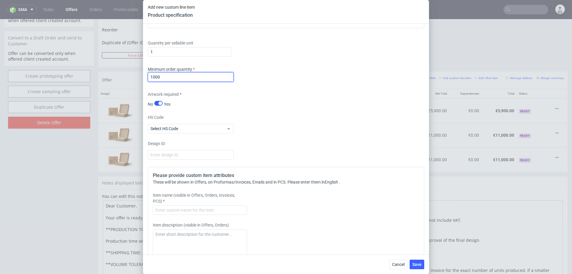
scroll to position [520, 0]
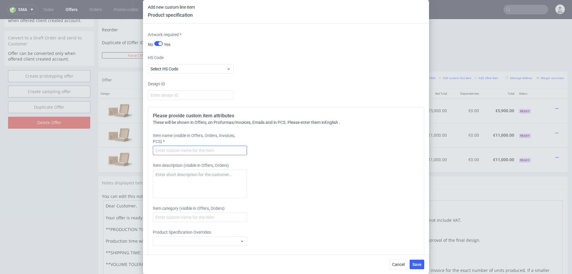
type input "1000"
click at [212, 150] on input "text" at bounding box center [200, 150] width 94 height 10
click at [175, 149] on input "Mailer Box , print on the outside, 1 colour" at bounding box center [200, 150] width 94 height 10
paste input "9 x 6 x 3 in"
type input "Mailer Box 9 x 6 x 3 in , print on the outside, 1 colour"
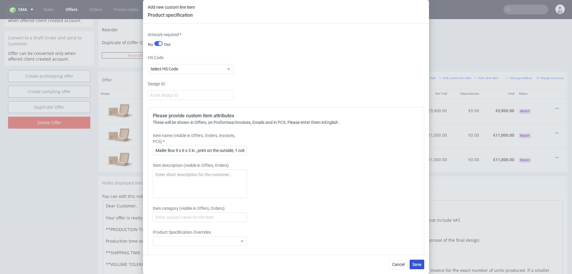
click at [415, 263] on span "Save" at bounding box center [416, 264] width 9 height 4
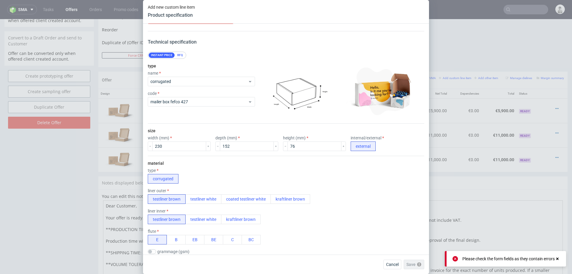
scroll to position [0, 0]
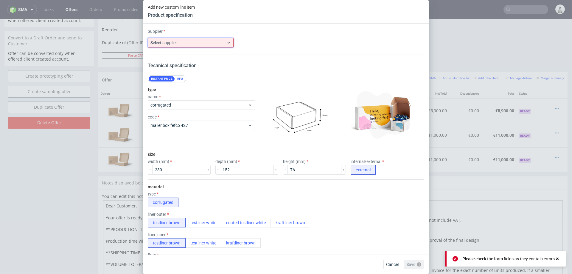
click at [180, 44] on span "Select supplier" at bounding box center [189, 43] width 76 height 6
type input "custom"
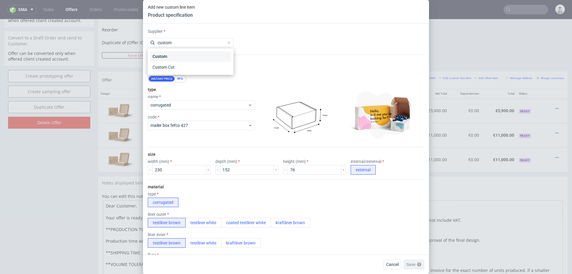
click at [159, 56] on div "Custom" at bounding box center [190, 56] width 81 height 11
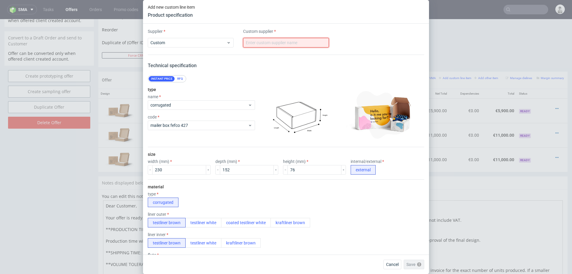
click at [272, 45] on input "text" at bounding box center [286, 43] width 86 height 10
type input "custom"
click at [372, 247] on div "material type corrugated liner outer testliner brown testliner white coated tes…" at bounding box center [286, 236] width 277 height 115
click at [421, 266] on button "Save" at bounding box center [417, 264] width 15 height 10
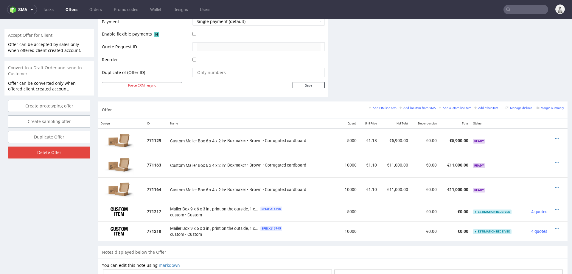
scroll to position [265, 0]
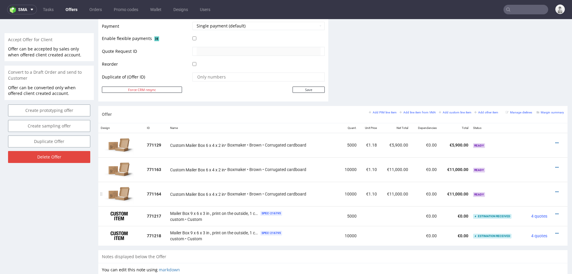
click at [552, 190] on div at bounding box center [557, 192] width 10 height 6
click at [556, 190] on icon at bounding box center [557, 192] width 3 height 4
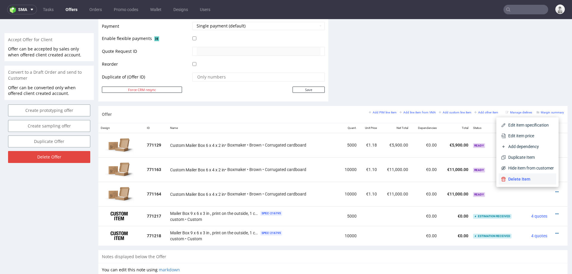
click at [522, 176] on span "Delete Item" at bounding box center [530, 179] width 48 height 6
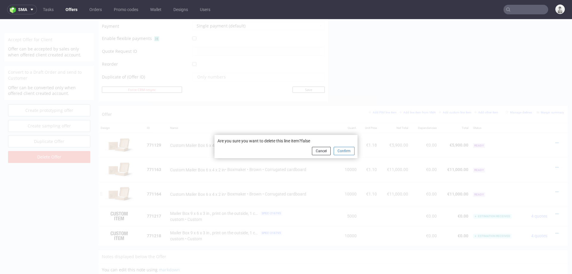
click at [340, 150] on button "Confirm" at bounding box center [344, 151] width 21 height 8
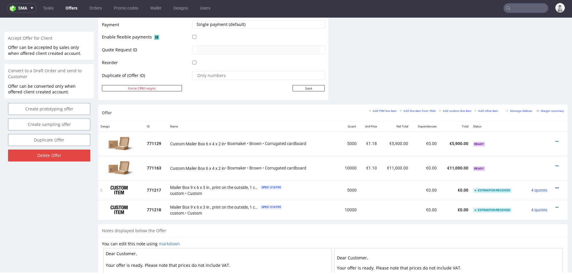
click at [556, 186] on icon at bounding box center [557, 188] width 3 height 4
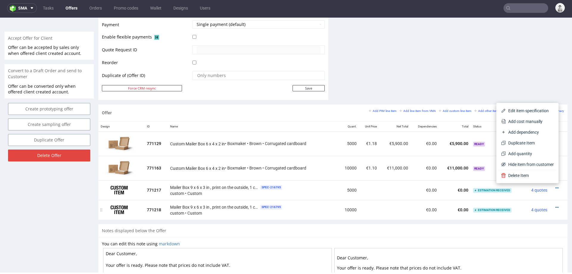
click at [439, 200] on td "€0.00" at bounding box center [455, 210] width 32 height 20
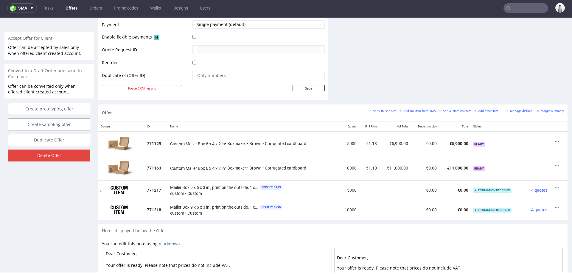
click at [556, 186] on icon at bounding box center [557, 188] width 3 height 4
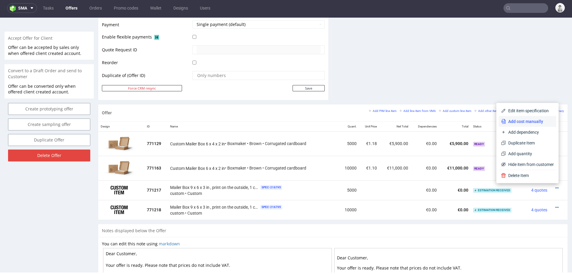
click at [524, 120] on span "Add cost manually" at bounding box center [530, 121] width 48 height 6
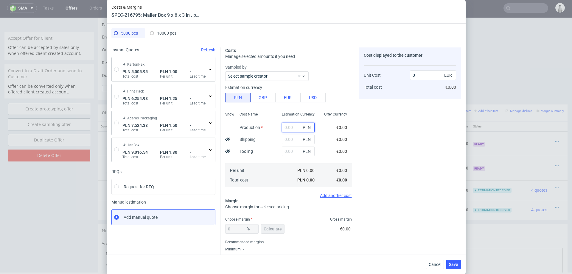
click at [291, 127] on input "text" at bounding box center [298, 127] width 33 height 10
click at [115, 69] on input "radio" at bounding box center [116, 69] width 5 height 5
radio input "true"
radio input "false"
type input "4277.62"
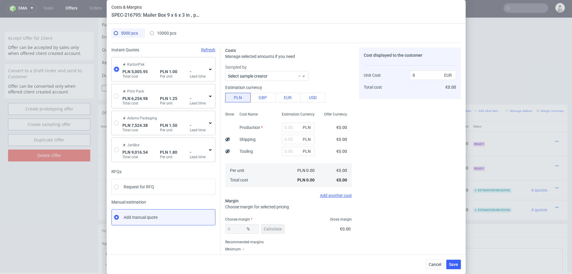
type input "728.33"
type input "0.23"
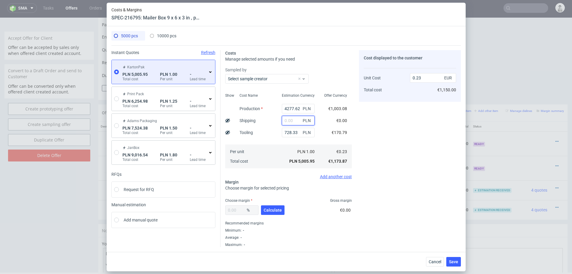
click at [295, 119] on input "text" at bounding box center [298, 121] width 33 height 10
type input "2000"
type input "0.32"
type input "2000"
click at [268, 211] on span "Calculate" at bounding box center [273, 210] width 18 height 4
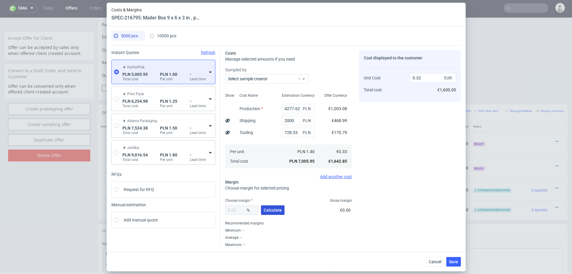
type input "36.05"
type input "0.51"
click at [239, 209] on input "36.05" at bounding box center [241, 210] width 33 height 10
type input "90"
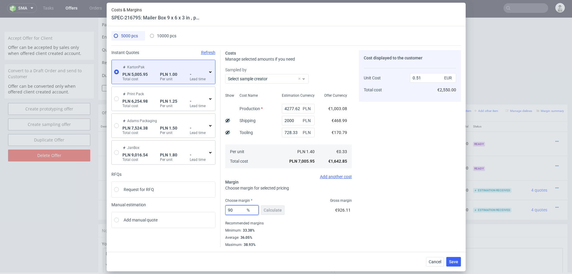
type input "3.28"
type input "9"
type input "08"
type input "0.32"
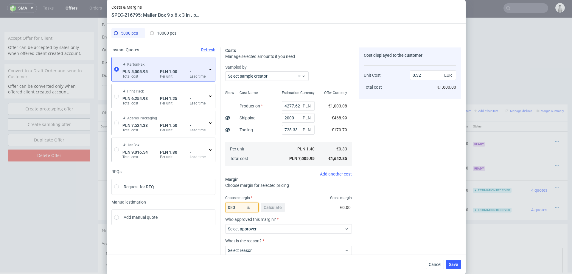
type input "80"
type input "1.63"
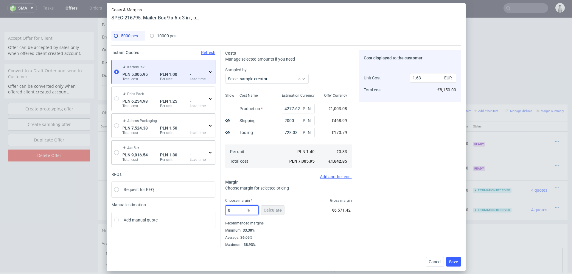
type input "86"
type input "2.34"
type input "84"
type input "2.05"
type input "85"
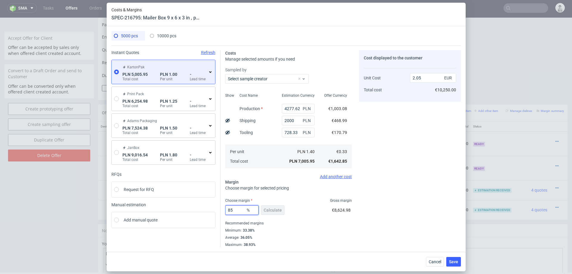
type input "2.18"
type input "85"
click at [353, 213] on div "Costs Manage selected amounts if you need Sampled by Select sample creator Show…" at bounding box center [341, 145] width 241 height 201
click at [456, 261] on span "Save" at bounding box center [453, 261] width 9 height 4
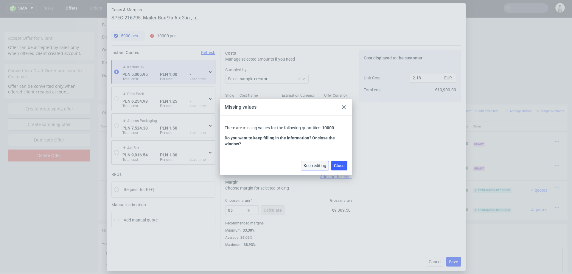
click at [319, 167] on span "Keep editing" at bounding box center [315, 165] width 23 height 4
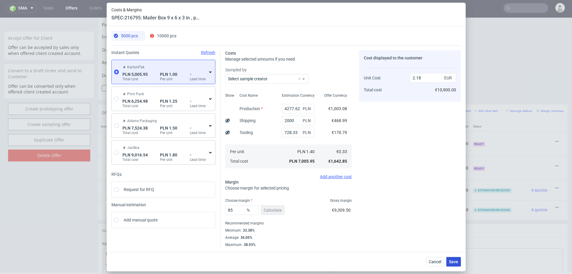
click at [452, 259] on span "Save" at bounding box center [453, 261] width 9 height 4
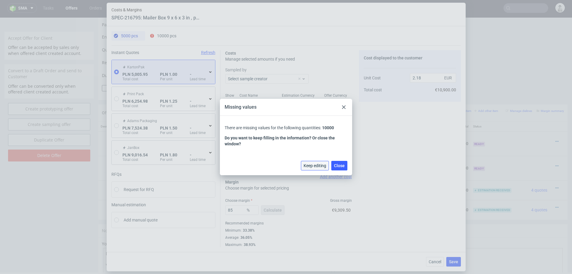
click at [317, 164] on span "Keep editing" at bounding box center [315, 165] width 23 height 4
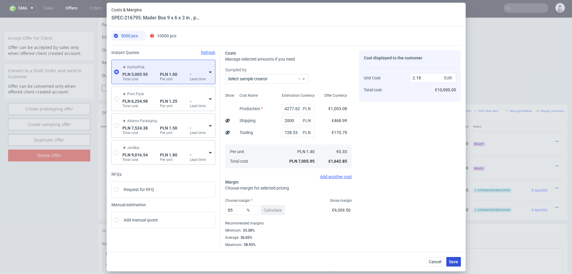
click at [452, 258] on button "Save" at bounding box center [453, 262] width 15 height 10
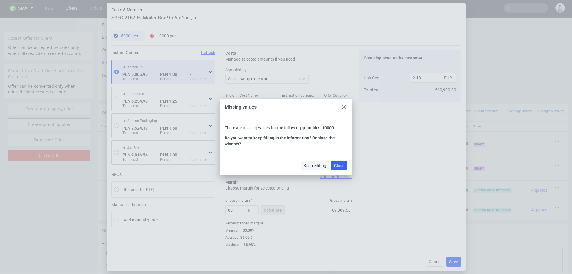
click at [308, 163] on span "Keep editing" at bounding box center [315, 165] width 23 height 4
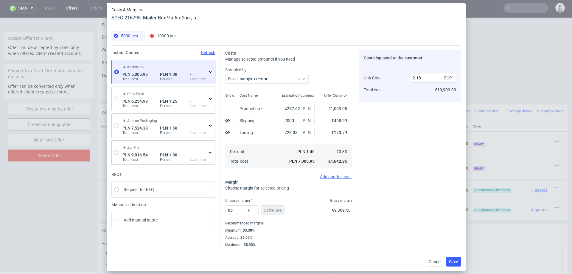
click at [267, 208] on div "85 % Calculate" at bounding box center [255, 211] width 60 height 17
drag, startPoint x: 287, startPoint y: 120, endPoint x: 282, endPoint y: 120, distance: 5.4
click at [282, 120] on input "2000" at bounding box center [298, 121] width 33 height 10
click at [289, 111] on input "4277.62" at bounding box center [298, 109] width 33 height 10
drag, startPoint x: 287, startPoint y: 108, endPoint x: 277, endPoint y: 108, distance: 9.2
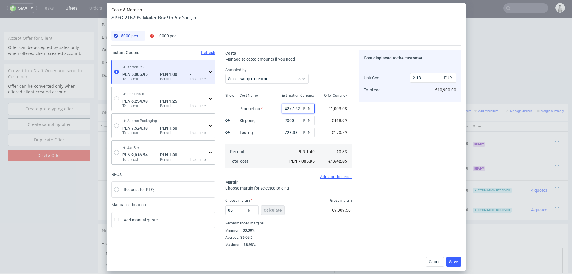
click at [277, 108] on div "4277.62 PLN" at bounding box center [298, 109] width 42 height 12
type input "6277.62"
type input "2.81"
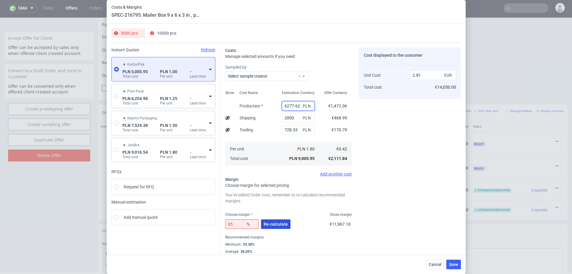
type input "6277.62"
click at [274, 227] on button "Re-calculate" at bounding box center [276, 224] width 30 height 10
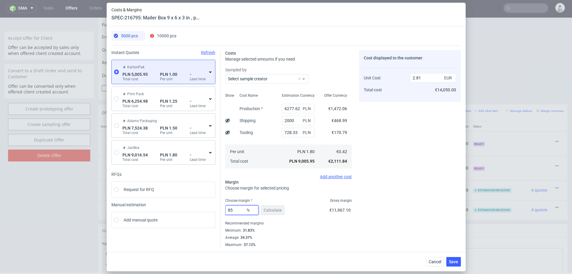
click at [241, 208] on input "85" at bounding box center [241, 210] width 33 height 10
type input "70"
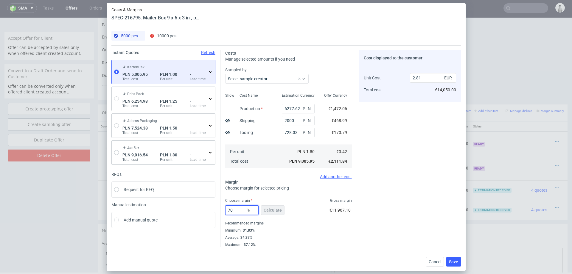
type input "1.4"
type input "7"
type input "80"
type input "2.1"
type input "83"
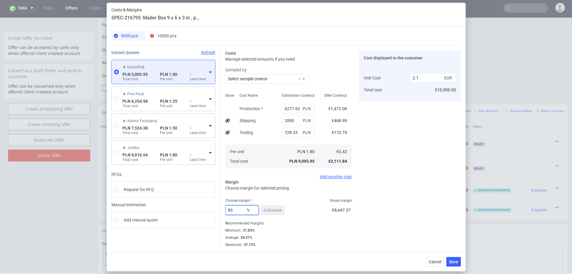
type input "2.48"
type input "81"
type input "2.22"
type input "80"
type input "2.1"
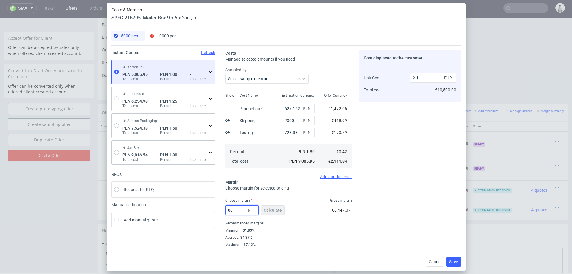
type input "80"
click at [384, 204] on div "Cost displayed to the customer Unit Cost Total cost 2.1 EUR €10,500.00" at bounding box center [410, 148] width 102 height 197
drag, startPoint x: 287, startPoint y: 108, endPoint x: 281, endPoint y: 108, distance: 5.4
click at [282, 108] on input "6277.62" at bounding box center [298, 109] width 33 height 10
type input "7277.62"
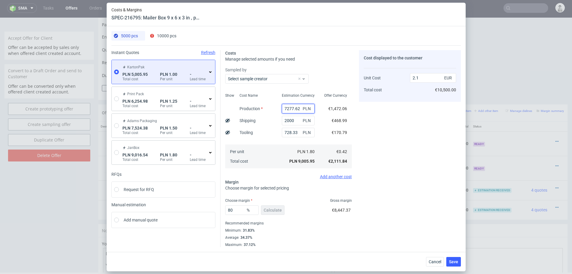
type input "2.34"
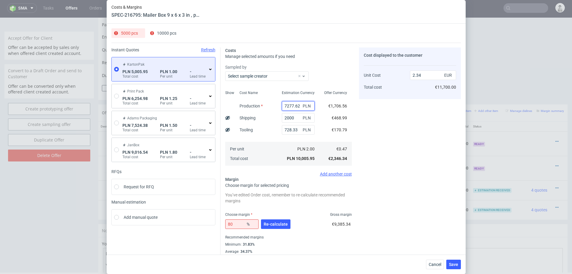
type input "7277.62"
click at [238, 222] on input "80" at bounding box center [241, 224] width 33 height 10
click at [276, 218] on div "80 % Re-calculate" at bounding box center [258, 225] width 66 height 17
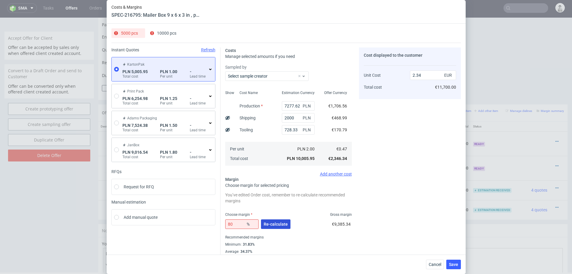
click at [276, 222] on span "Re-calculate" at bounding box center [276, 224] width 24 height 4
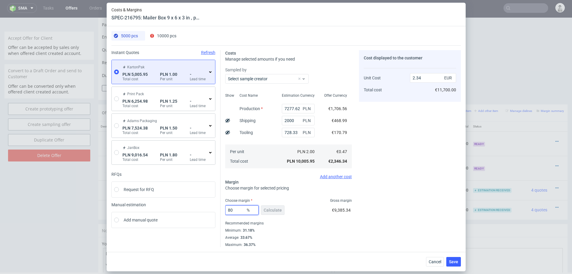
click at [238, 209] on input "80" at bounding box center [241, 210] width 33 height 10
type input "79"
type input "2.23"
type input "78"
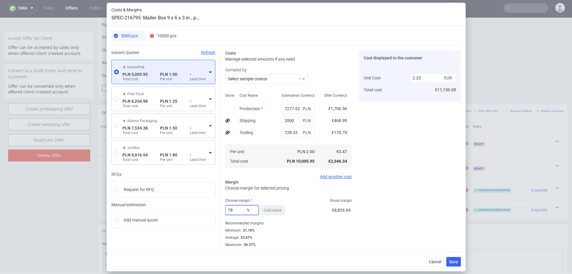
type input "2.13"
type input "78.5"
type input "2.17"
click at [414, 198] on div "Cost displayed to the customer Unit Cost Total cost 2.17 EUR €10,850.00" at bounding box center [410, 148] width 102 height 197
click at [240, 209] on input "78.5" at bounding box center [241, 210] width 33 height 10
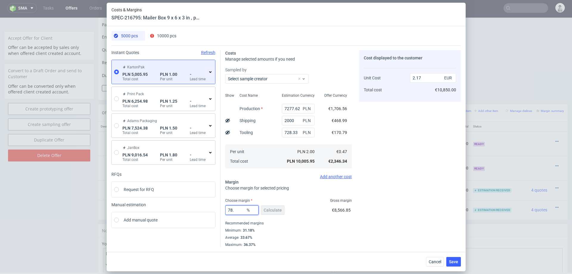
type input "78.6"
type input "2.18"
type input "78.6"
click at [308, 199] on div "Choose margin Gross margin" at bounding box center [288, 200] width 127 height 5
click at [457, 260] on span "Save" at bounding box center [453, 261] width 9 height 4
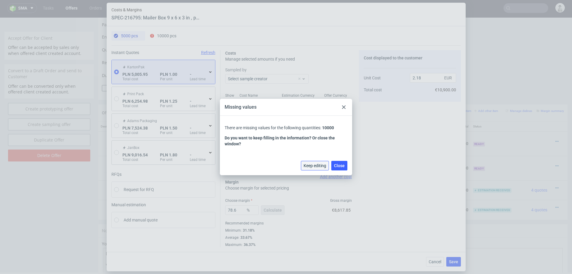
click at [320, 168] on button "Keep editing" at bounding box center [315, 166] width 28 height 10
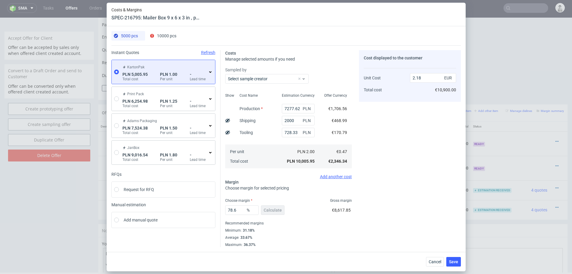
click at [165, 35] on span "10000 pcs" at bounding box center [166, 35] width 19 height 5
radio input "true"
type input "0"
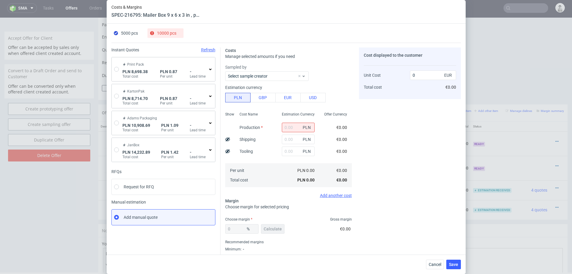
click at [113, 67] on div "Print Pack PLN 8,698.38 Total cost PLN 0.87 Per unit - Lead time" at bounding box center [163, 69] width 103 height 24
click at [116, 67] on input "radio" at bounding box center [116, 69] width 5 height 5
radio input "true"
radio input "false"
type input "5825.73"
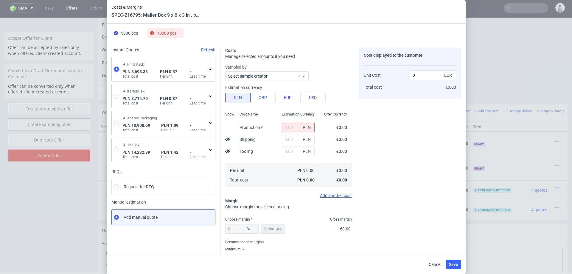
type input "2872.65"
type input "0.21"
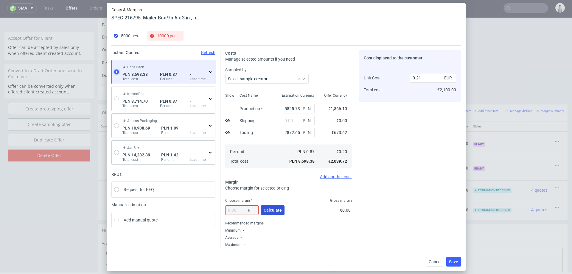
click at [274, 211] on span "Calculate" at bounding box center [273, 210] width 18 height 4
type input "34.6"
type input "0.31"
click at [283, 109] on input "5825.73" at bounding box center [298, 109] width 33 height 10
type input "9825.73"
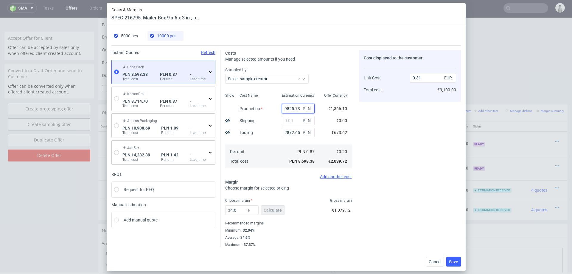
type input "0.46"
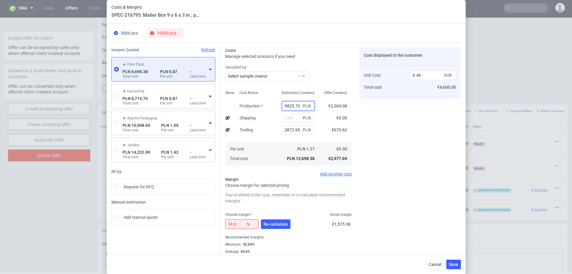
click at [285, 105] on input "9825.73" at bounding box center [298, 106] width 33 height 10
type input "19825.73"
type input "0.82"
type input "19825.73"
click at [271, 223] on span "Re-calculate" at bounding box center [276, 224] width 24 height 4
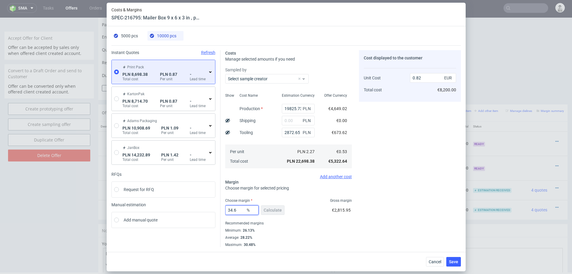
drag, startPoint x: 240, startPoint y: 210, endPoint x: 228, endPoint y: 210, distance: 11.6
click at [228, 210] on input "34.6" at bounding box center [241, 210] width 33 height 10
type input "80"
type input "2.66"
type input "8"
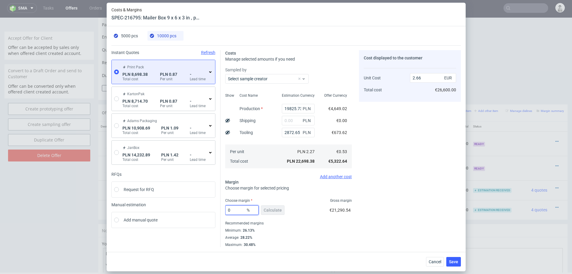
type input "07"
type input "0.53"
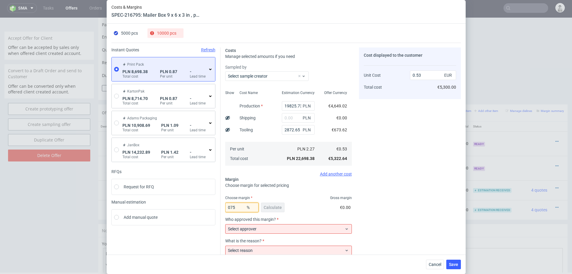
type input "75"
type input "2.13"
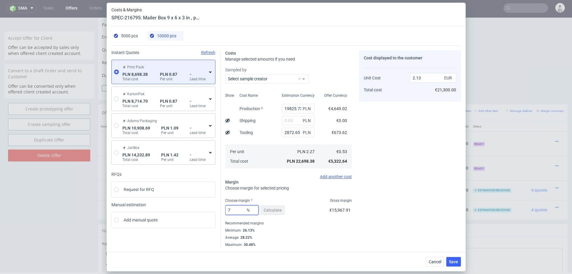
type input "78"
type input "2.42"
type input "79"
type input "2.54"
type input "79.7"
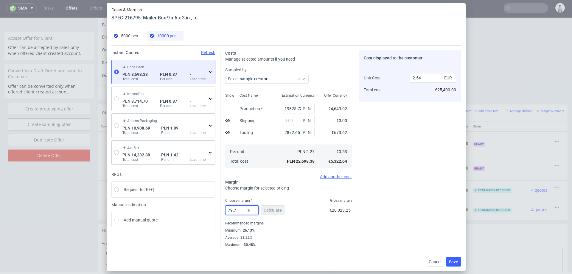
type input "2.62"
type input "79.4"
type input "2.59"
type input "79.4"
click at [461, 190] on div "5000 pcs 10000 pcs Instant Quotes Refresh Print Pack PLN 8,698.38 Total cost PL…" at bounding box center [286, 138] width 359 height 225
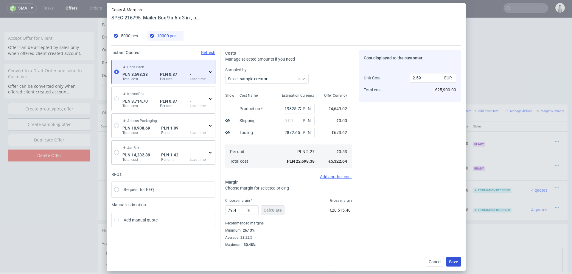
click at [453, 265] on button "Save" at bounding box center [453, 262] width 15 height 10
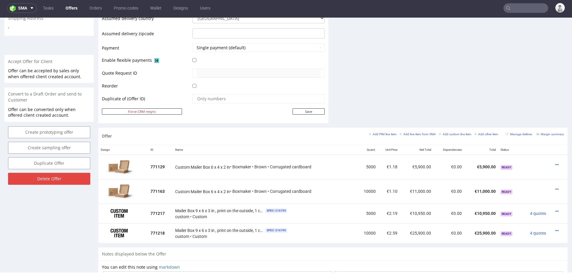
scroll to position [257, 0]
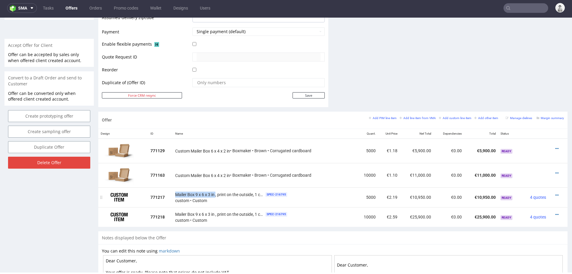
drag, startPoint x: 174, startPoint y: 193, endPoint x: 215, endPoint y: 194, distance: 41.1
click at [215, 194] on span "Mailer Box 9 x 6 x 3 in , print on the outside, 1 colour" at bounding box center [219, 194] width 89 height 6
copy span "Mailer Box 9 x 6 x 3 in"
drag, startPoint x: 210, startPoint y: 149, endPoint x: 230, endPoint y: 149, distance: 20.3
click at [230, 149] on div "Custom Mailer Box 6 x 4 x 2 in • Boxmaker • Brown • Corrugated cardboard" at bounding box center [264, 151] width 179 height 6
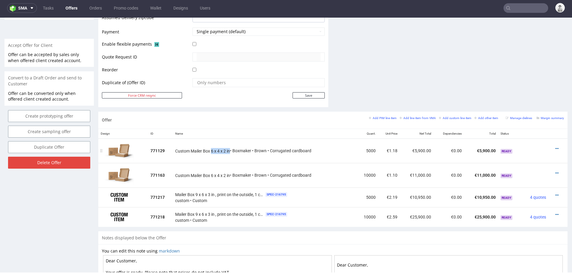
copy span "6 x 4 x 2 in"
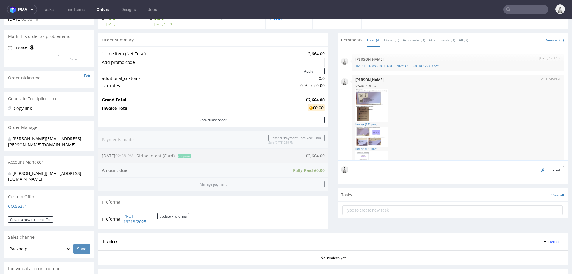
scroll to position [57, 0]
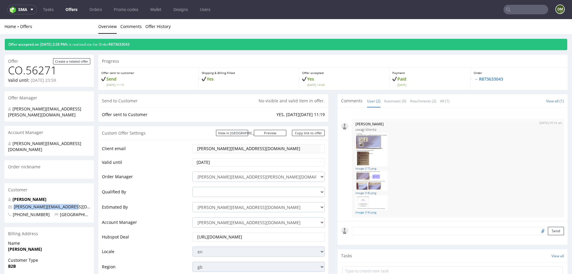
drag, startPoint x: 66, startPoint y: 194, endPoint x: 11, endPoint y: 194, distance: 55.4
click at [11, 204] on p "[PERSON_NAME][EMAIL_ADDRESS][DOMAIN_NAME]" at bounding box center [49, 207] width 82 height 6
copy span "[PERSON_NAME][EMAIL_ADDRESS][DOMAIN_NAME]"
click at [521, 11] on input "text" at bounding box center [526, 10] width 45 height 10
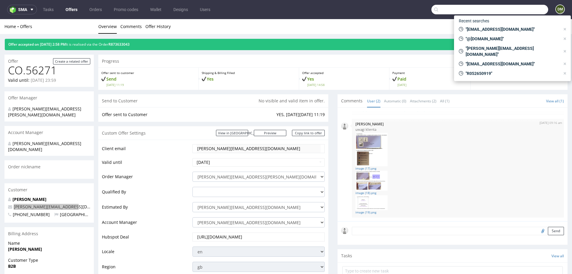
paste input "[PERSON_NAME][EMAIL_ADDRESS][DOMAIN_NAME]"
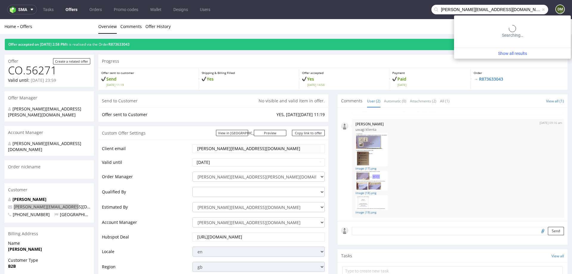
type input "[PERSON_NAME][EMAIL_ADDRESS][DOMAIN_NAME]"
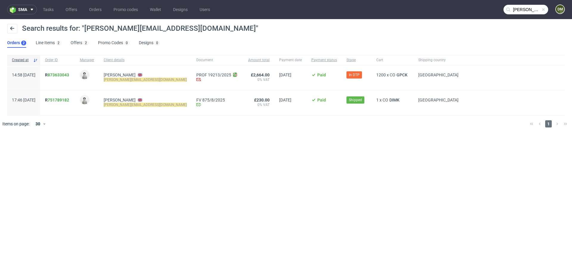
click at [69, 98] on link "751789182" at bounding box center [58, 99] width 21 height 5
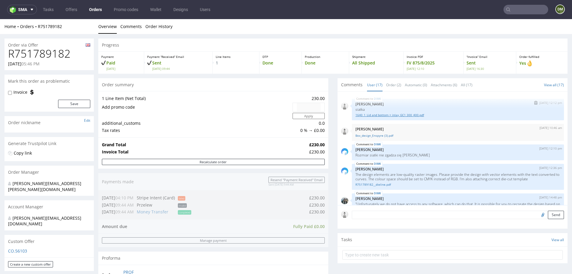
click at [378, 116] on link "1640_1_Lid and bottom + inlay_GC1 300_400.pdf" at bounding box center [458, 115] width 205 height 4
click at [390, 135] on link "Box_design_Enspyre (3).pdf" at bounding box center [458, 135] width 205 height 4
click at [234, 222] on div "Order summary 1 Line Item (Net Total) 230.00 Add promo code Apply additional_cu…" at bounding box center [213, 183] width 230 height 211
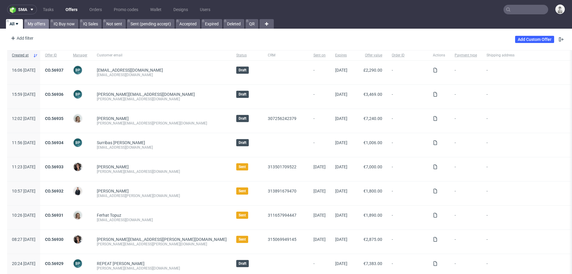
click at [43, 22] on link "My offers" at bounding box center [36, 24] width 25 height 10
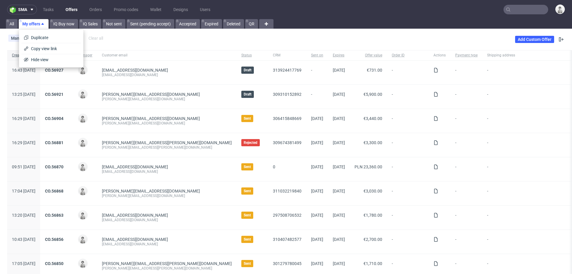
click at [124, 38] on div "Manager contains Me Add filter Hide filters Clear all Add Custom Offer" at bounding box center [286, 39] width 572 height 17
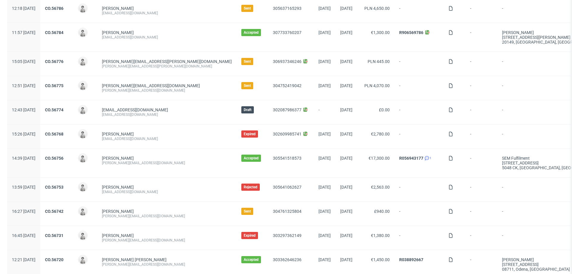
scroll to position [545, 0]
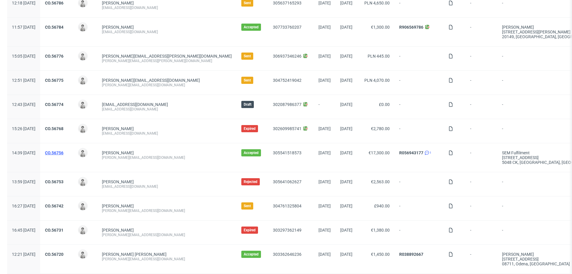
click at [63, 151] on link "CO.56756" at bounding box center [54, 152] width 18 height 5
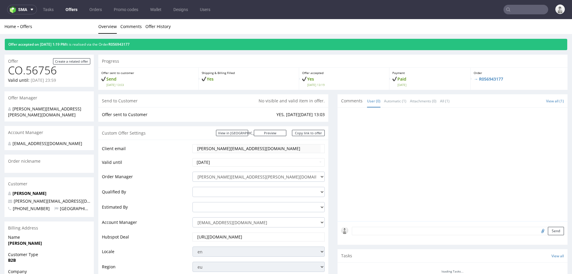
click at [491, 75] on p "Order" at bounding box center [519, 73] width 91 height 4
click at [490, 77] on link "→ R056943177" at bounding box center [489, 79] width 30 height 6
click at [485, 78] on link "→ R056943177" at bounding box center [489, 79] width 30 height 6
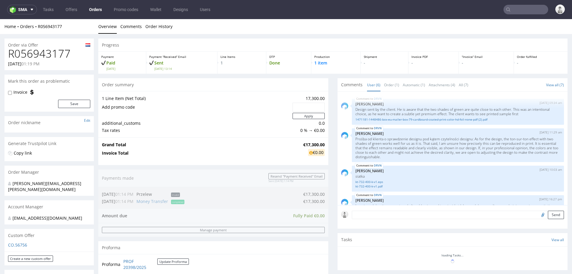
scroll to position [109, 0]
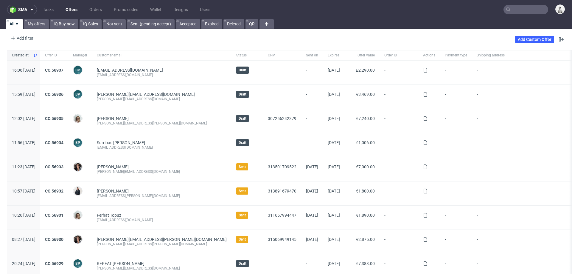
click at [515, 6] on input "text" at bounding box center [526, 10] width 45 height 10
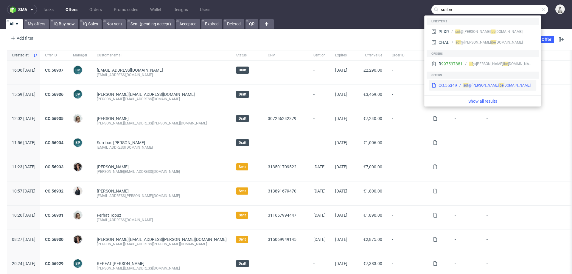
type input "sofibe"
click at [459, 81] on div "CO.55349 [PERSON_NAME]@ sof ibe [DOMAIN_NAME]" at bounding box center [482, 85] width 107 height 11
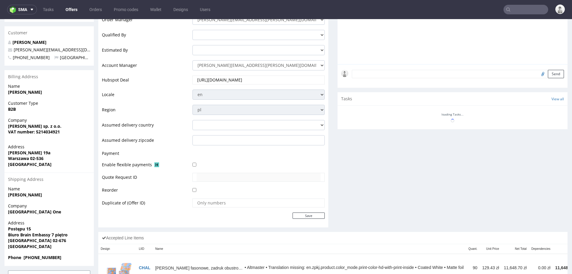
scroll to position [210, 0]
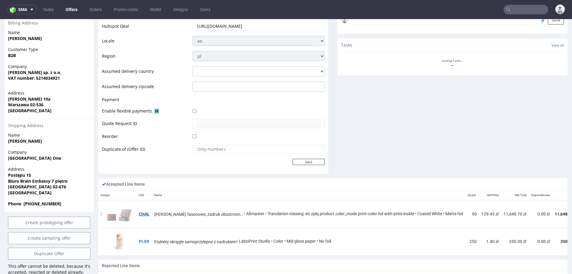
click at [142, 212] on td "CHAL" at bounding box center [143, 214] width 15 height 28
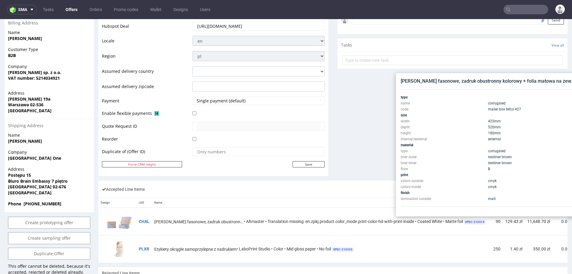
click at [371, 162] on div "Comments User (1) Automatic (0) Attachments (0) All (1) View all (1) [DATE] 15:…" at bounding box center [453, 32] width 230 height 297
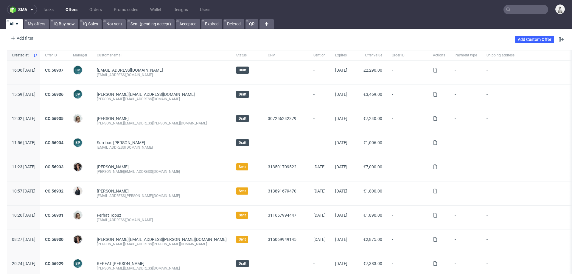
click at [518, 11] on input "text" at bounding box center [526, 10] width 45 height 10
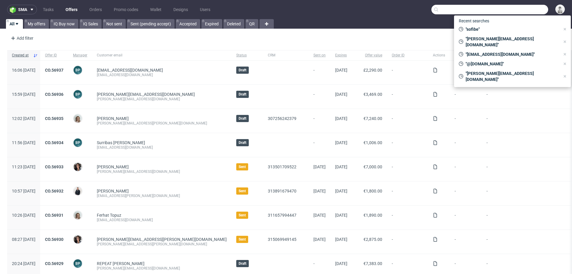
click at [497, 159] on div "-" at bounding box center [535, 169] width 106 height 24
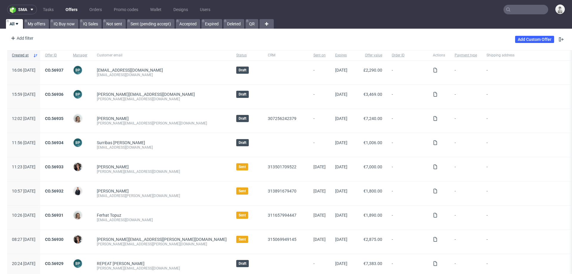
click at [507, 10] on input "text" at bounding box center [526, 10] width 45 height 10
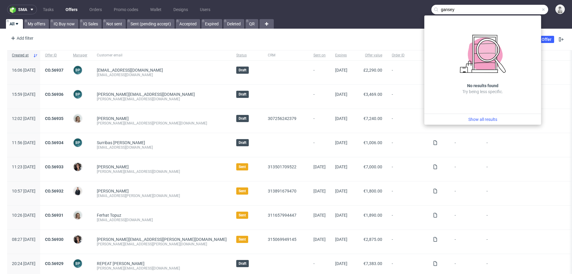
click at [477, 13] on input "gansey" at bounding box center [490, 10] width 117 height 10
paste input "[DOMAIN_NAME]"
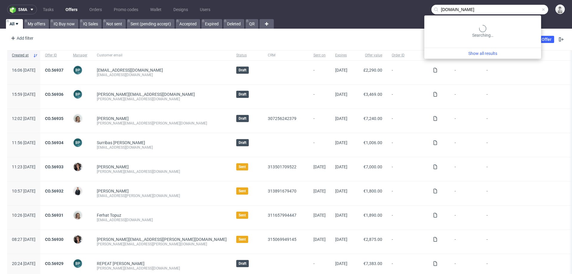
type input "[DOMAIN_NAME]"
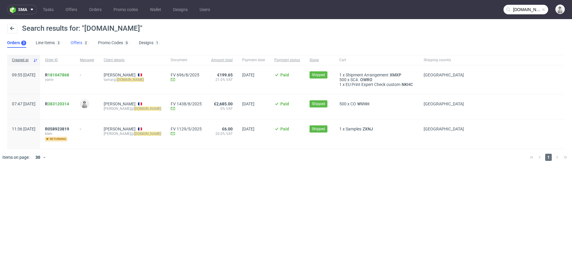
click at [74, 44] on link "Offers 2" at bounding box center [80, 43] width 18 height 10
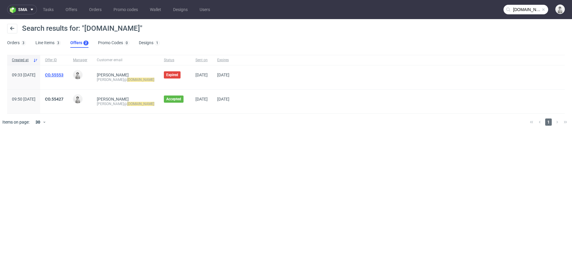
click at [63, 73] on link "CO.55553" at bounding box center [54, 74] width 18 height 5
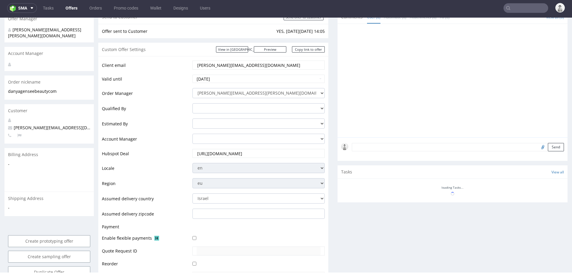
scroll to position [77, 0]
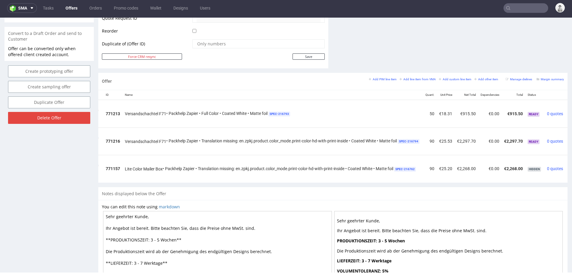
scroll to position [0, 53]
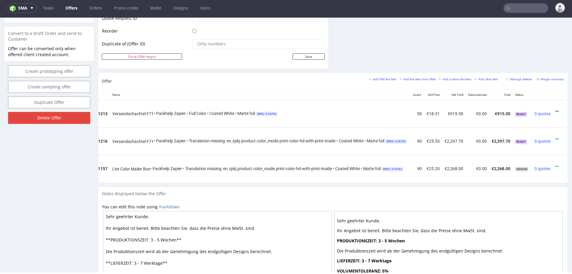
click at [556, 109] on icon at bounding box center [557, 111] width 3 height 4
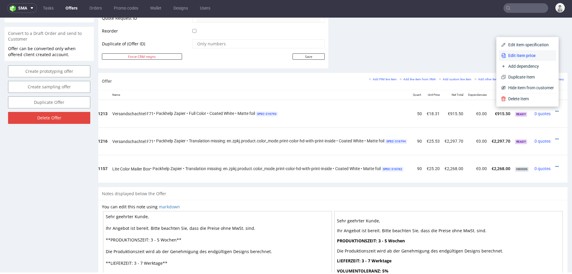
click at [520, 52] on span "Edit item price" at bounding box center [530, 55] width 48 height 6
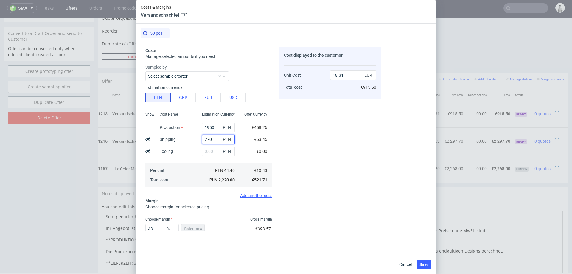
click at [207, 139] on input "270" at bounding box center [218, 139] width 33 height 10
type input "500"
type input "20.2"
type input "500"
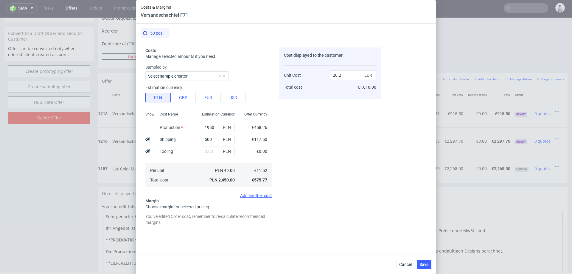
click at [174, 165] on div "Per unit Total cost" at bounding box center [176, 175] width 42 height 24
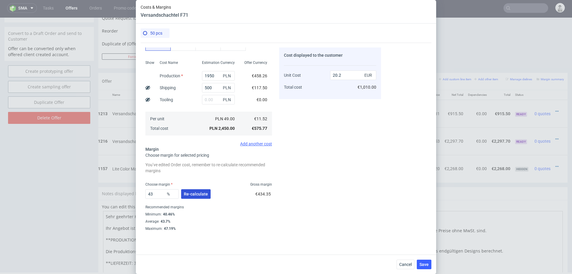
click at [198, 194] on span "Re-calculate" at bounding box center [196, 194] width 24 height 4
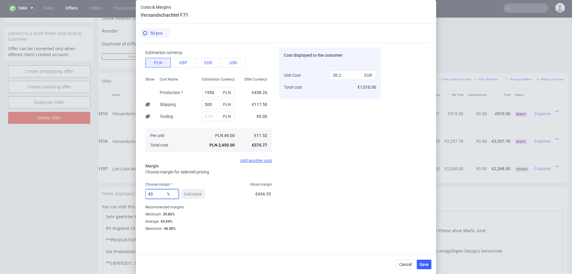
click at [156, 194] on input "43" at bounding box center [161, 194] width 33 height 10
type input "40"
type input "19.19"
type input "40"
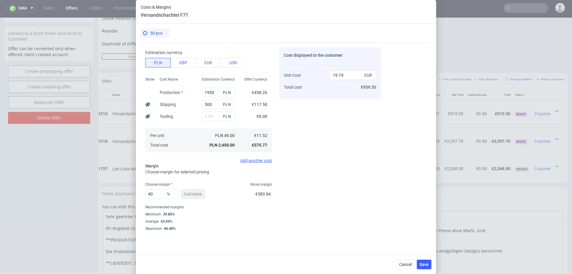
click at [323, 201] on div "Cost displayed to the customer Unit Cost Total cost 19.19 EUR €959.50" at bounding box center [330, 138] width 102 height 183
click at [426, 265] on span "Save" at bounding box center [424, 264] width 9 height 4
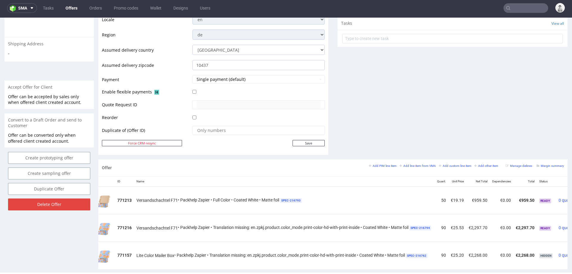
scroll to position [0, 53]
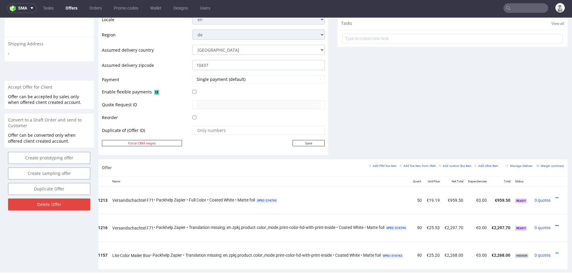
click at [556, 223] on icon at bounding box center [557, 225] width 3 height 4
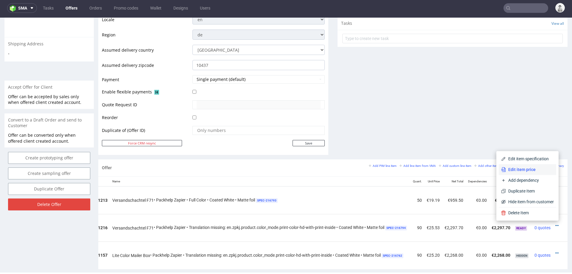
click at [528, 169] on span "Edit item price" at bounding box center [530, 169] width 48 height 6
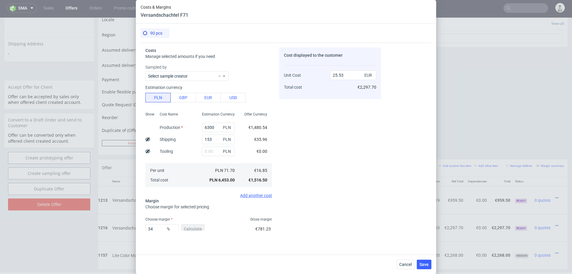
scroll to position [35, 0]
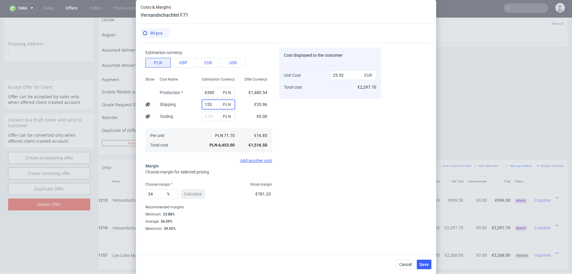
click at [208, 103] on input "153" at bounding box center [218, 105] width 33 height 10
type input "300"
type input "26.11"
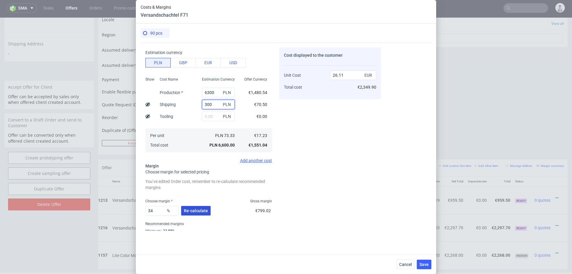
type input "300"
click at [195, 211] on span "Re-calculate" at bounding box center [196, 210] width 24 height 4
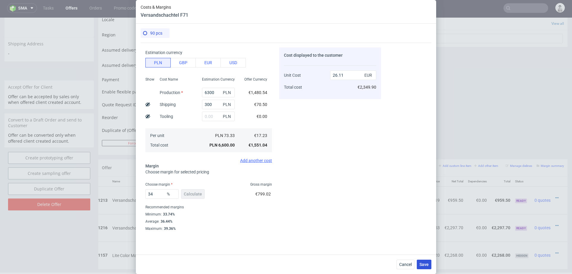
click at [421, 264] on span "Save" at bounding box center [424, 264] width 9 height 4
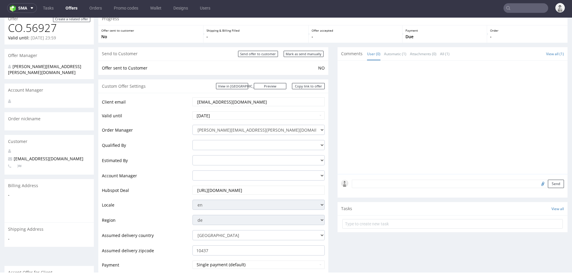
scroll to position [0, 0]
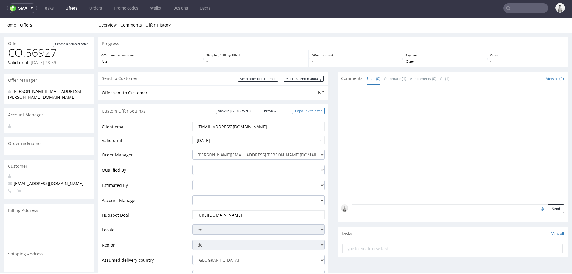
click at [301, 113] on link "Copy link to offer" at bounding box center [308, 111] width 33 height 6
click at [301, 76] on input "Mark as send manually" at bounding box center [304, 78] width 40 height 6
type input "In progress..."
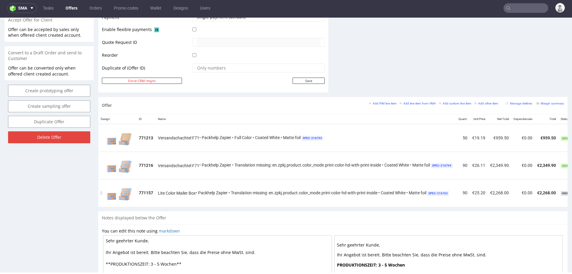
scroll to position [0, 53]
